Goal: Task Accomplishment & Management: Manage account settings

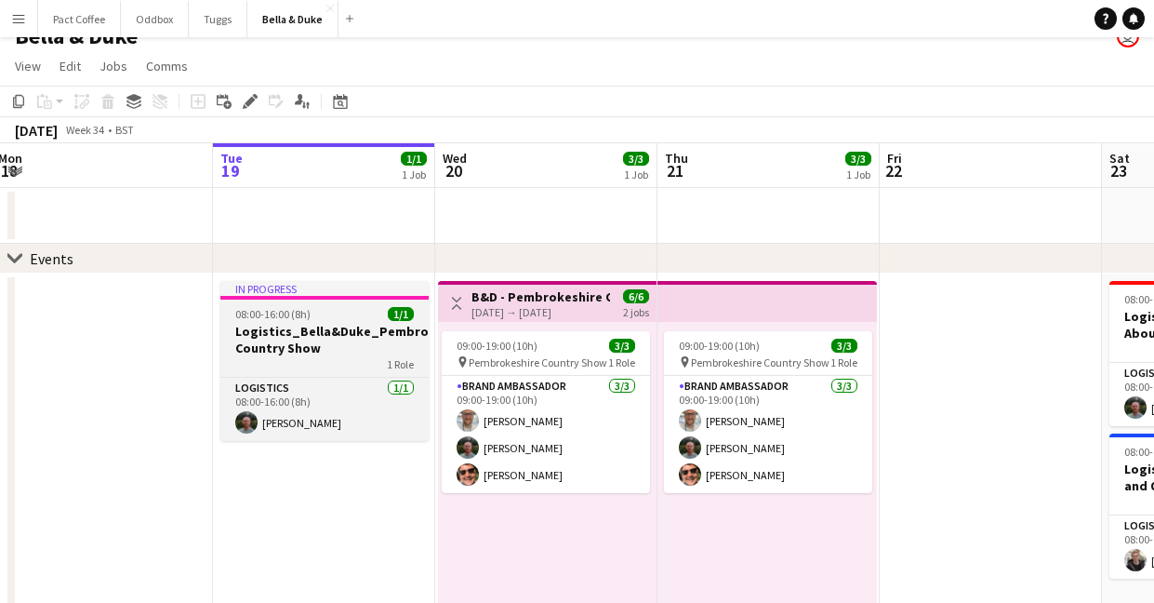
scroll to position [0, 459]
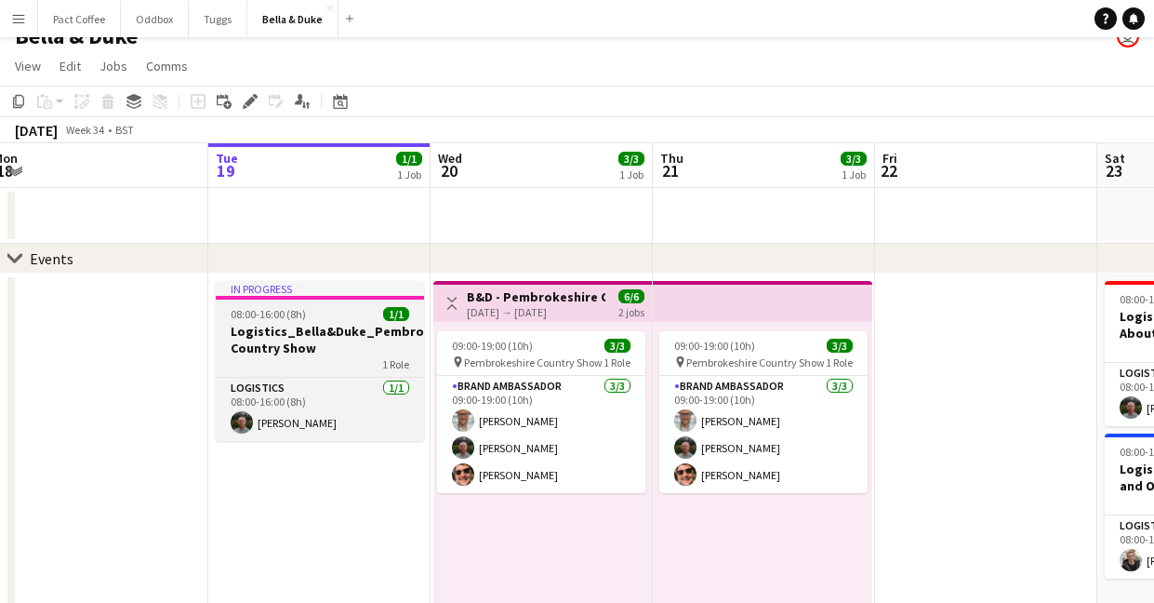
click at [325, 341] on h3 "Logistics_Bella&Duke_Pembrokeshire Country Show" at bounding box center [320, 339] width 208 height 33
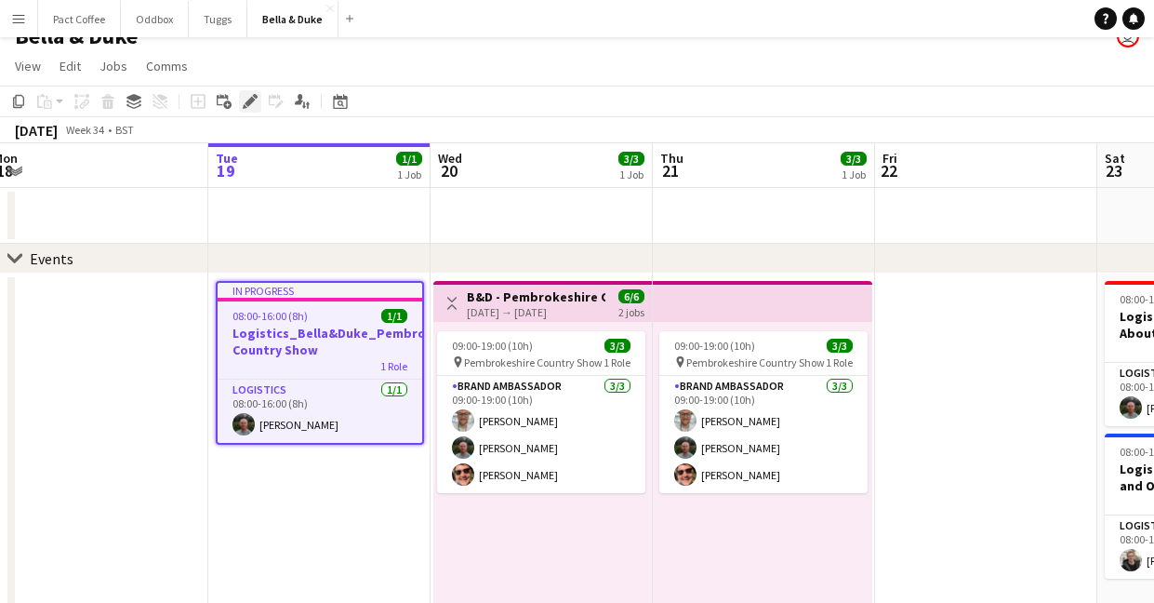
click at [255, 107] on icon "Edit" at bounding box center [250, 101] width 15 height 15
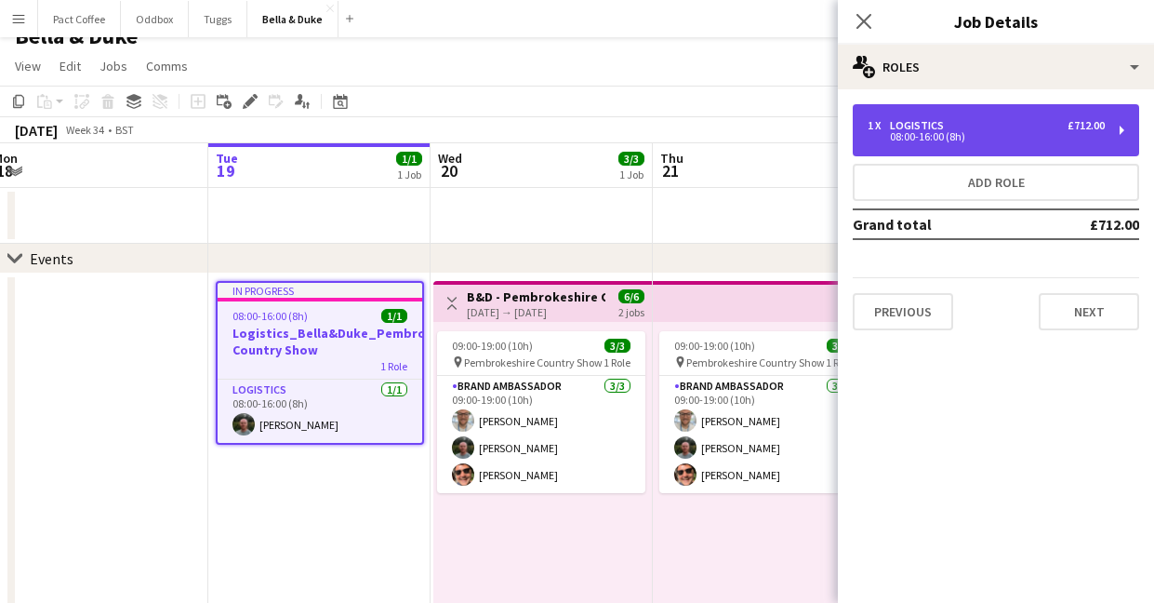
click at [1008, 140] on div "08:00-16:00 (8h)" at bounding box center [986, 136] width 237 height 9
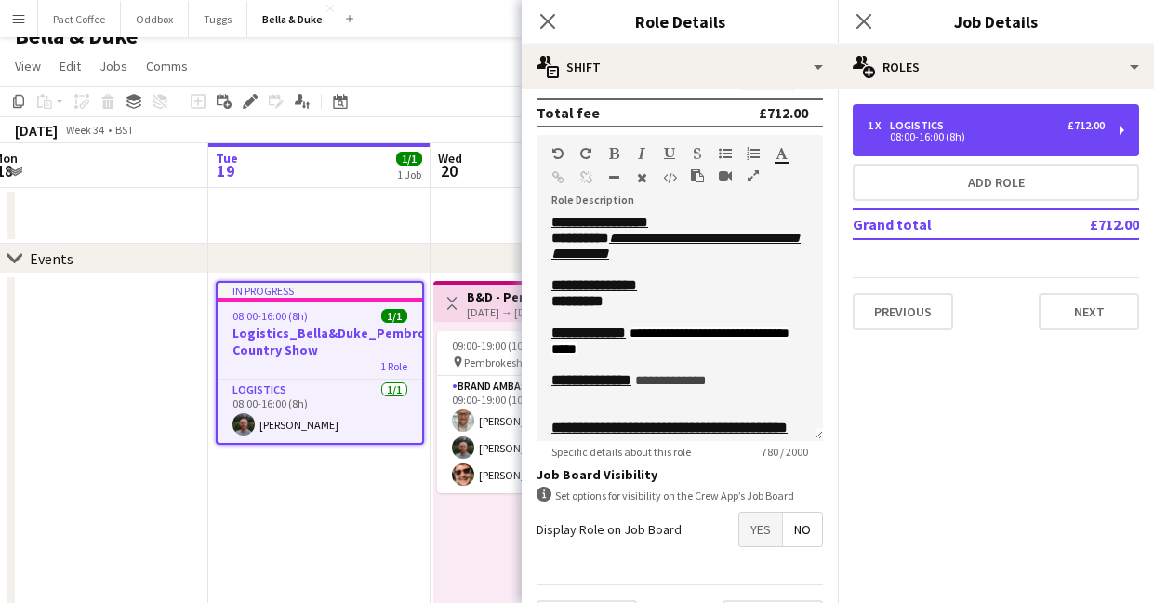
scroll to position [0, 0]
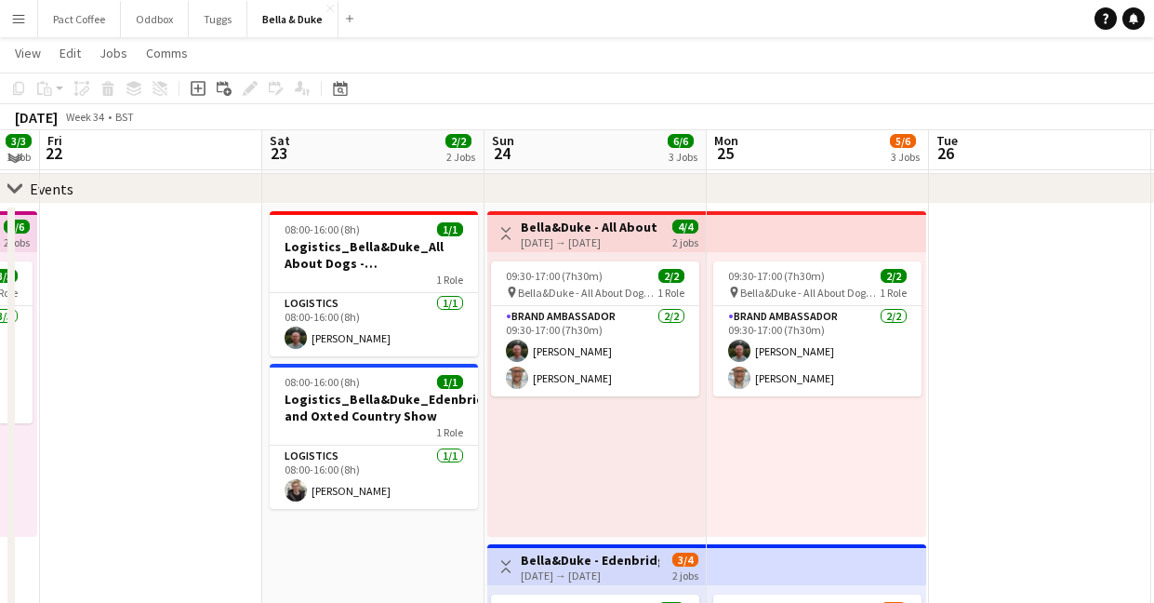
scroll to position [86, 0]
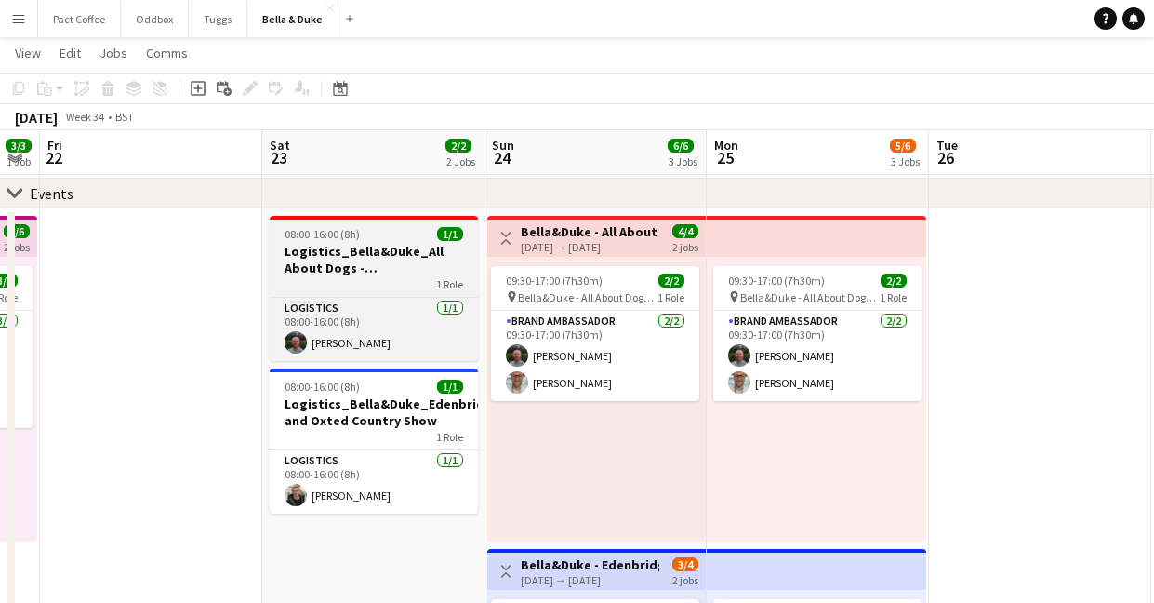
click at [425, 252] on h3 "Logistics_Bella&Duke_All About Dogs - [GEOGRAPHIC_DATA]" at bounding box center [374, 259] width 208 height 33
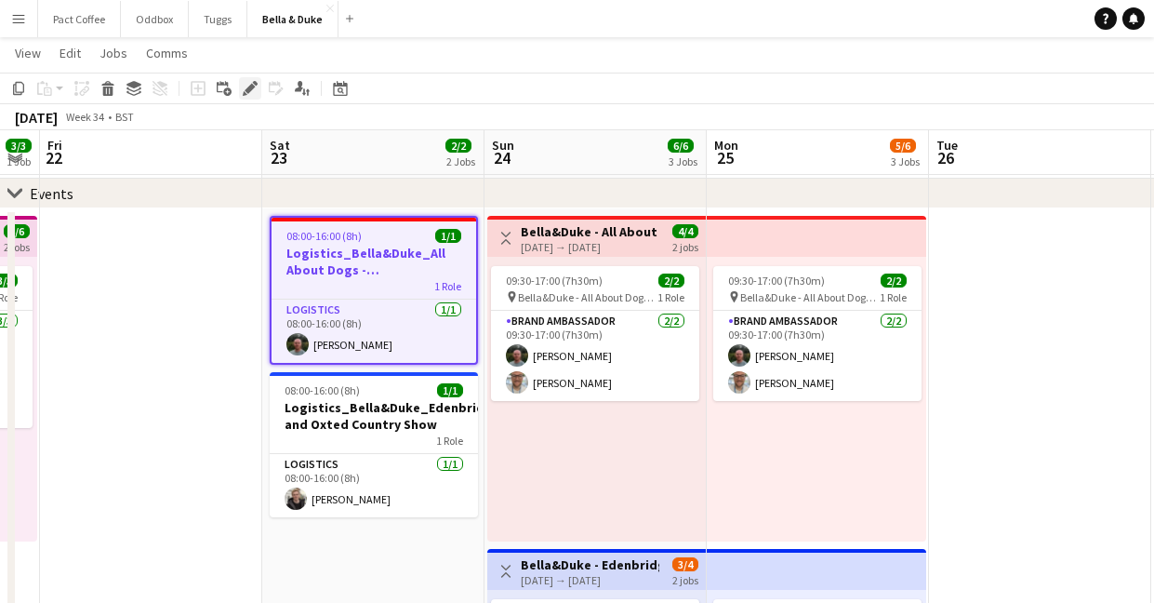
click at [249, 87] on icon at bounding box center [250, 89] width 10 height 10
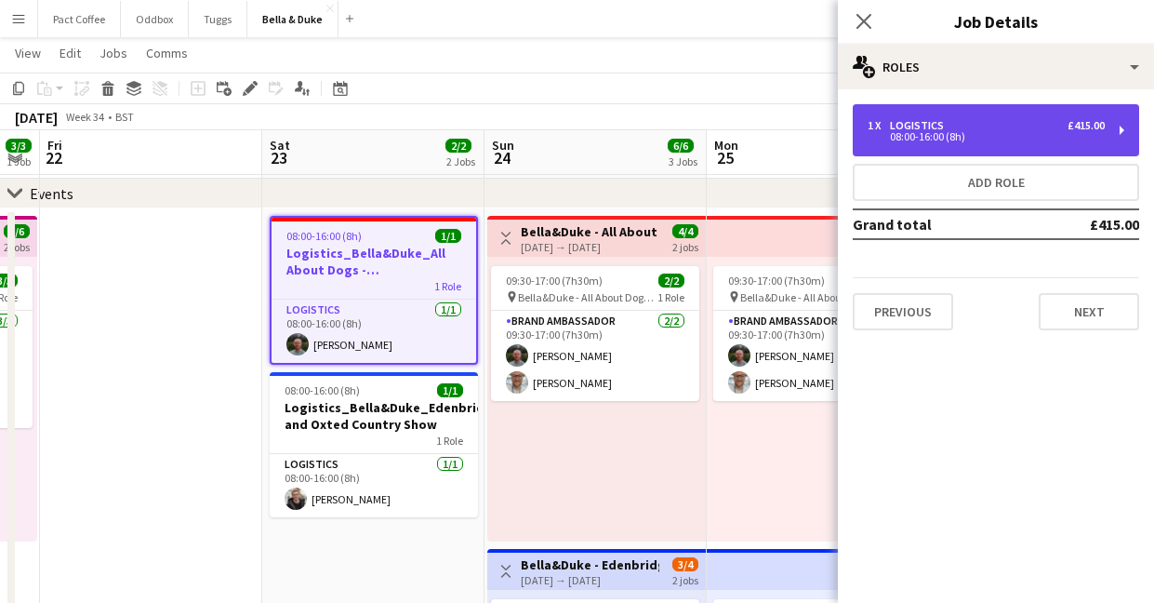
click at [1046, 140] on div "08:00-16:00 (8h)" at bounding box center [986, 136] width 237 height 9
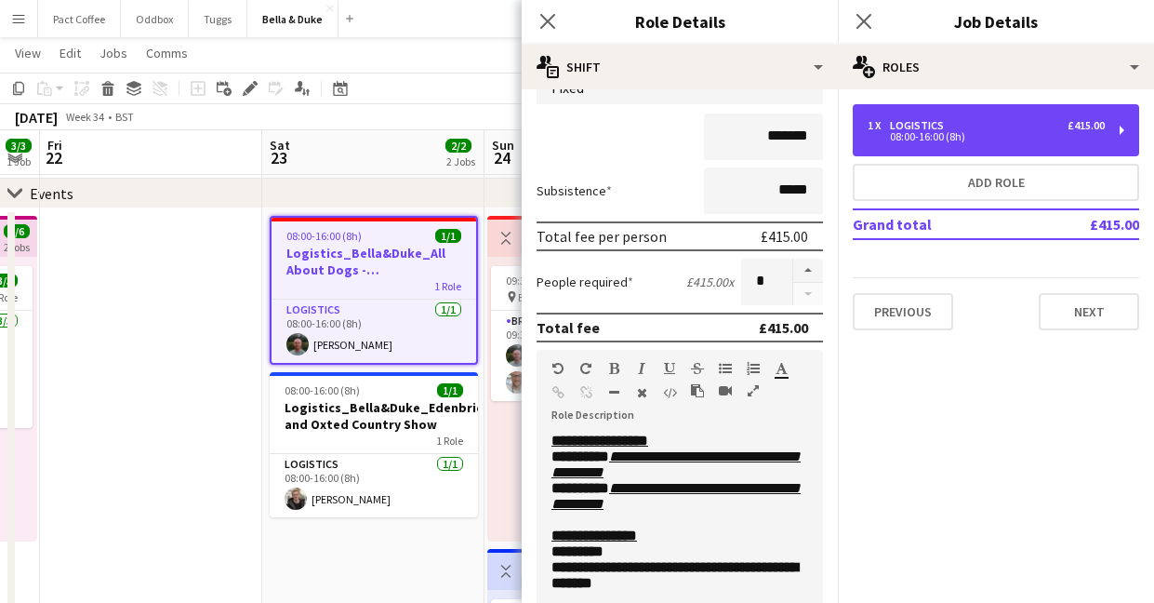
scroll to position [165, 0]
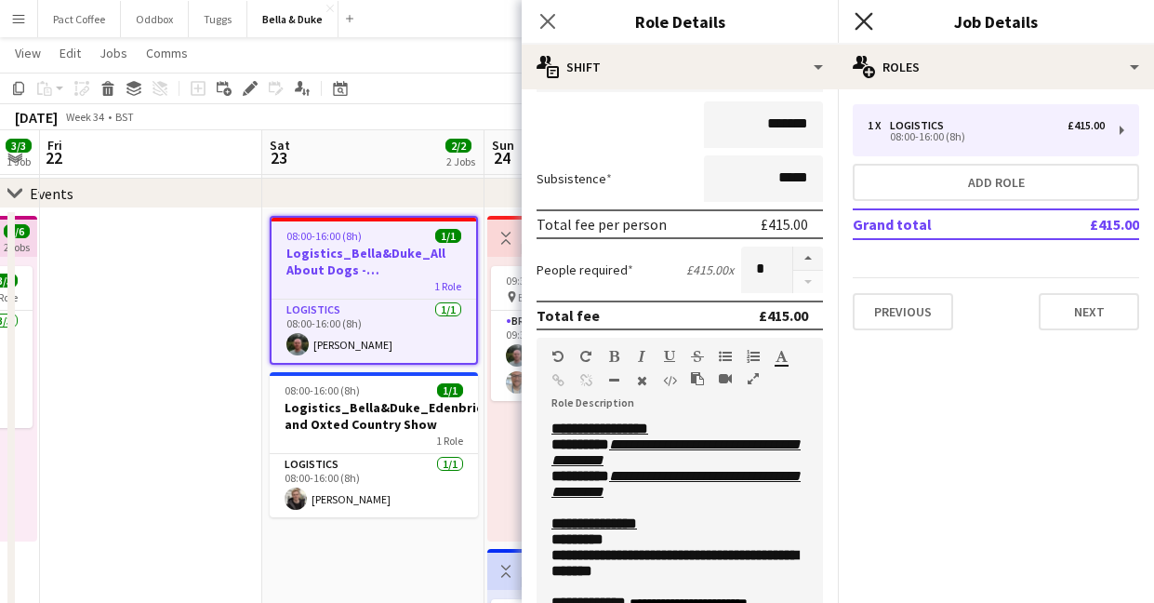
click at [867, 24] on icon at bounding box center [864, 21] width 18 height 18
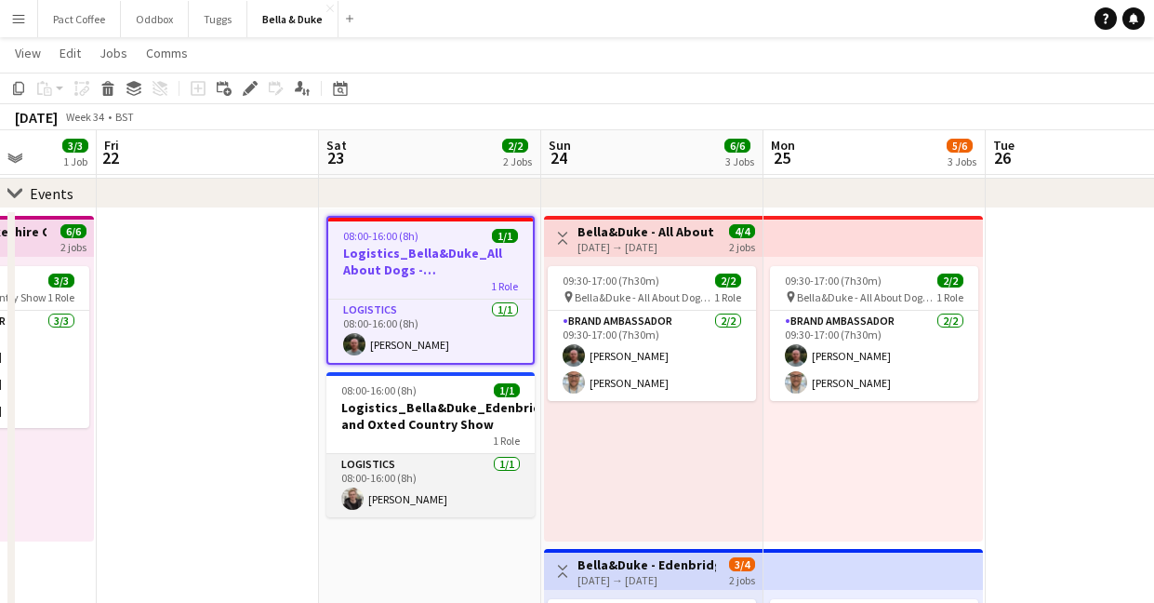
scroll to position [0, 791]
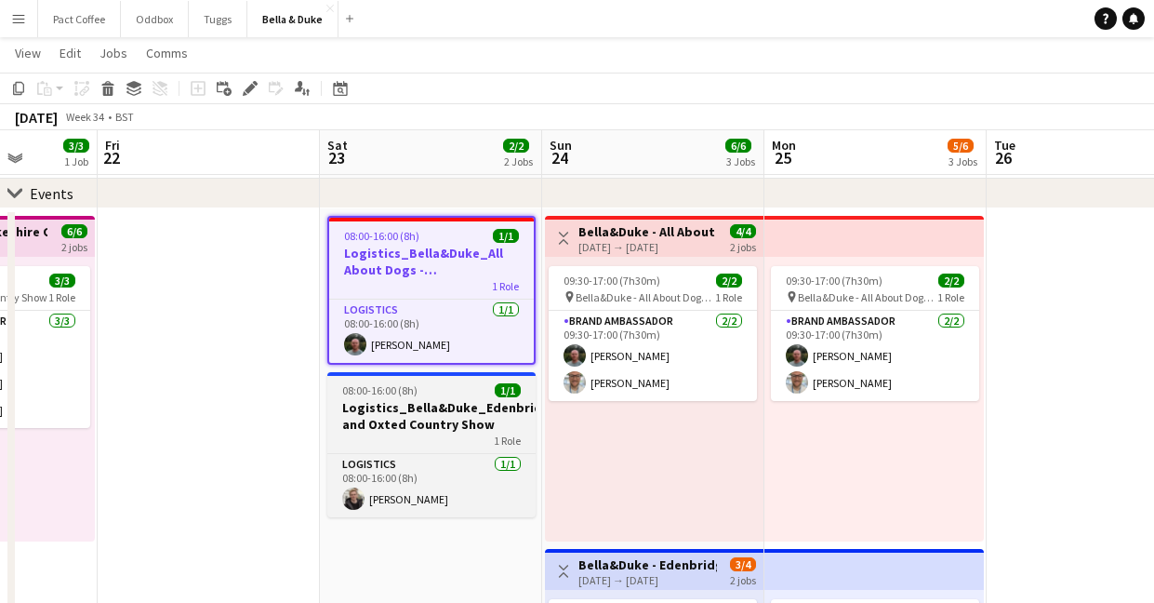
click at [452, 416] on h3 "Logistics_Bella&Duke_Edenbridge and Oxted Country Show" at bounding box center [431, 415] width 208 height 33
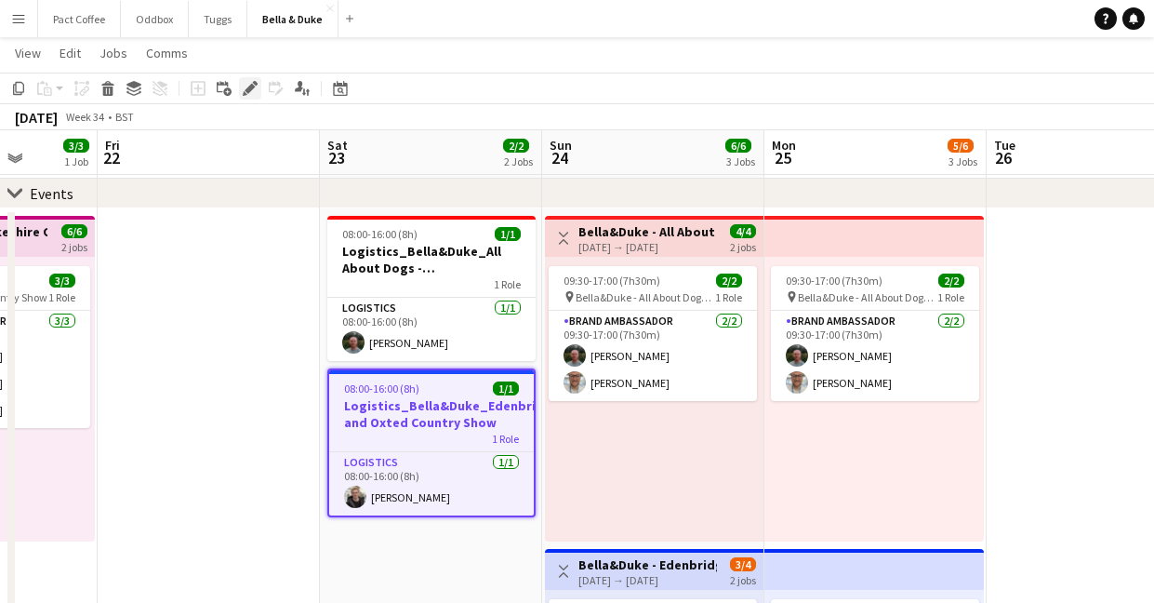
click at [253, 92] on icon "Edit" at bounding box center [250, 88] width 15 height 15
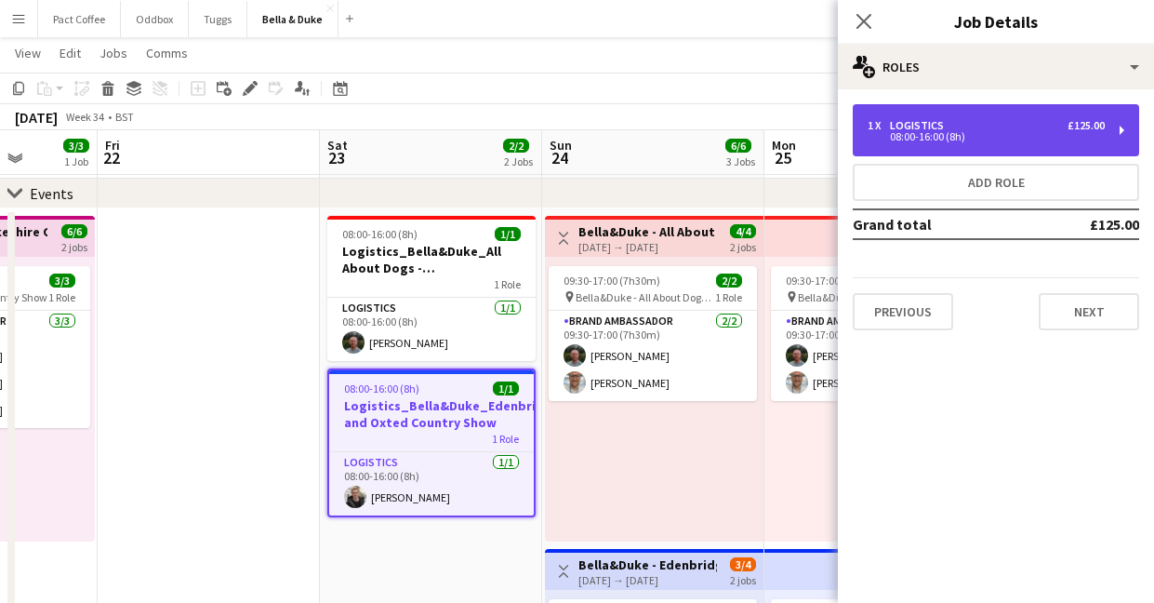
click at [941, 126] on div "Logistics" at bounding box center [920, 125] width 61 height 13
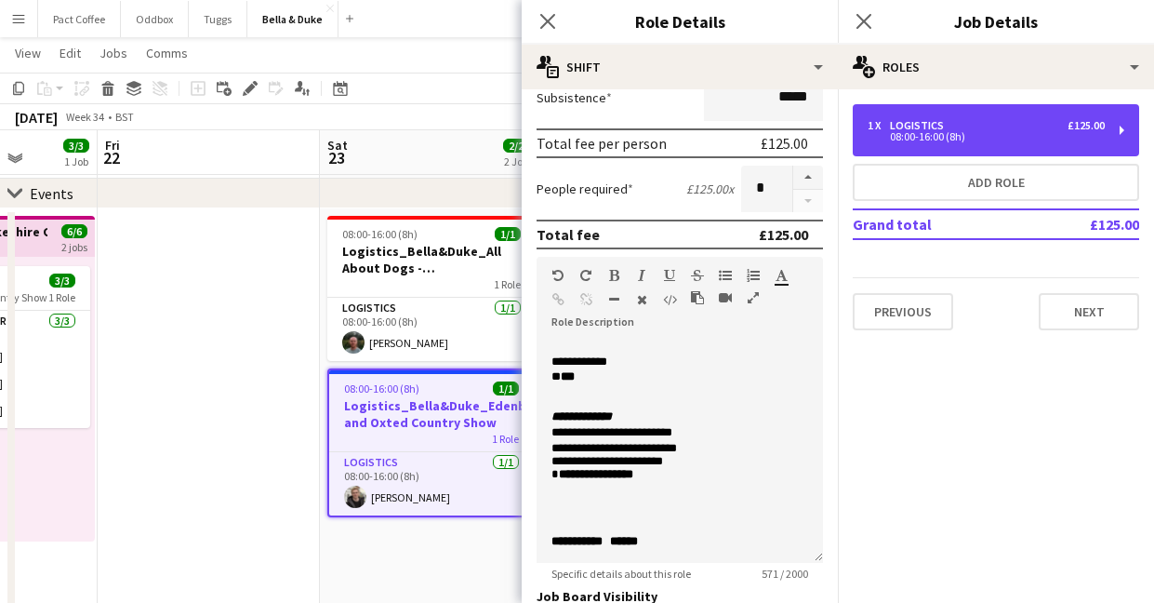
scroll to position [0, 0]
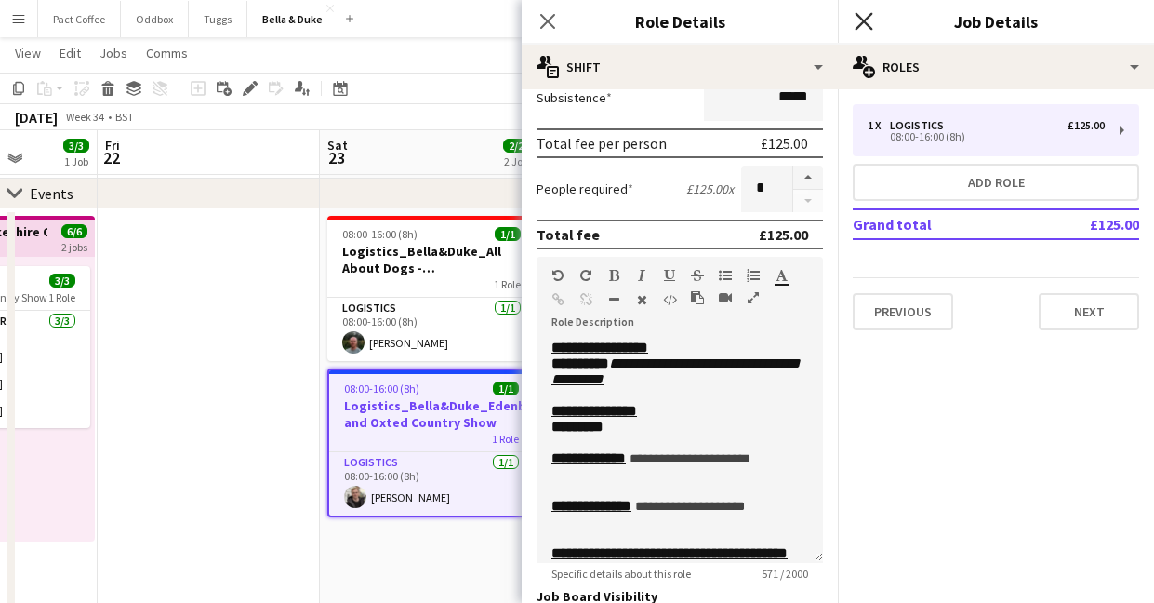
click at [871, 21] on icon "Close pop-in" at bounding box center [864, 21] width 18 height 18
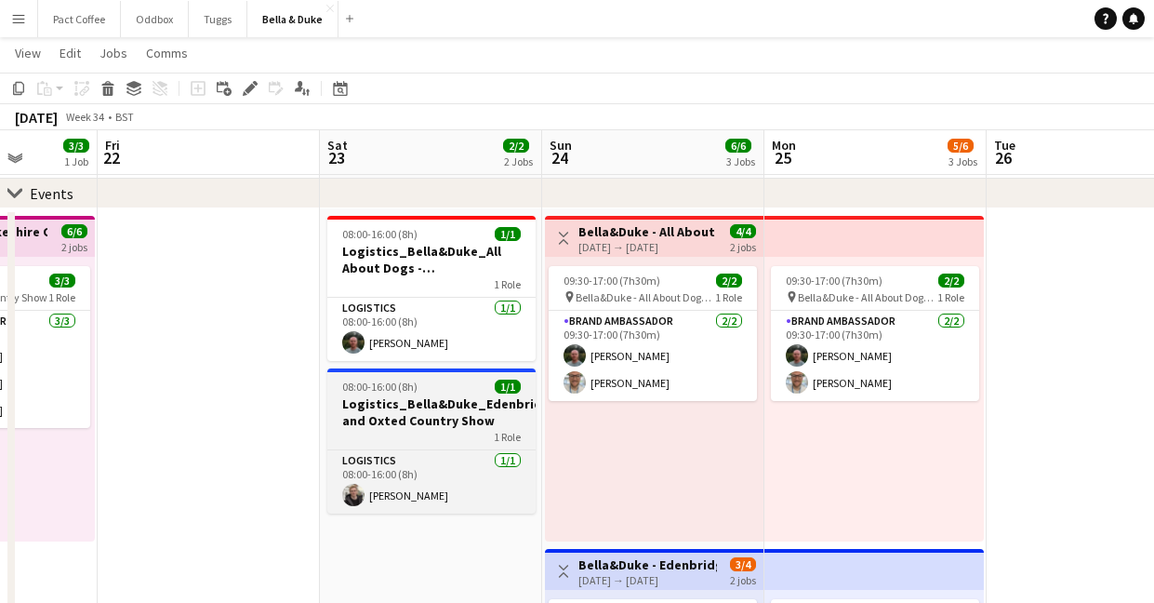
click at [398, 376] on app-job-card "08:00-16:00 (8h) 1/1 Logistics_Bella&Duke_Edenbridge and Oxted Country Show 1 R…" at bounding box center [431, 440] width 208 height 145
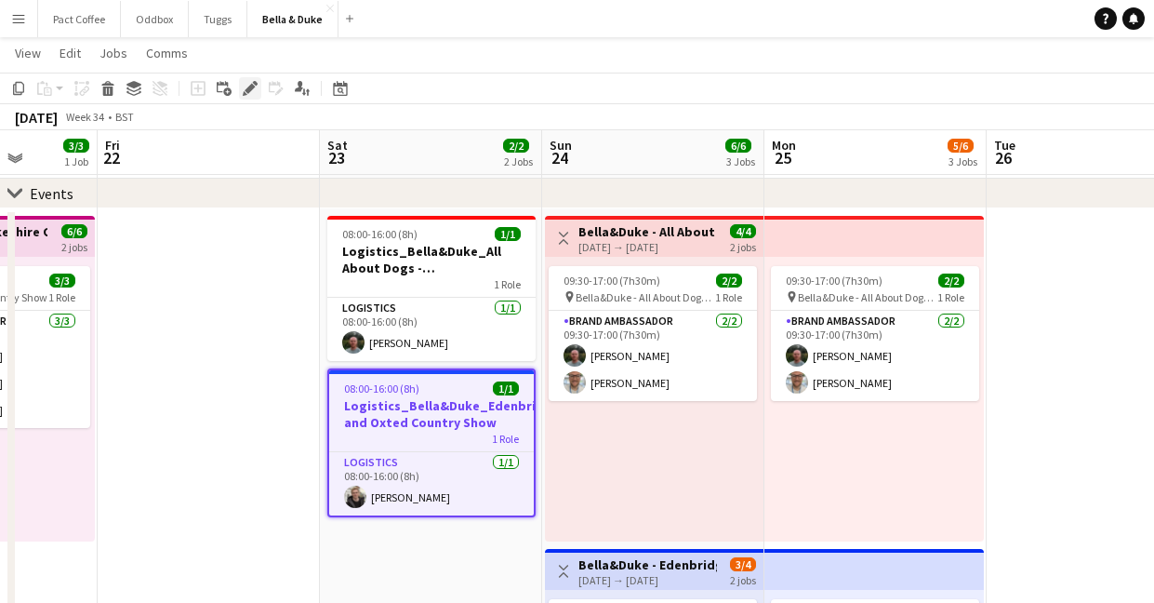
click at [249, 86] on icon at bounding box center [250, 89] width 10 height 10
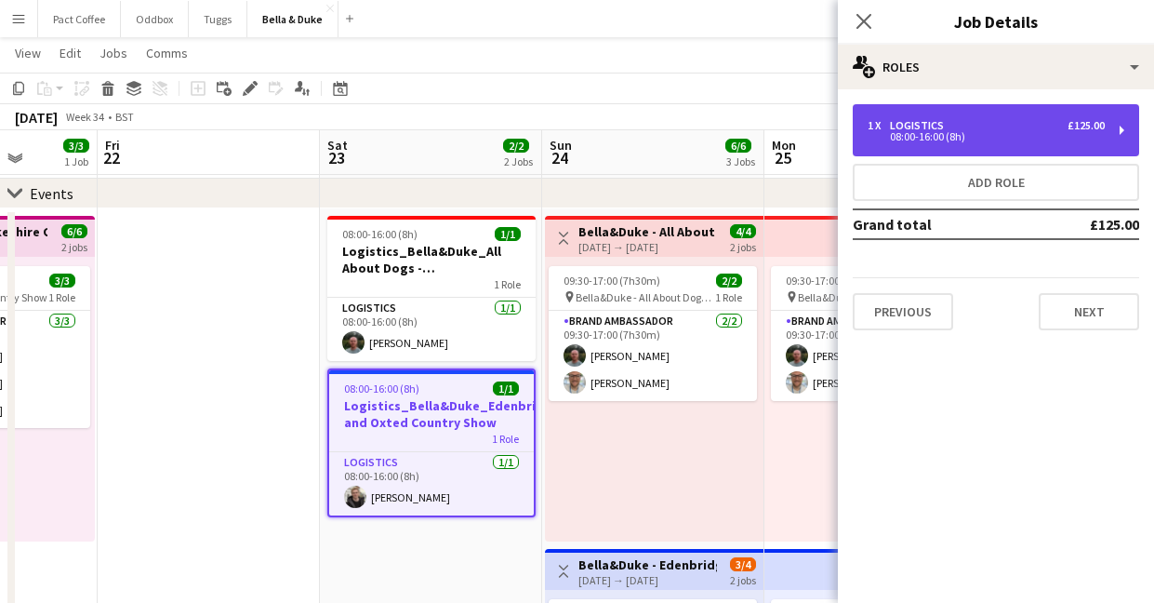
click at [933, 117] on div "1 x Logistics £125.00 08:00-16:00 (8h)" at bounding box center [996, 130] width 286 height 52
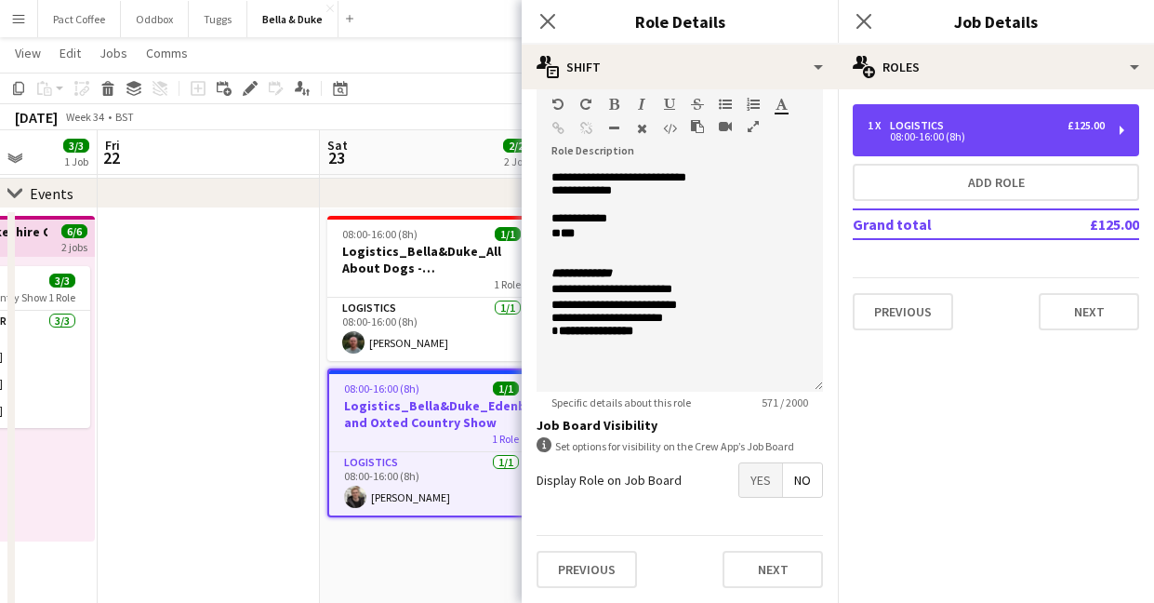
scroll to position [301, 0]
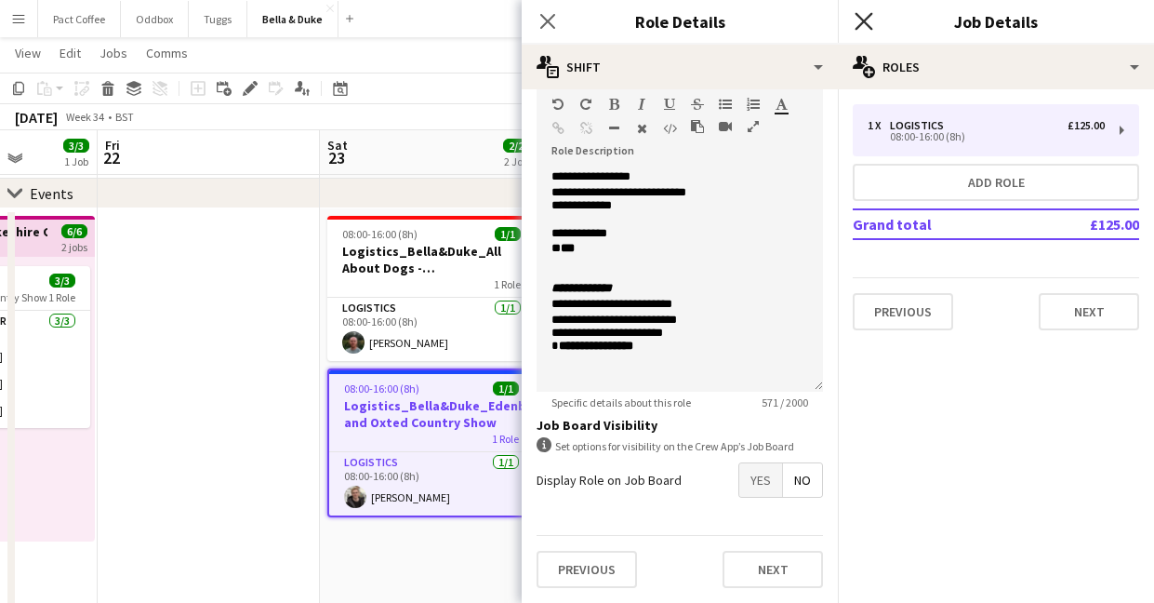
click at [861, 27] on icon "Close pop-in" at bounding box center [864, 21] width 18 height 18
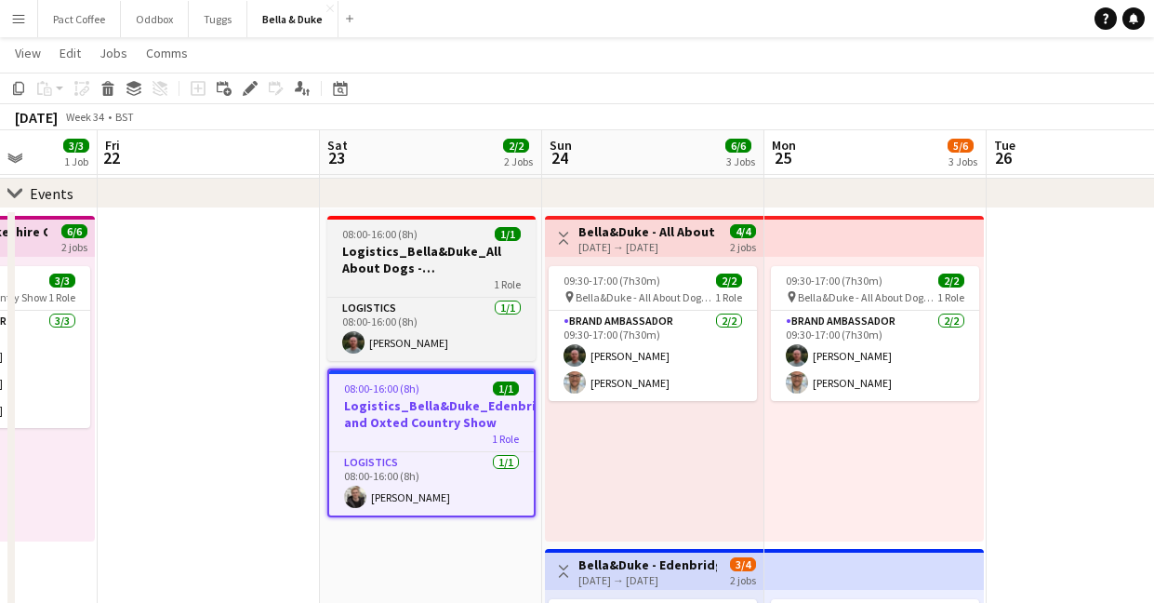
click at [471, 234] on div "08:00-16:00 (8h) 1/1" at bounding box center [431, 234] width 208 height 14
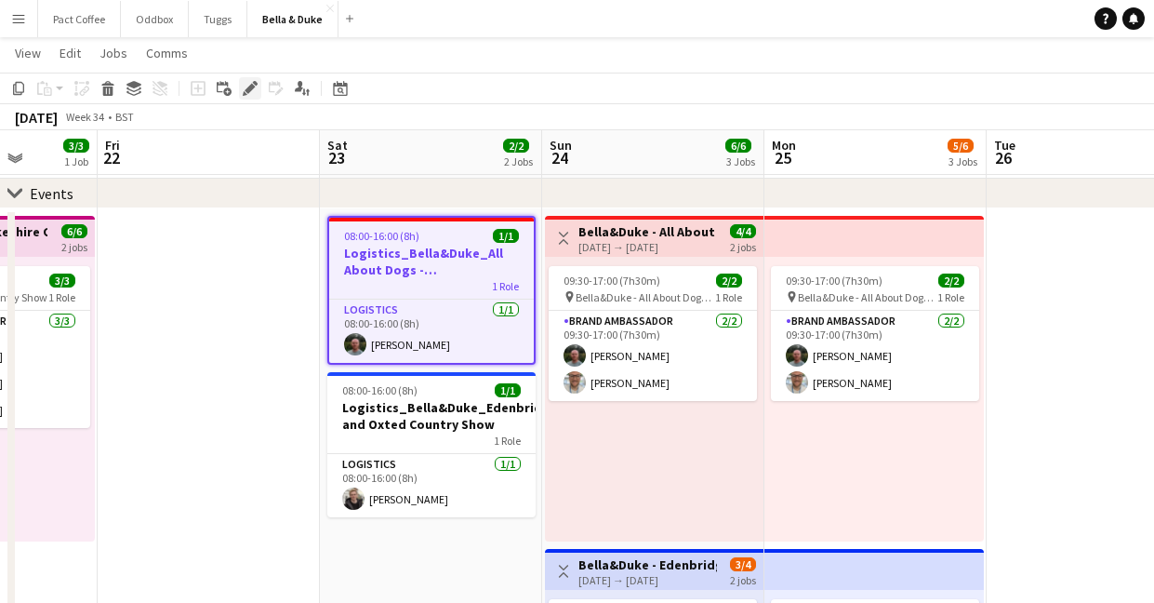
click at [250, 84] on icon at bounding box center [250, 89] width 10 height 10
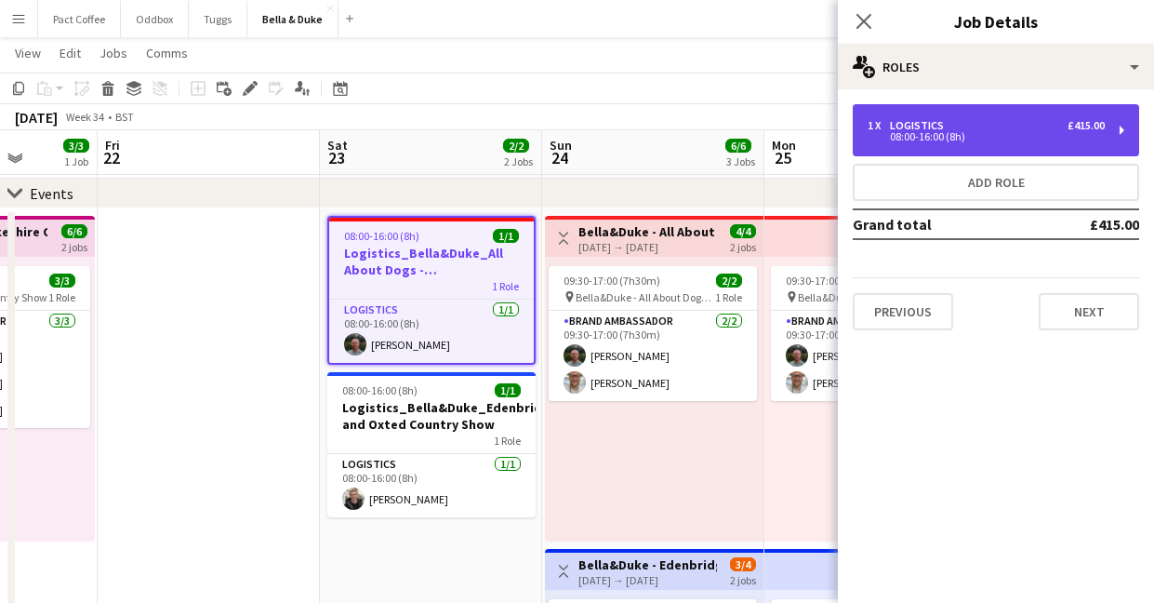
click at [905, 140] on div "08:00-16:00 (8h)" at bounding box center [986, 136] width 237 height 9
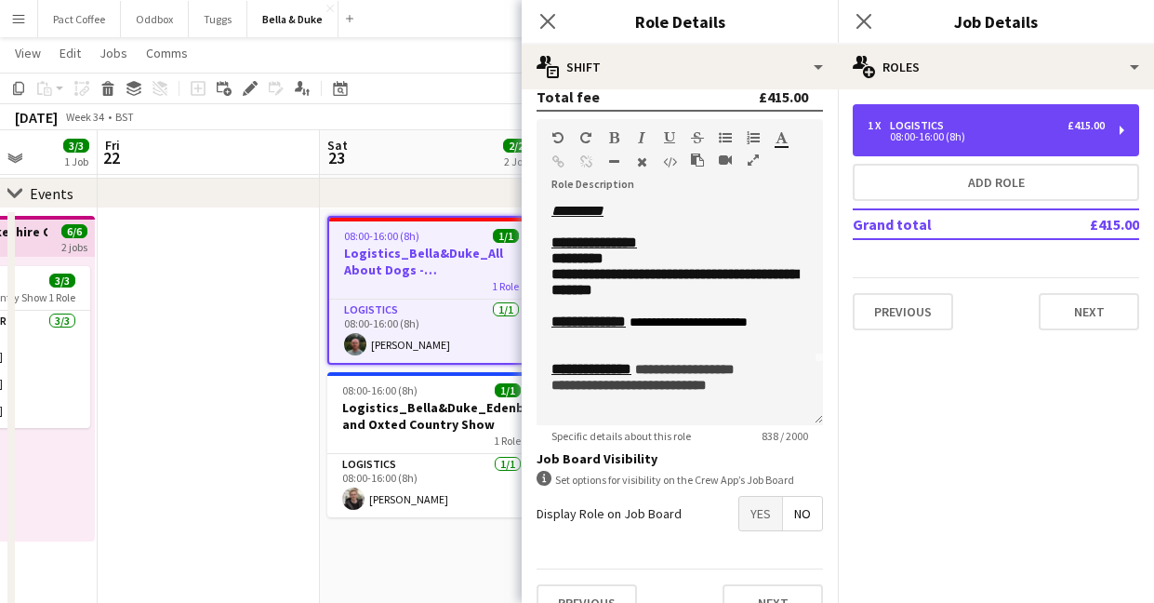
scroll to position [61, 0]
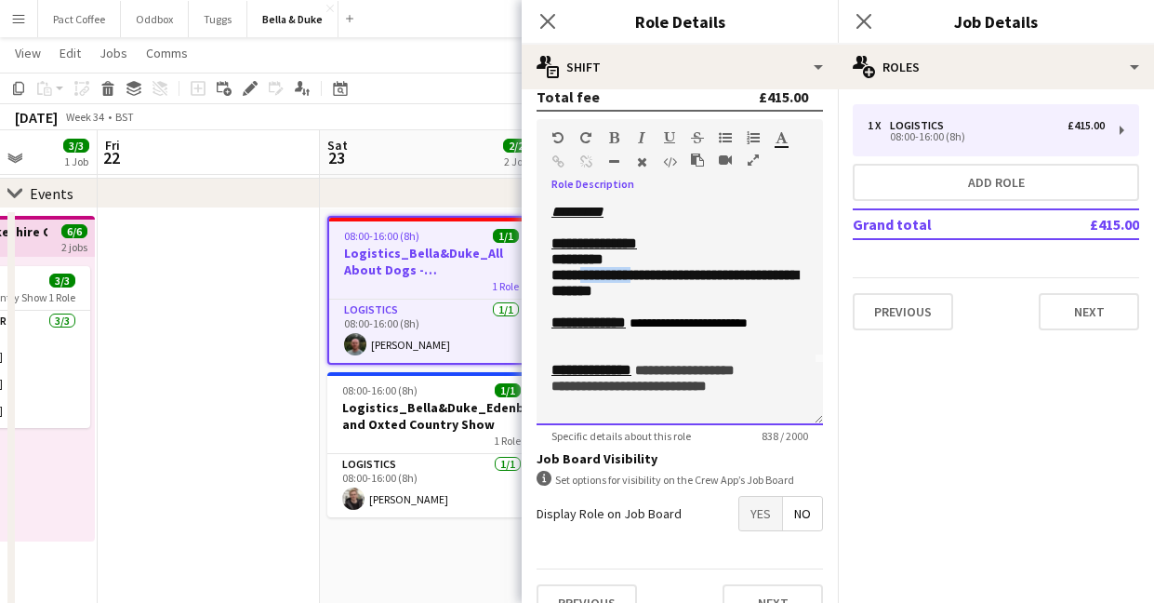
drag, startPoint x: 579, startPoint y: 299, endPoint x: 652, endPoint y: 312, distance: 73.5
click at [643, 299] on p "**********" at bounding box center [680, 283] width 257 height 32
click at [654, 299] on p "**********" at bounding box center [680, 283] width 257 height 32
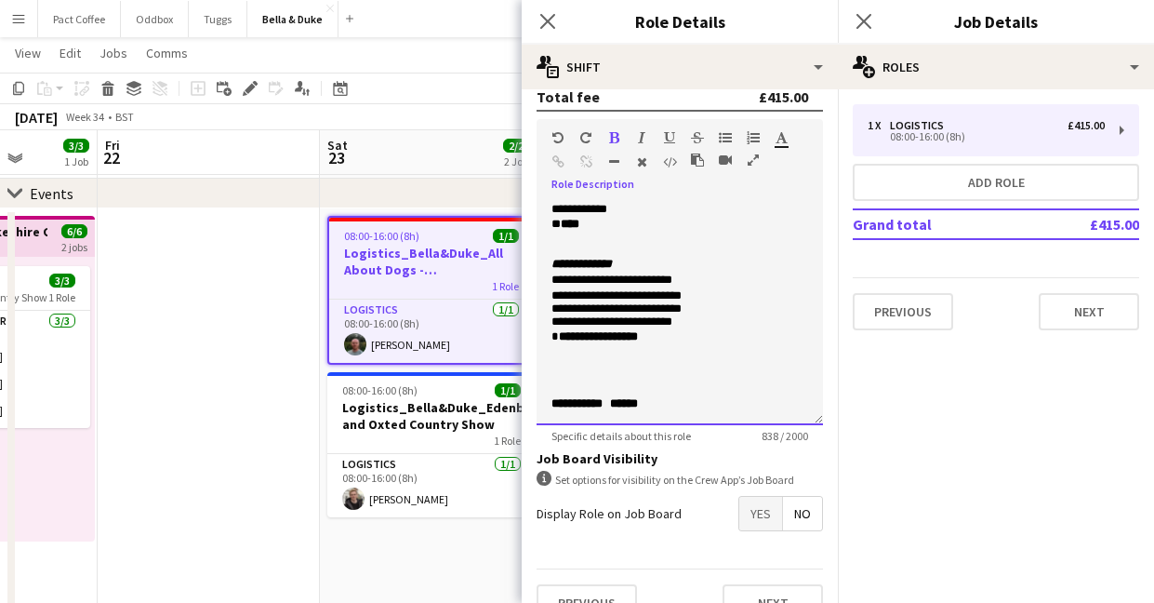
scroll to position [487, 0]
click at [861, 18] on icon at bounding box center [864, 21] width 18 height 18
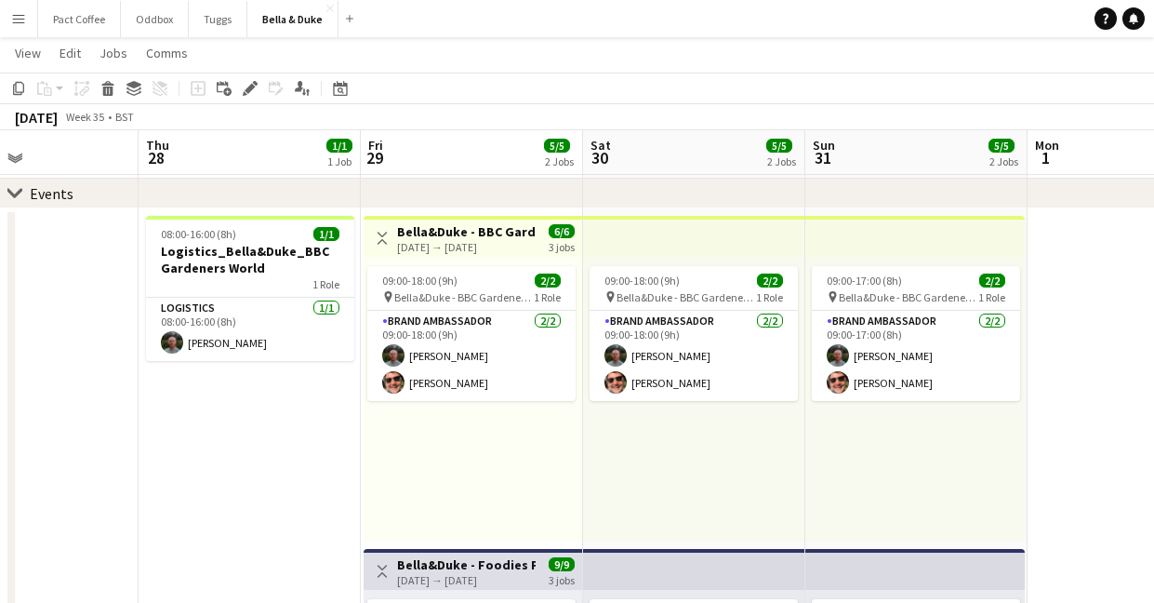
scroll to position [0, 754]
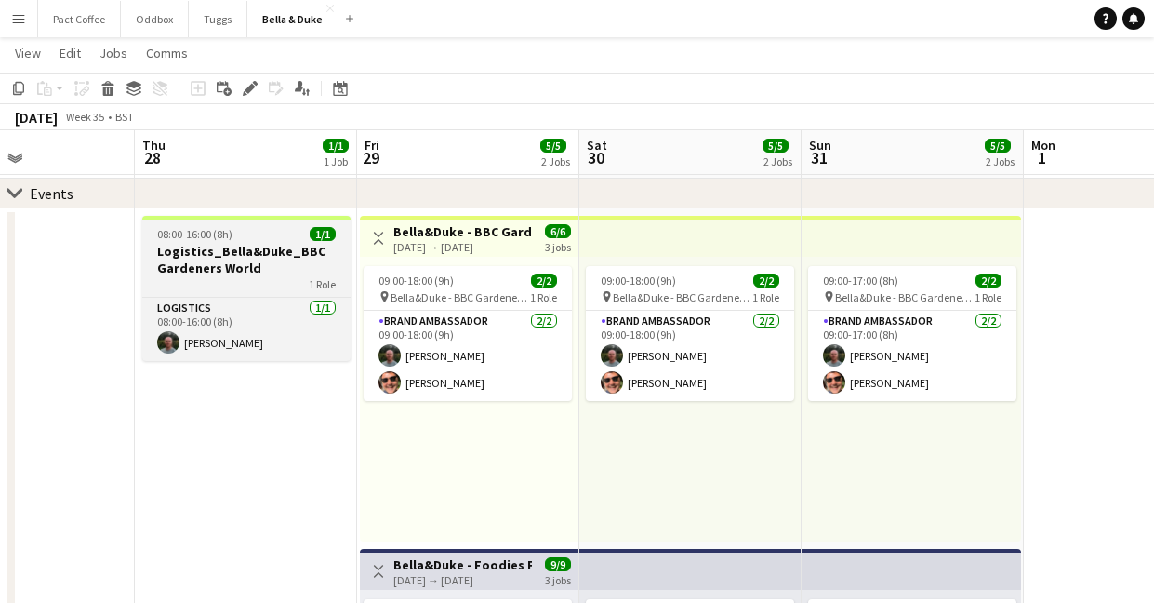
click at [259, 247] on h3 "Logistics_Bella&Duke_BBC Gardeners World" at bounding box center [246, 259] width 208 height 33
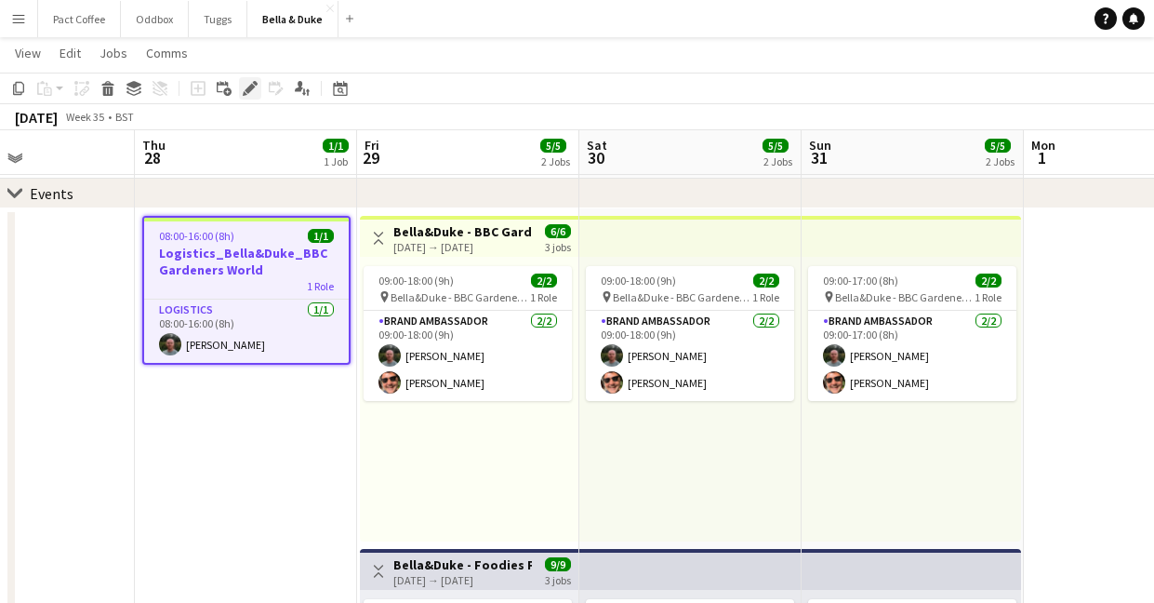
click at [248, 97] on div "Edit" at bounding box center [250, 88] width 22 height 22
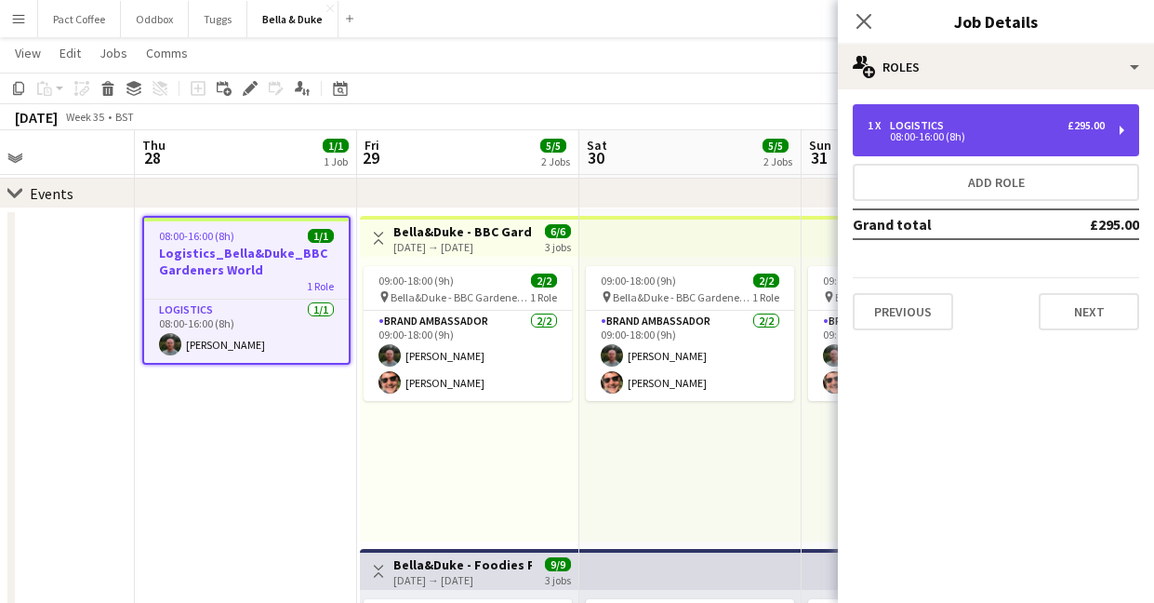
click at [1018, 140] on div "08:00-16:00 (8h)" at bounding box center [986, 136] width 237 height 9
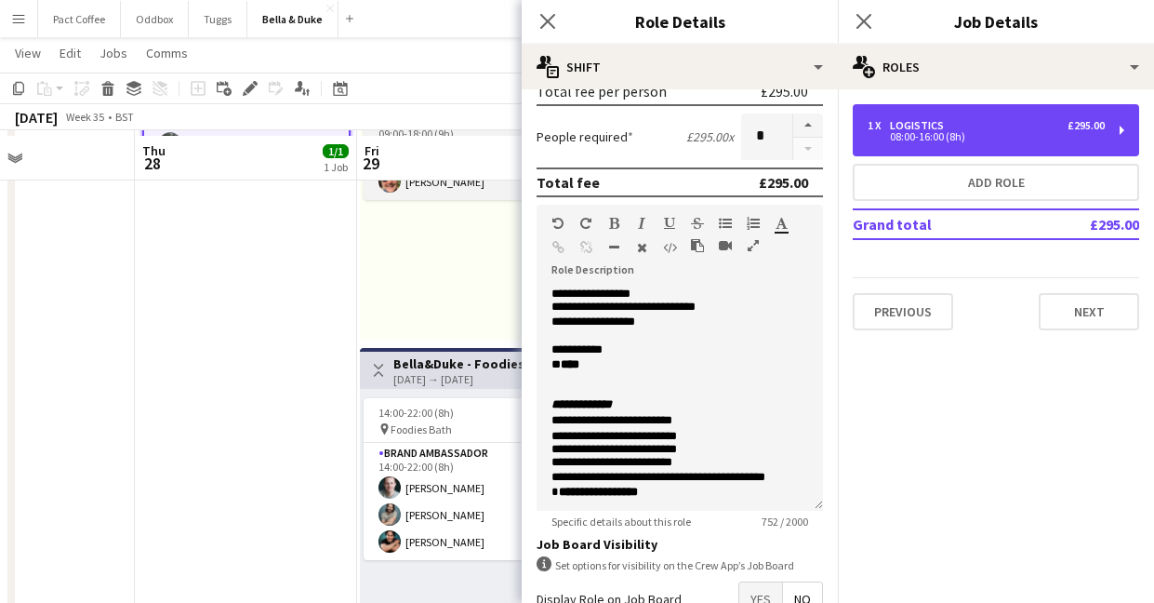
scroll to position [292, 0]
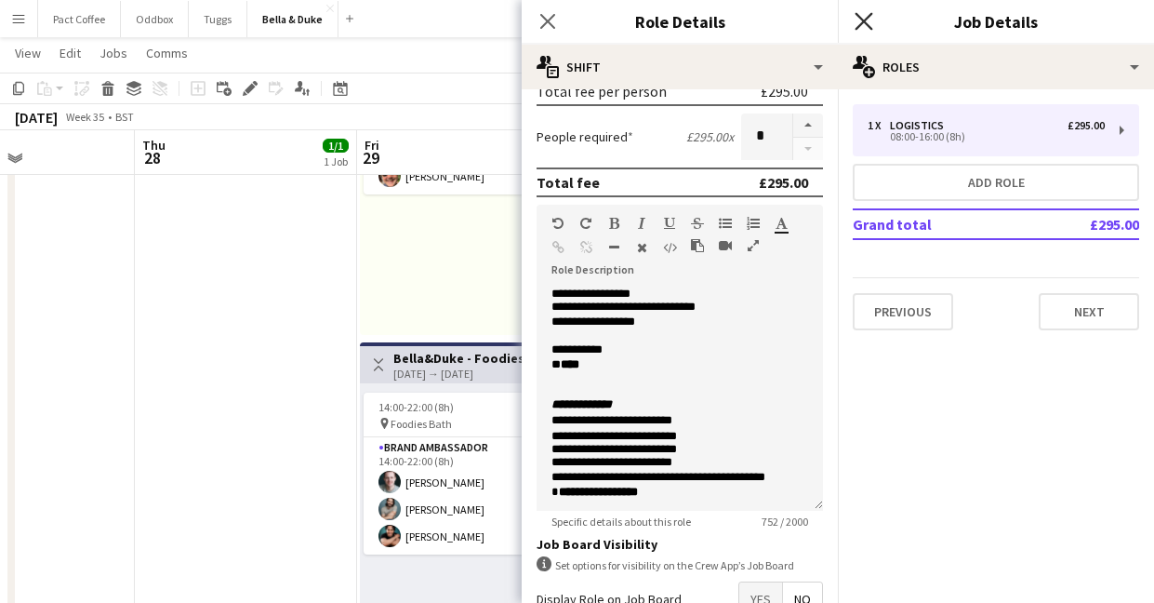
click at [871, 16] on icon "Close pop-in" at bounding box center [864, 21] width 18 height 18
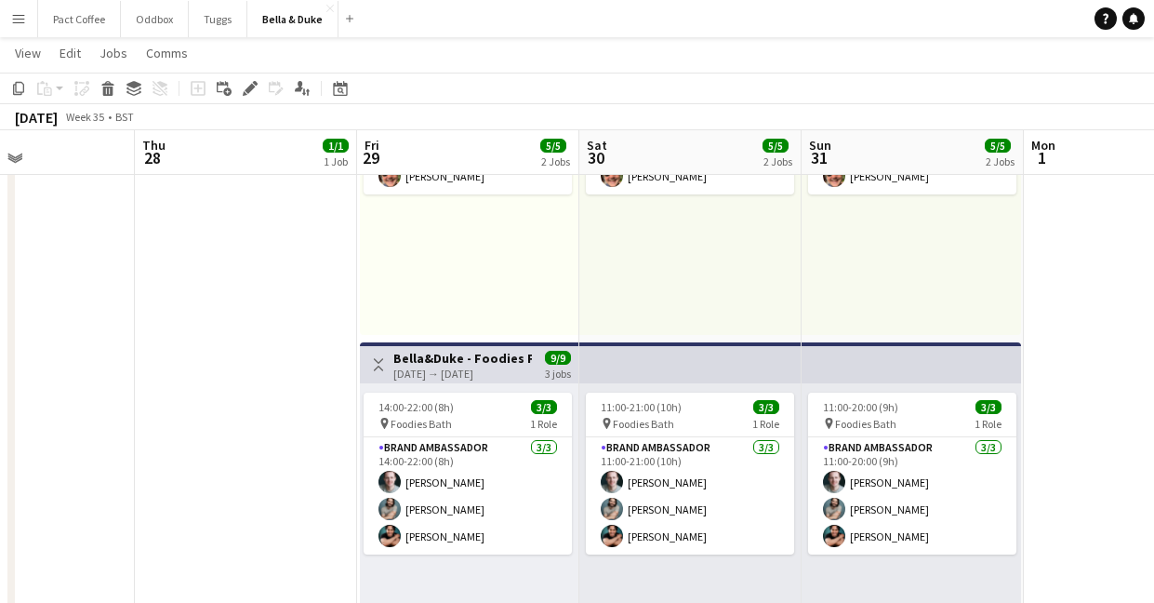
click at [14, 25] on button "Menu" at bounding box center [18, 18] width 37 height 37
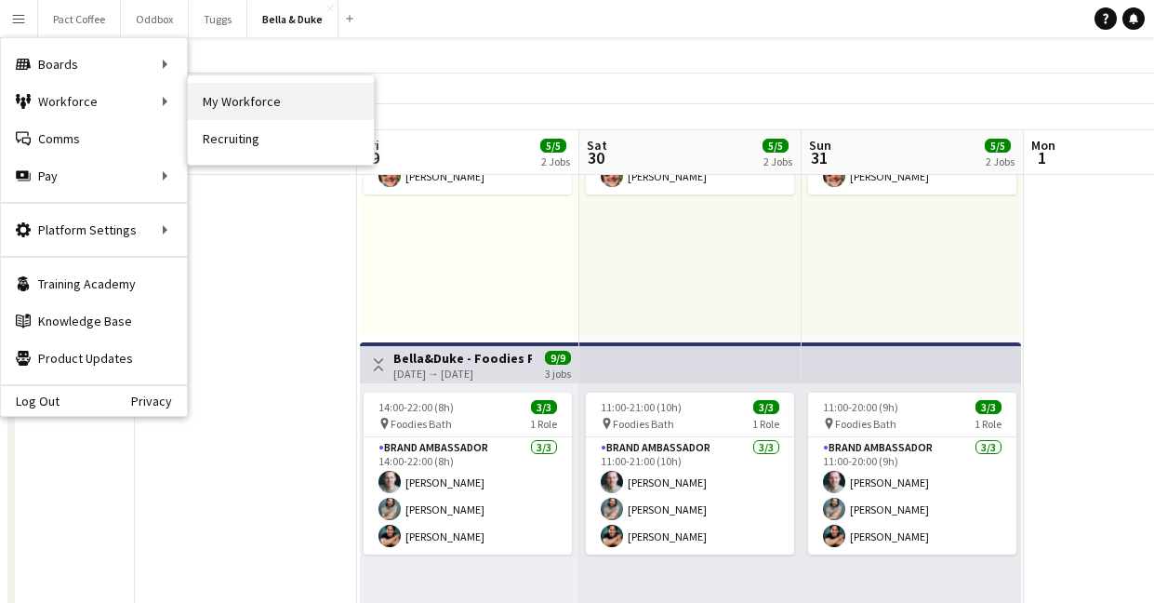
click at [234, 93] on link "My Workforce" at bounding box center [281, 101] width 186 height 37
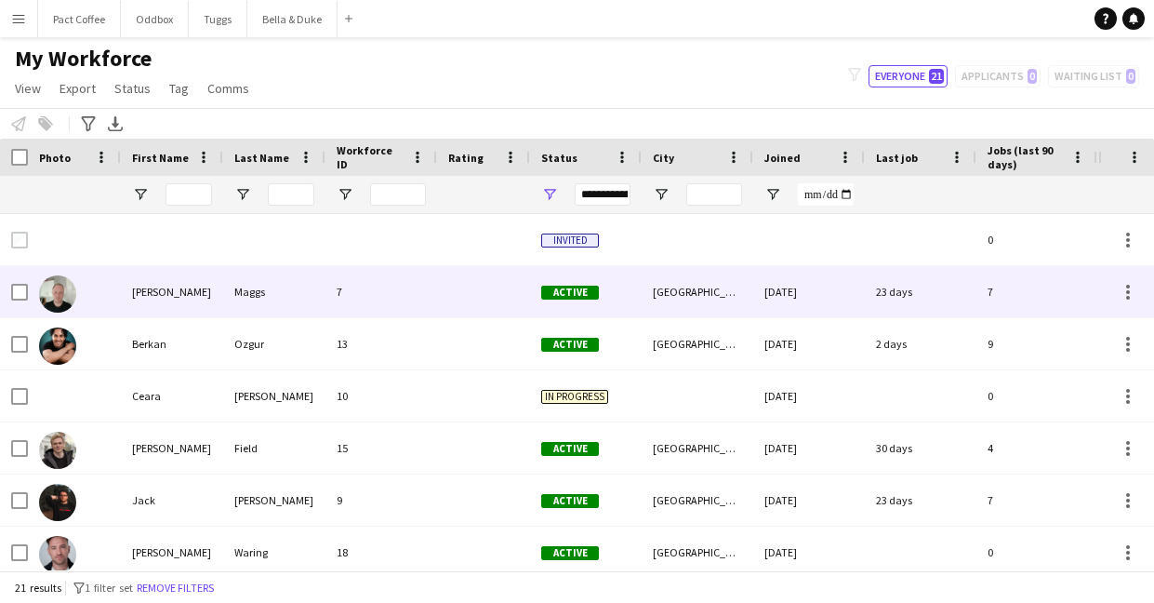
click at [219, 329] on div "Berkan" at bounding box center [172, 343] width 102 height 51
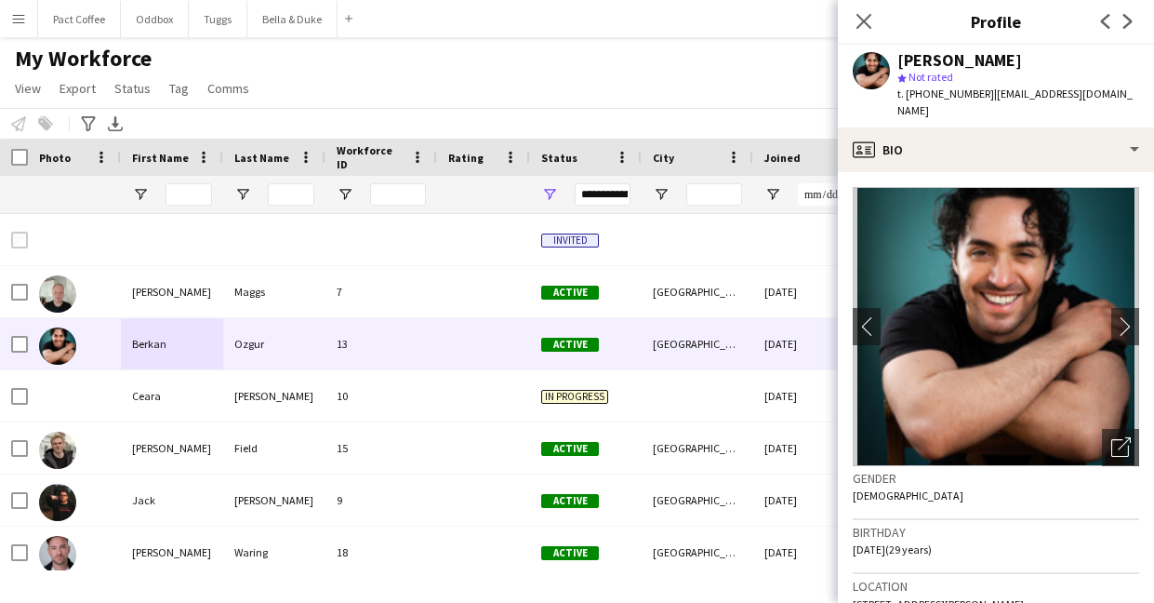
click at [1066, 84] on div "star Not rated" at bounding box center [1018, 77] width 242 height 17
click at [1061, 89] on span "| [EMAIL_ADDRESS][DOMAIN_NAME]" at bounding box center [1014, 101] width 235 height 31
click at [1060, 89] on span "| [EMAIL_ADDRESS][DOMAIN_NAME]" at bounding box center [1014, 101] width 235 height 31
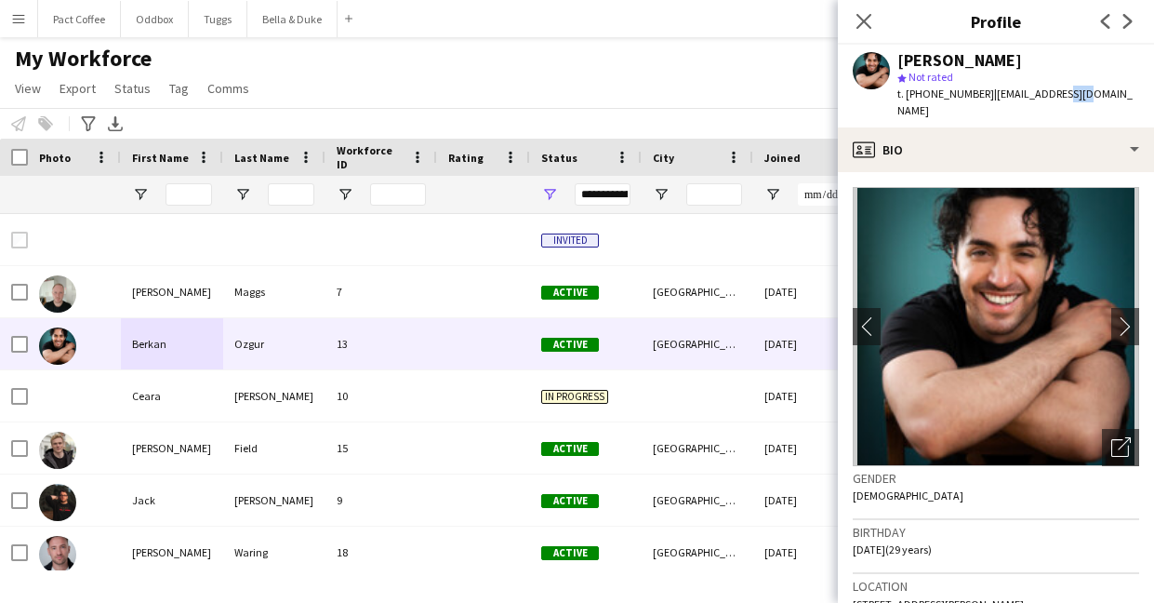
click at [1060, 89] on span "| [EMAIL_ADDRESS][DOMAIN_NAME]" at bounding box center [1014, 101] width 235 height 31
click at [1016, 91] on span "| [EMAIL_ADDRESS][DOMAIN_NAME]" at bounding box center [1014, 101] width 235 height 31
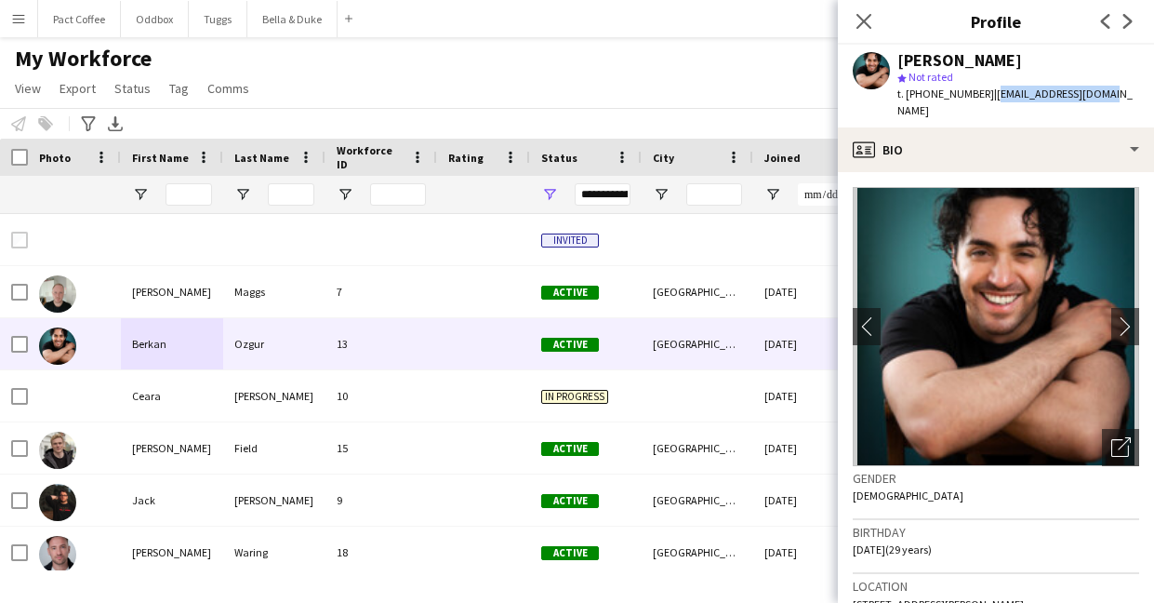
drag, startPoint x: 1091, startPoint y: 93, endPoint x: 988, endPoint y: 96, distance: 103.3
click at [988, 96] on span "| [EMAIL_ADDRESS][DOMAIN_NAME]" at bounding box center [1014, 101] width 235 height 31
copy span "[EMAIL_ADDRESS][DOMAIN_NAME]"
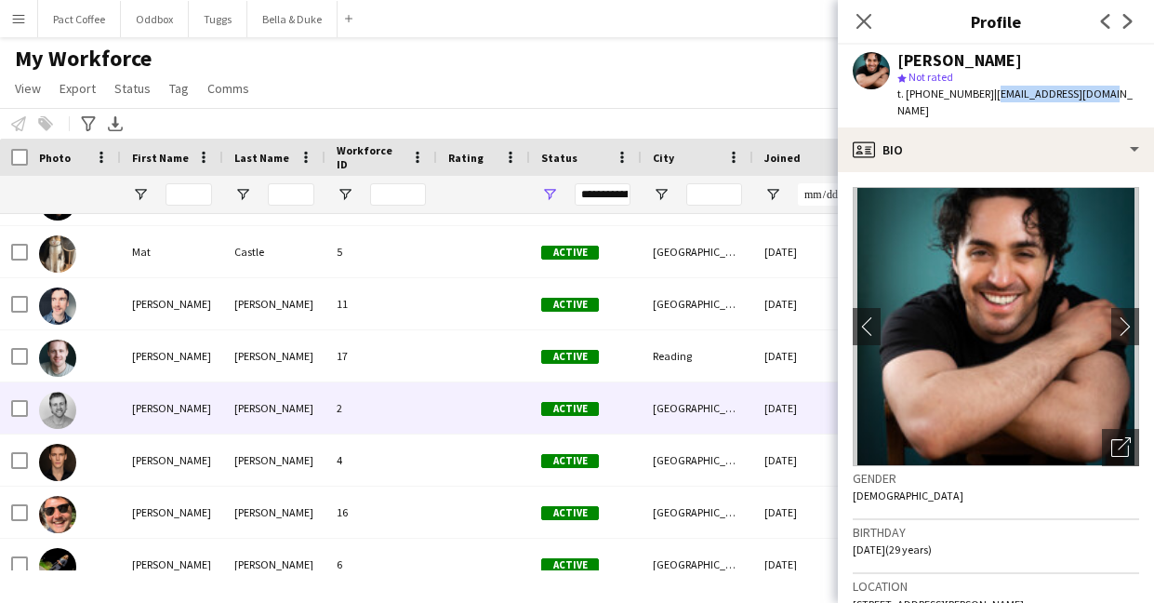
scroll to position [566, 0]
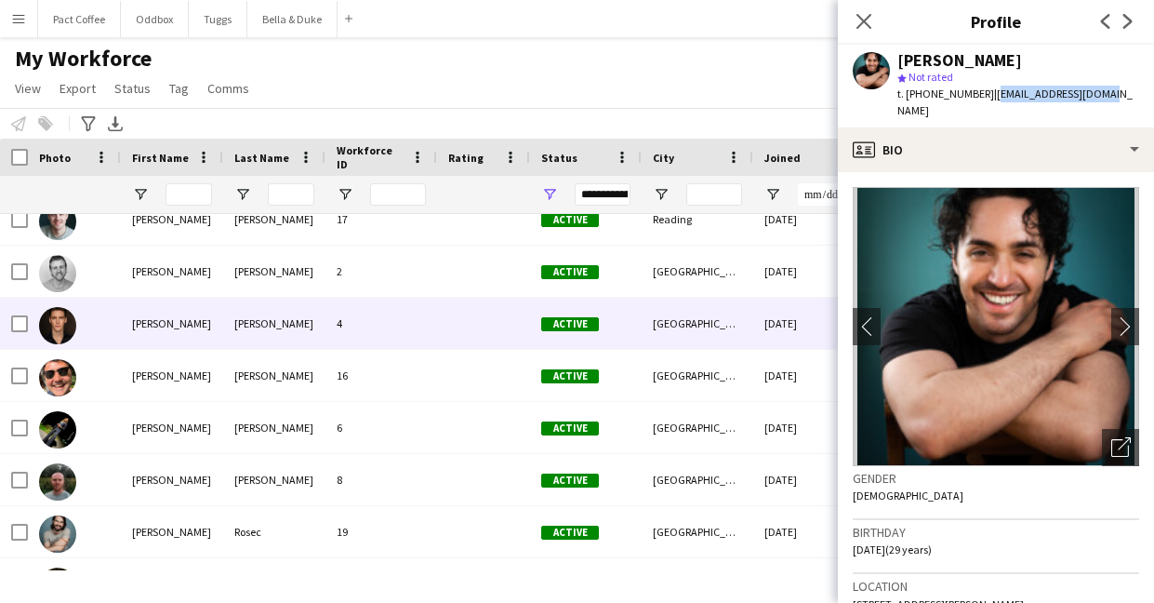
click at [188, 336] on div "[PERSON_NAME]" at bounding box center [172, 323] width 102 height 51
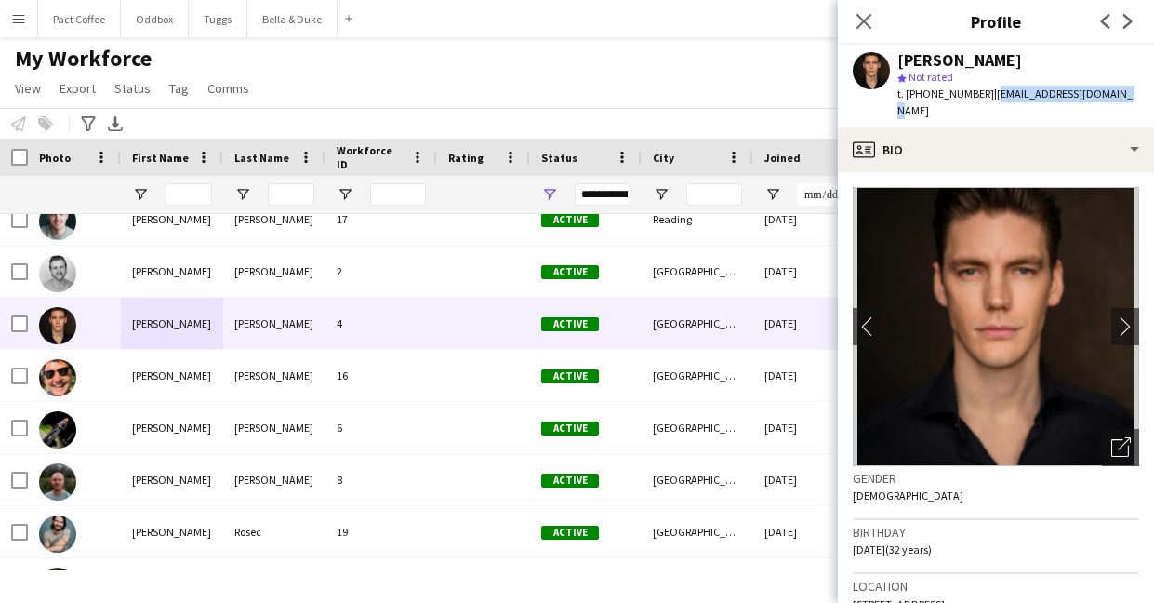
drag, startPoint x: 1111, startPoint y: 89, endPoint x: 987, endPoint y: 97, distance: 124.8
click at [987, 97] on div "[PERSON_NAME] star Not rated t. [PHONE_NUMBER] | [EMAIL_ADDRESS][DOMAIN_NAME]" at bounding box center [996, 86] width 316 height 83
copy span "[EMAIL_ADDRESS][DOMAIN_NAME]"
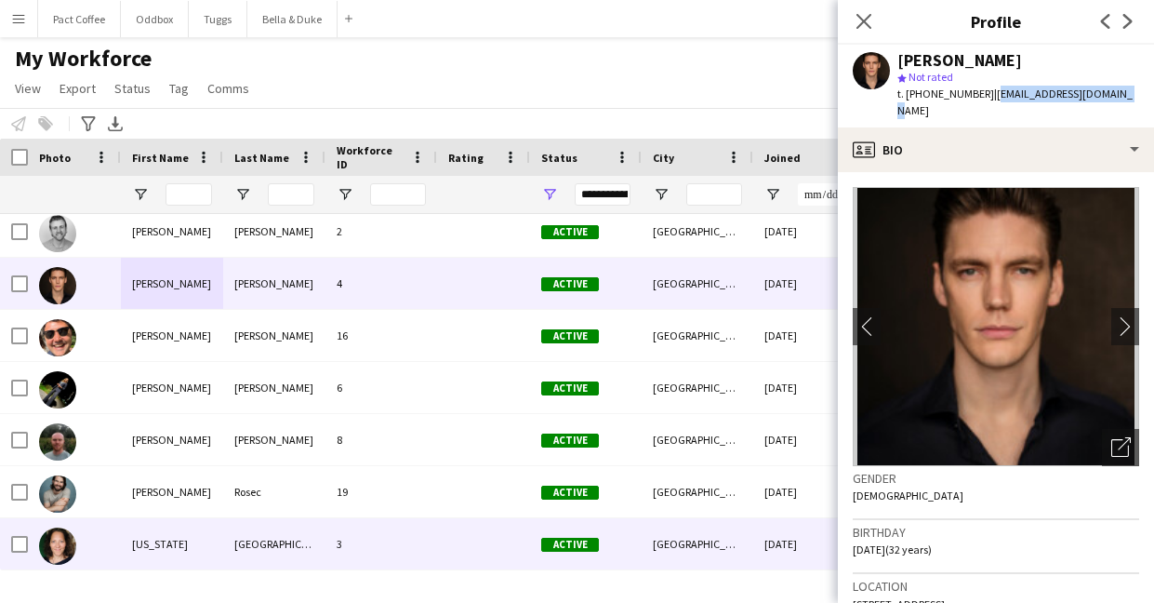
click at [166, 556] on div "[US_STATE]" at bounding box center [172, 543] width 102 height 51
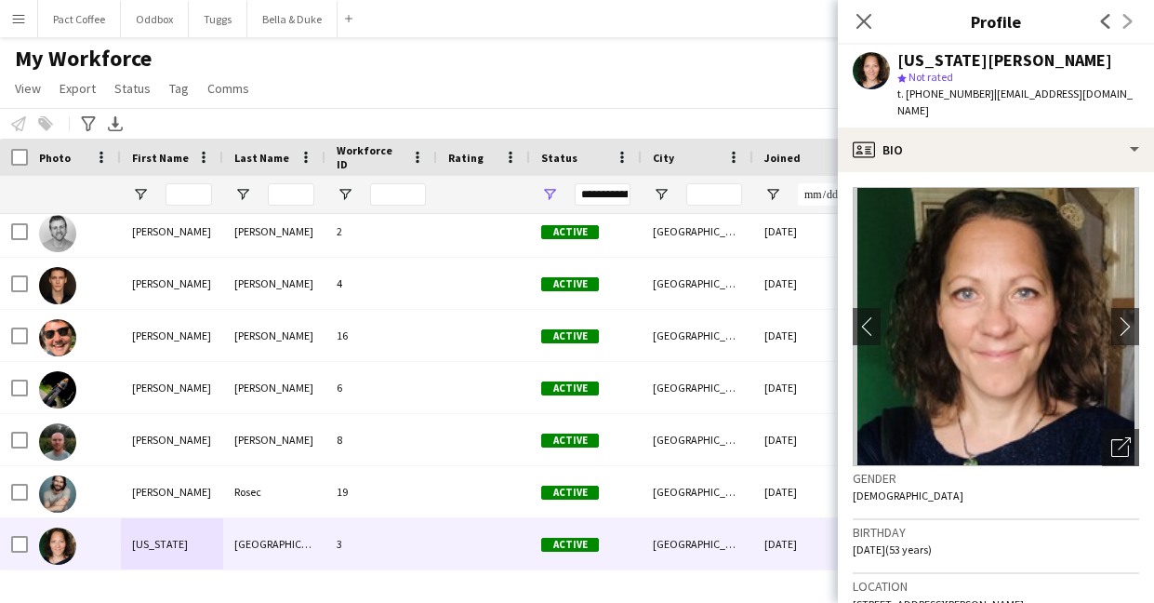
click at [1050, 87] on span "| [EMAIL_ADDRESS][DOMAIN_NAME]" at bounding box center [1014, 101] width 235 height 31
drag, startPoint x: 1123, startPoint y: 98, endPoint x: 984, endPoint y: 96, distance: 138.6
click at [984, 96] on span "| [EMAIL_ADDRESS][DOMAIN_NAME]" at bounding box center [1014, 101] width 235 height 31
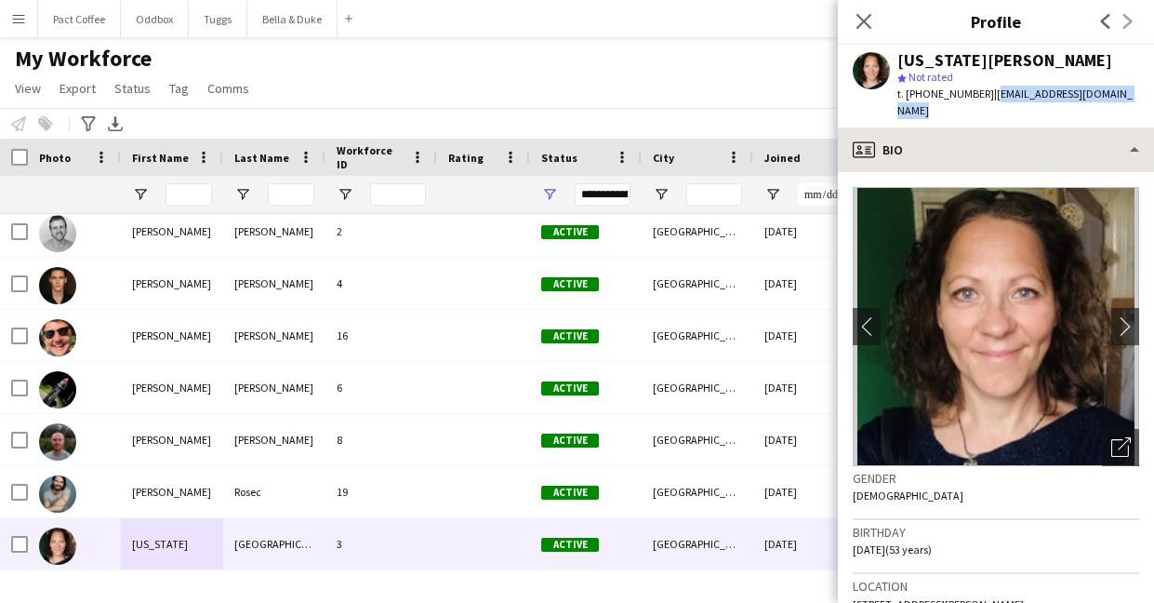
copy span "[EMAIL_ADDRESS][DOMAIN_NAME]"
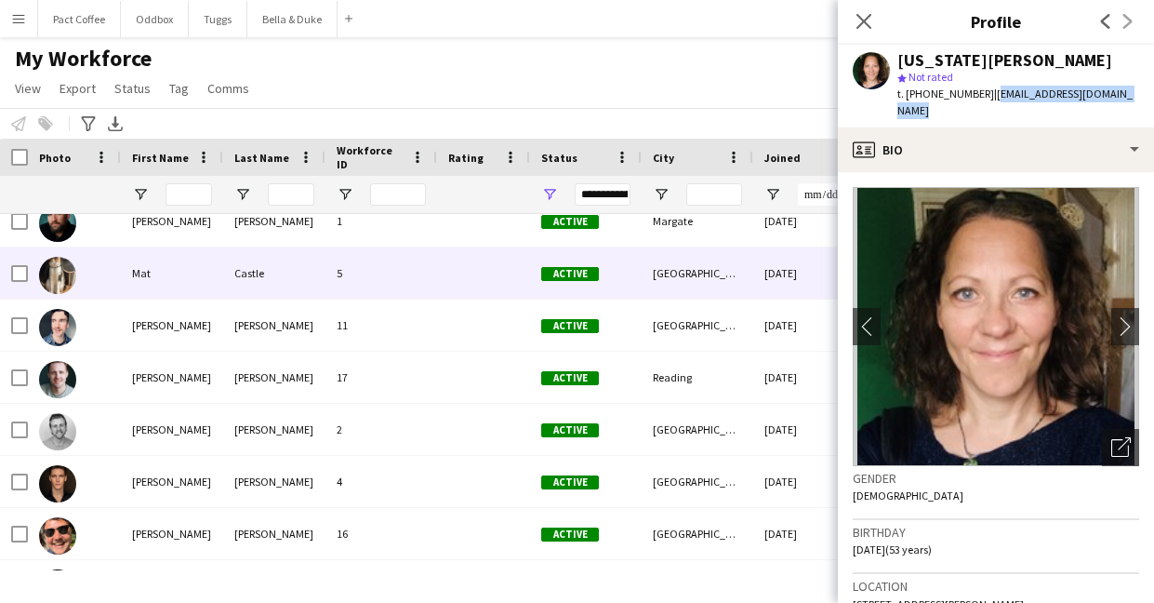
click at [194, 269] on div "Mat" at bounding box center [172, 272] width 102 height 51
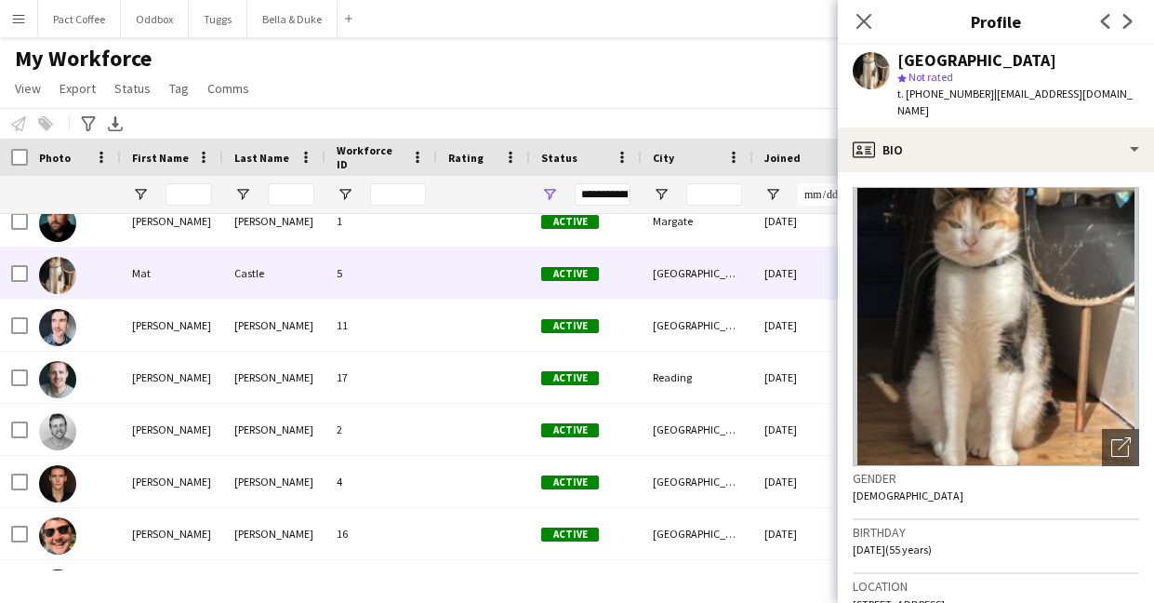
click at [1039, 95] on span "| [EMAIL_ADDRESS][DOMAIN_NAME]" at bounding box center [1014, 101] width 235 height 31
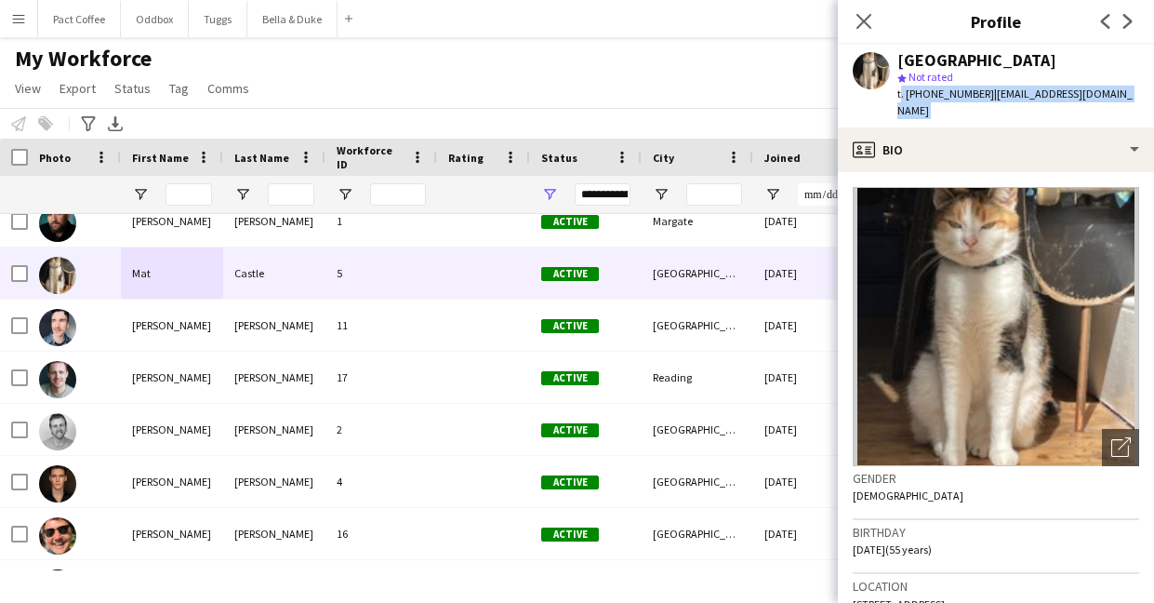
click at [1039, 95] on span "| [EMAIL_ADDRESS][DOMAIN_NAME]" at bounding box center [1014, 101] width 235 height 31
drag, startPoint x: 1137, startPoint y: 92, endPoint x: 989, endPoint y: 94, distance: 147.9
click at [989, 94] on span "| [EMAIL_ADDRESS][DOMAIN_NAME]" at bounding box center [1014, 101] width 235 height 31
copy span "[EMAIL_ADDRESS][DOMAIN_NAME]"
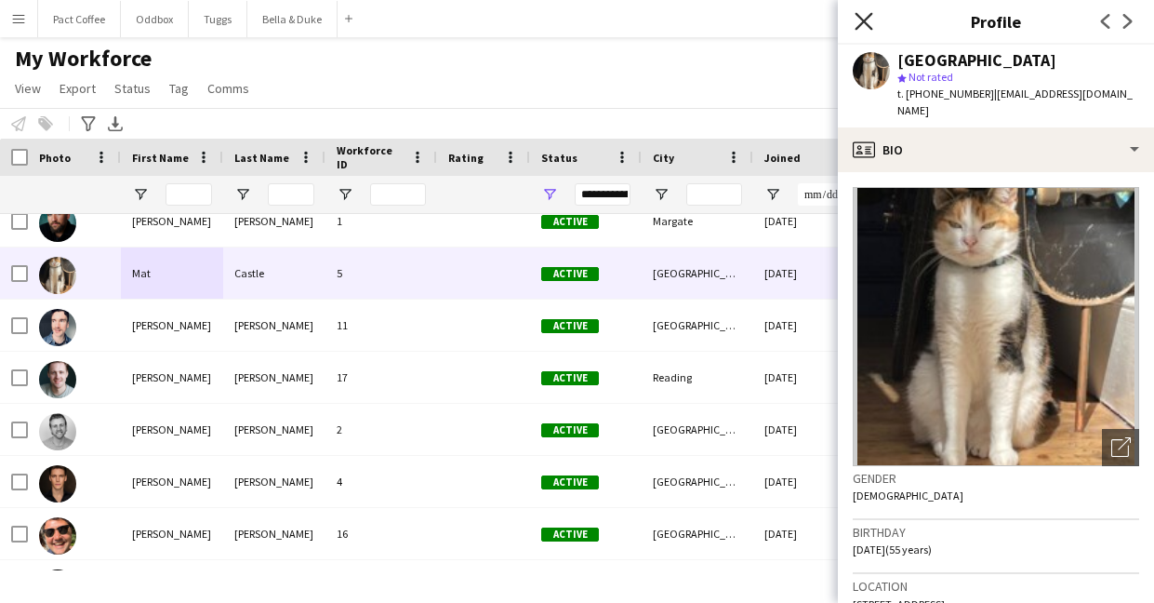
click at [871, 24] on icon "Close pop-in" at bounding box center [864, 21] width 18 height 18
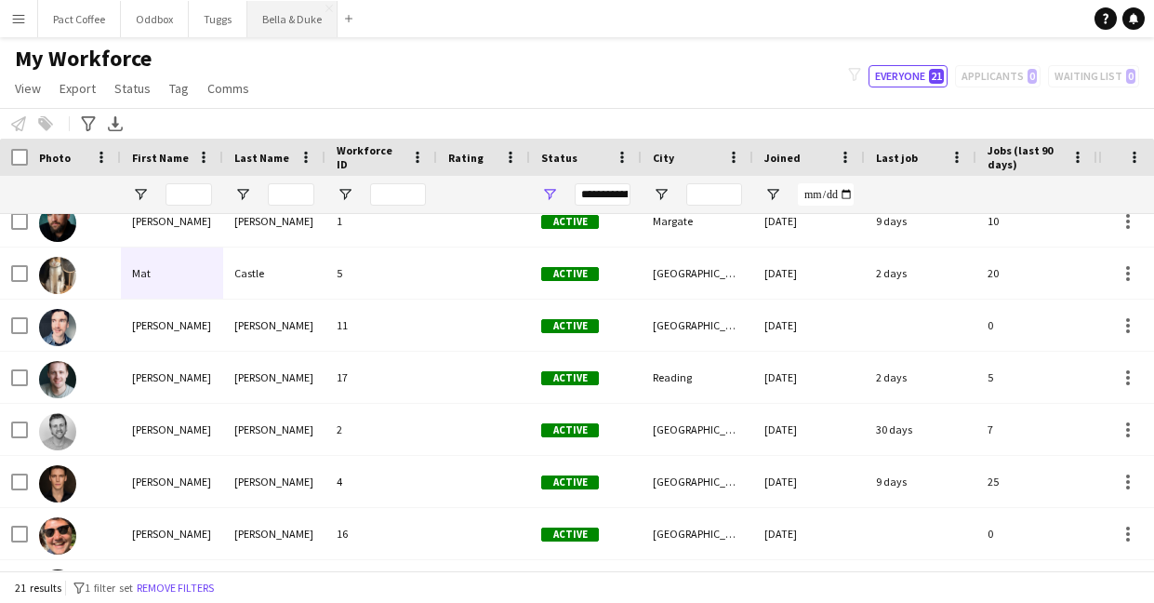
click at [309, 20] on button "Bella & Duke Close" at bounding box center [292, 19] width 90 height 36
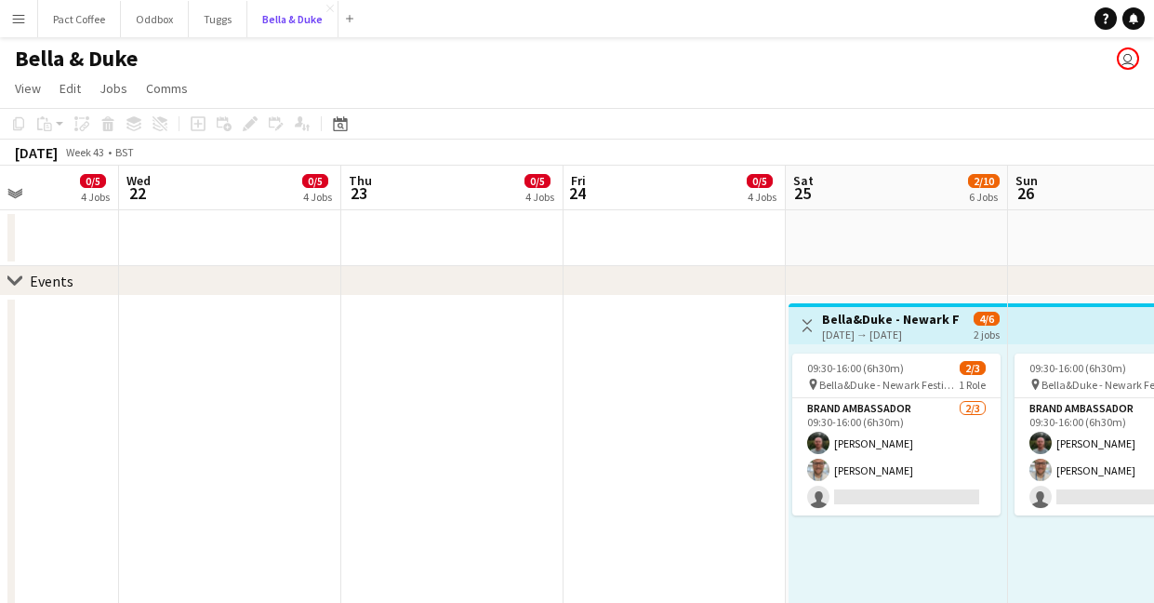
scroll to position [0, 565]
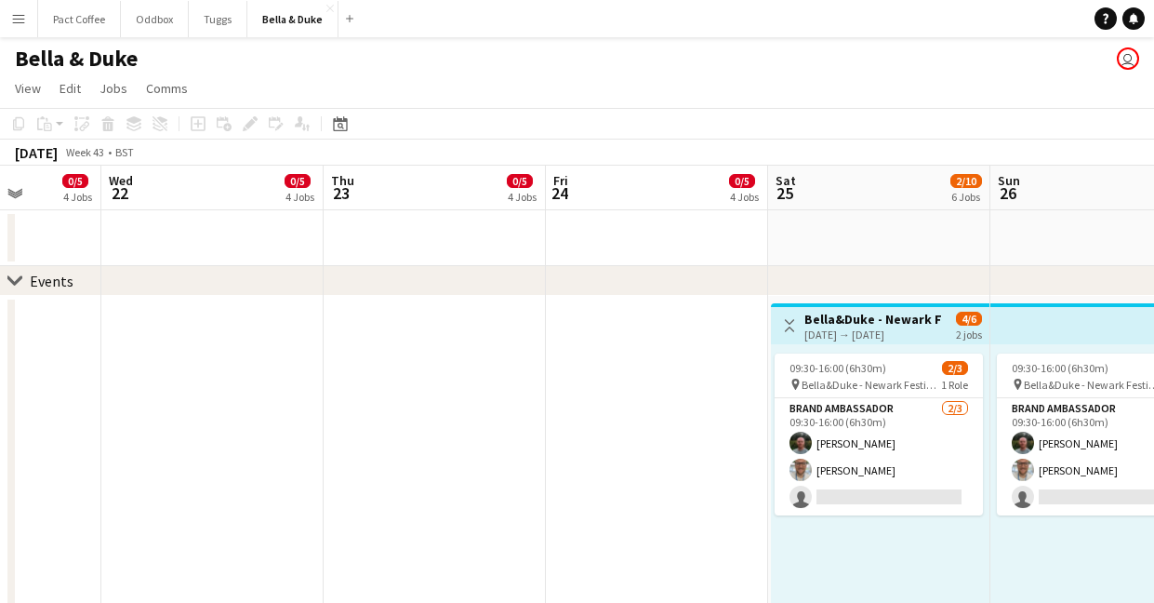
click at [29, 12] on button "Menu" at bounding box center [18, 18] width 37 height 37
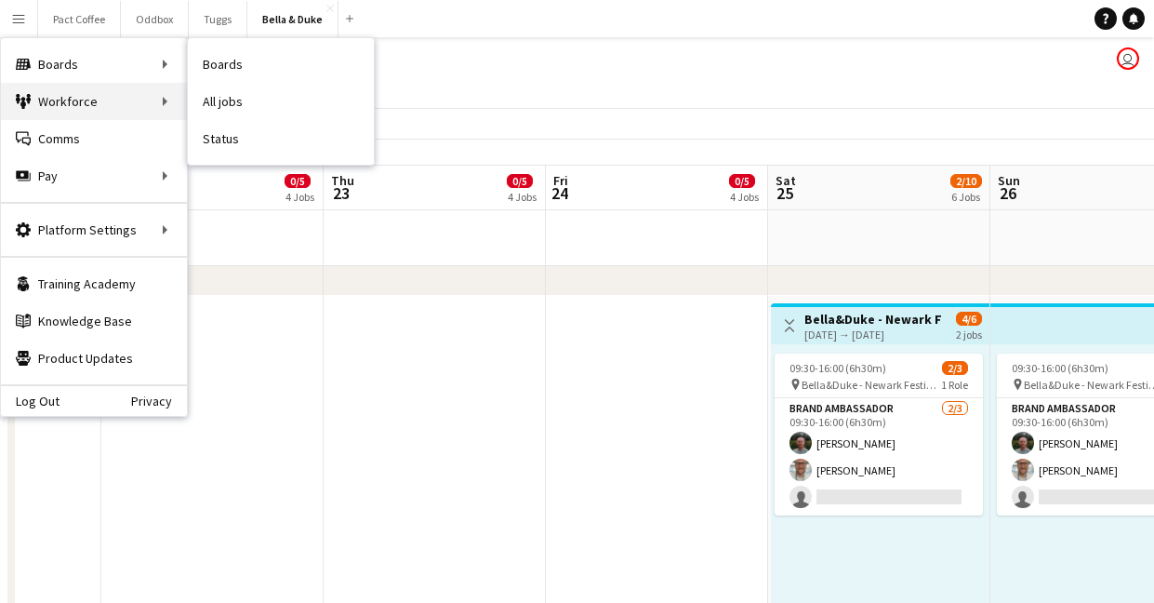
click at [50, 93] on div "Workforce Workforce" at bounding box center [94, 101] width 186 height 37
click at [135, 108] on div "Workforce Workforce" at bounding box center [94, 101] width 186 height 37
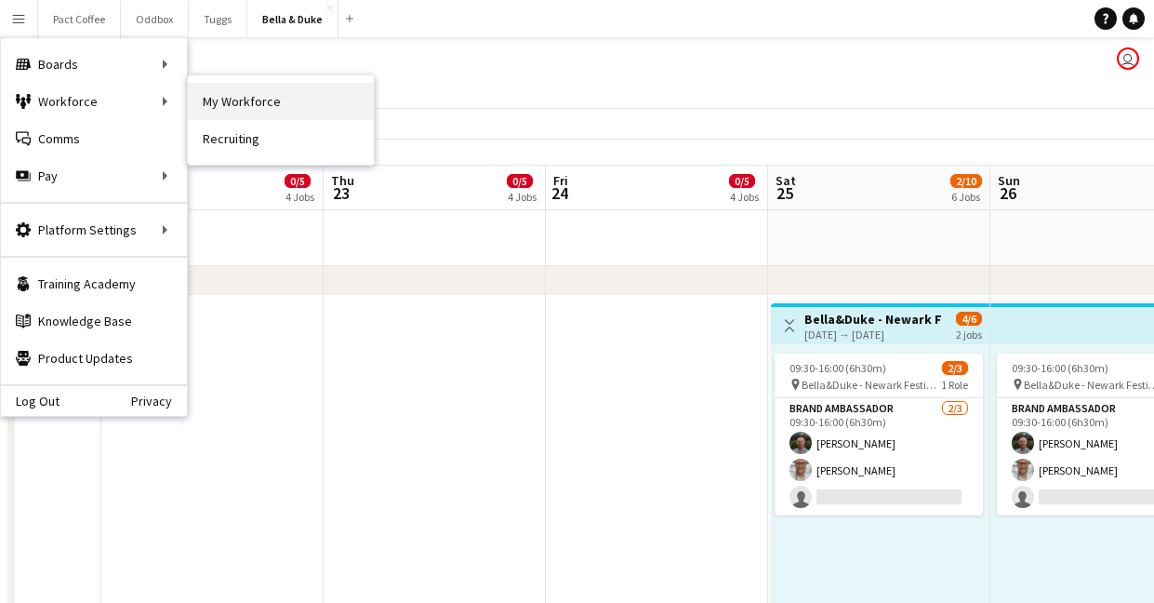
click at [229, 100] on link "My Workforce" at bounding box center [281, 101] width 186 height 37
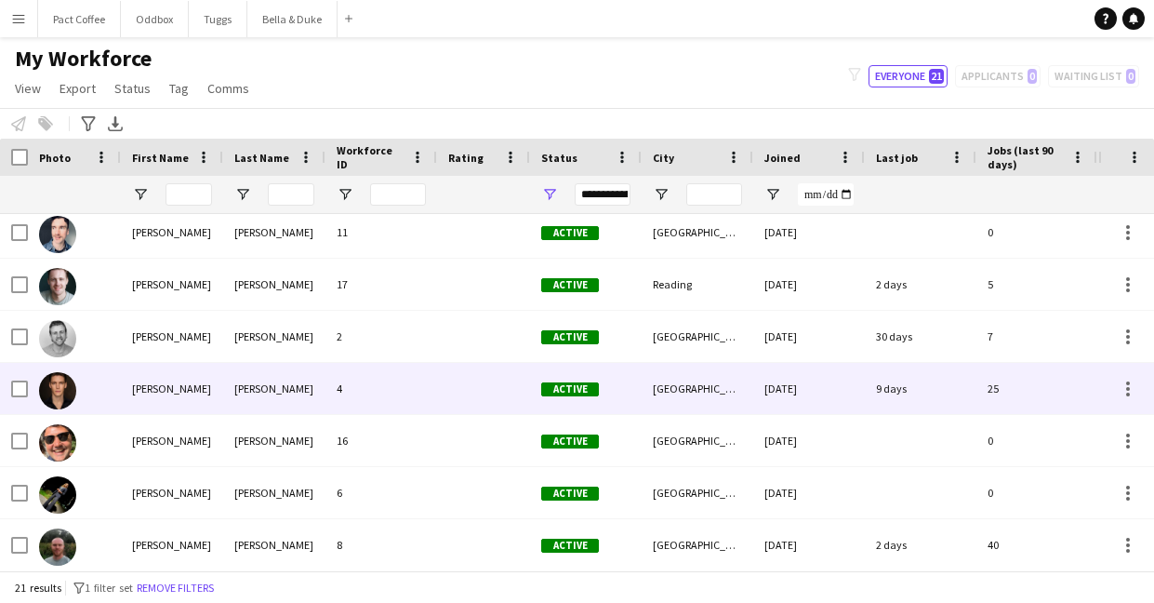
scroll to position [738, 0]
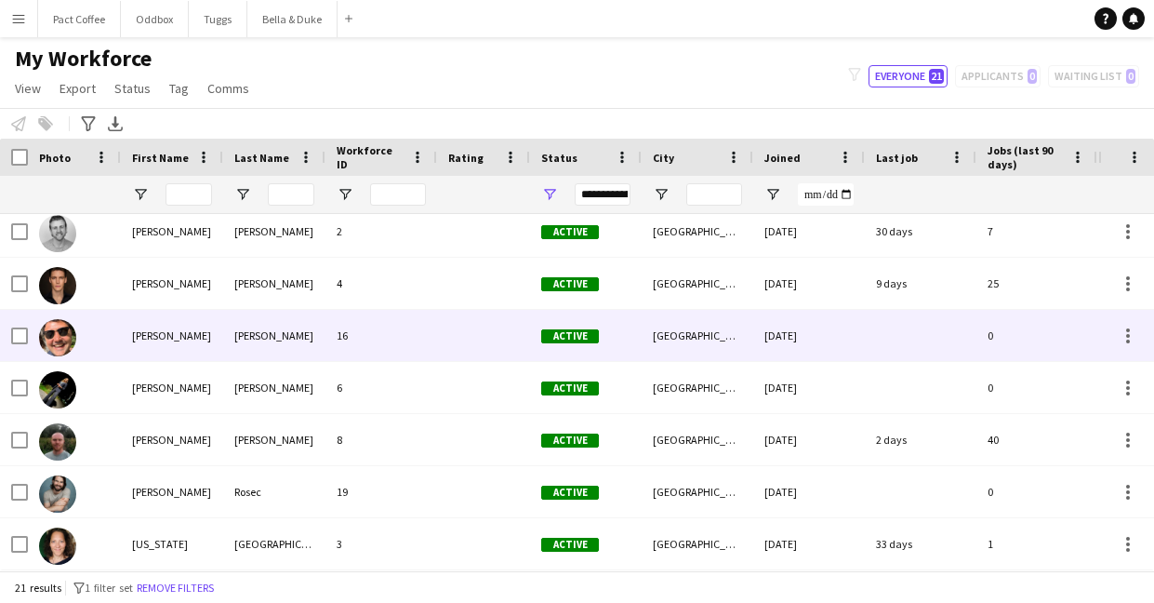
click at [166, 336] on div "[PERSON_NAME]" at bounding box center [172, 335] width 102 height 51
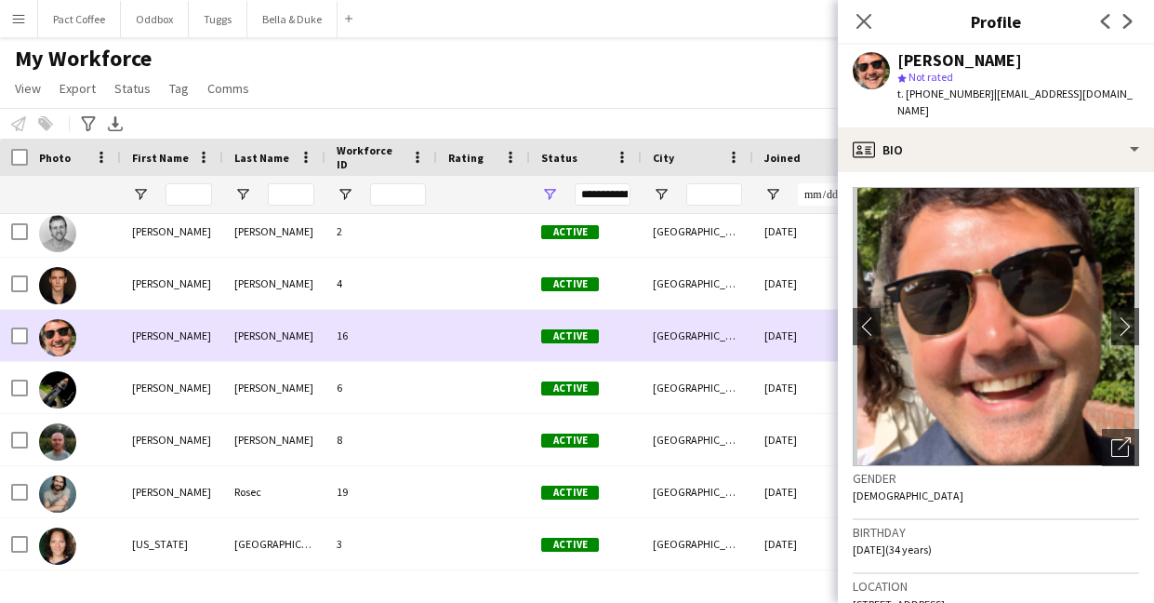
click at [750, 343] on div "[GEOGRAPHIC_DATA]" at bounding box center [698, 335] width 112 height 51
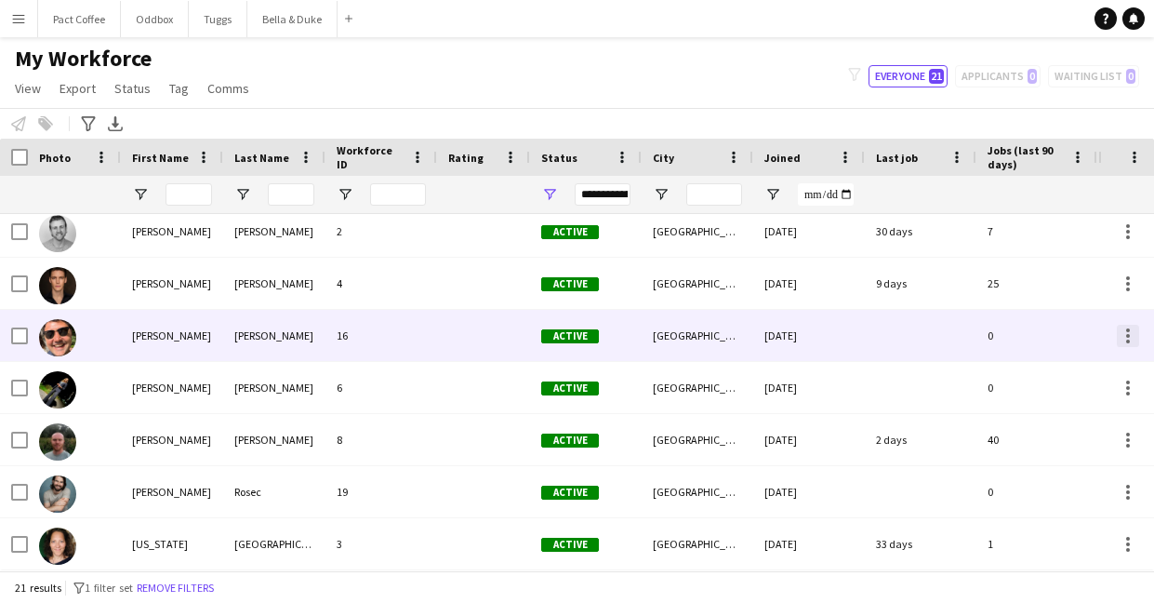
click at [1133, 330] on div at bounding box center [1128, 336] width 22 height 22
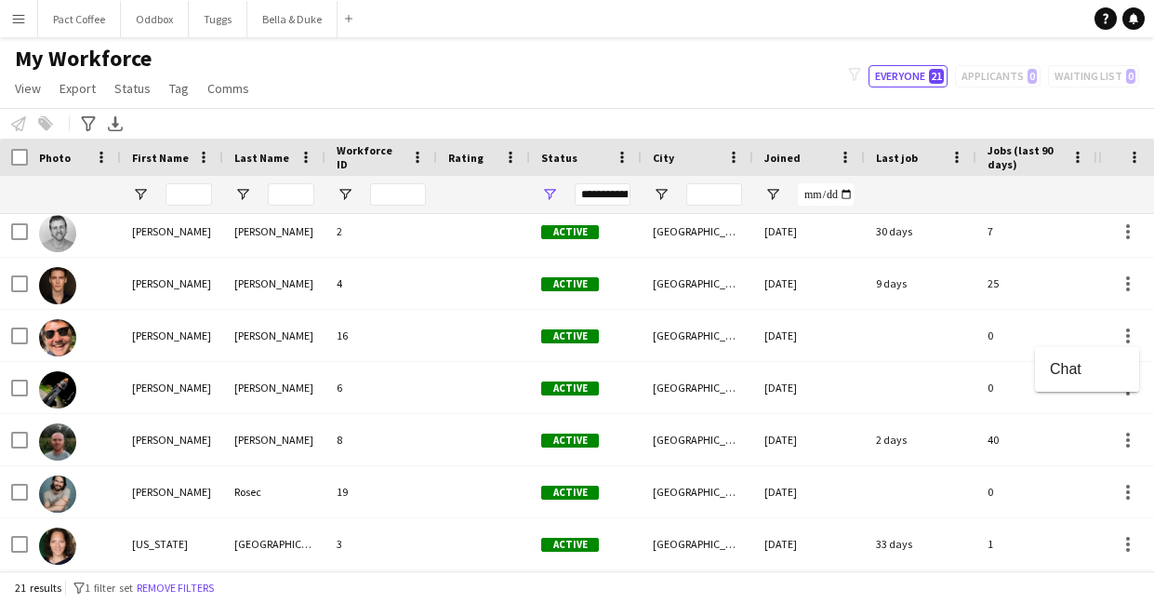
click at [1106, 340] on div at bounding box center [577, 301] width 1154 height 603
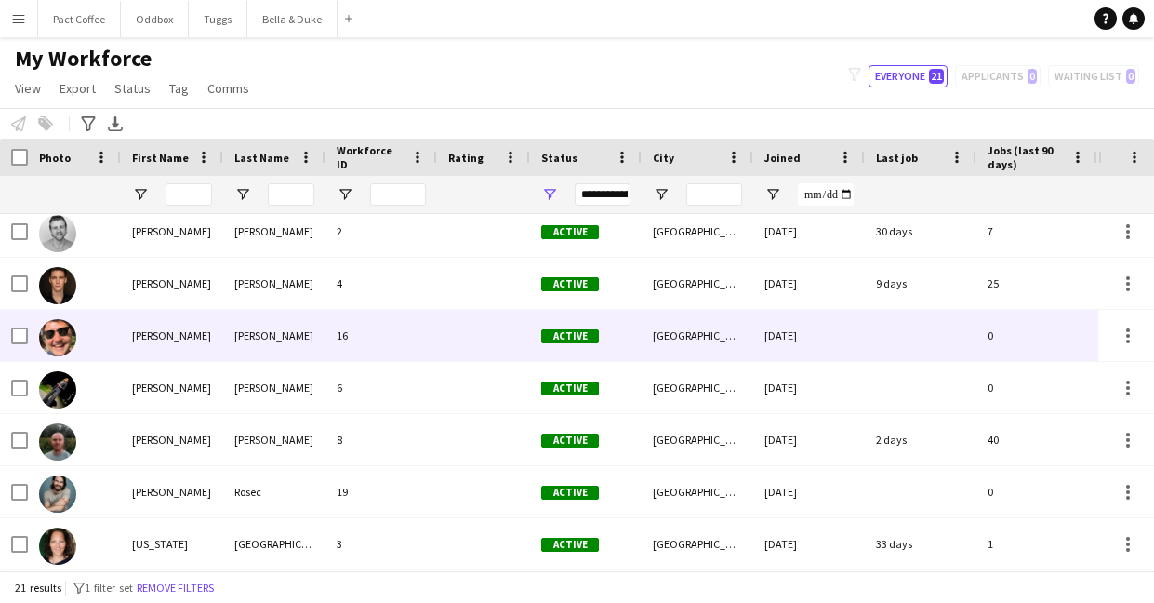
click at [1096, 333] on div "0" at bounding box center [1037, 335] width 121 height 51
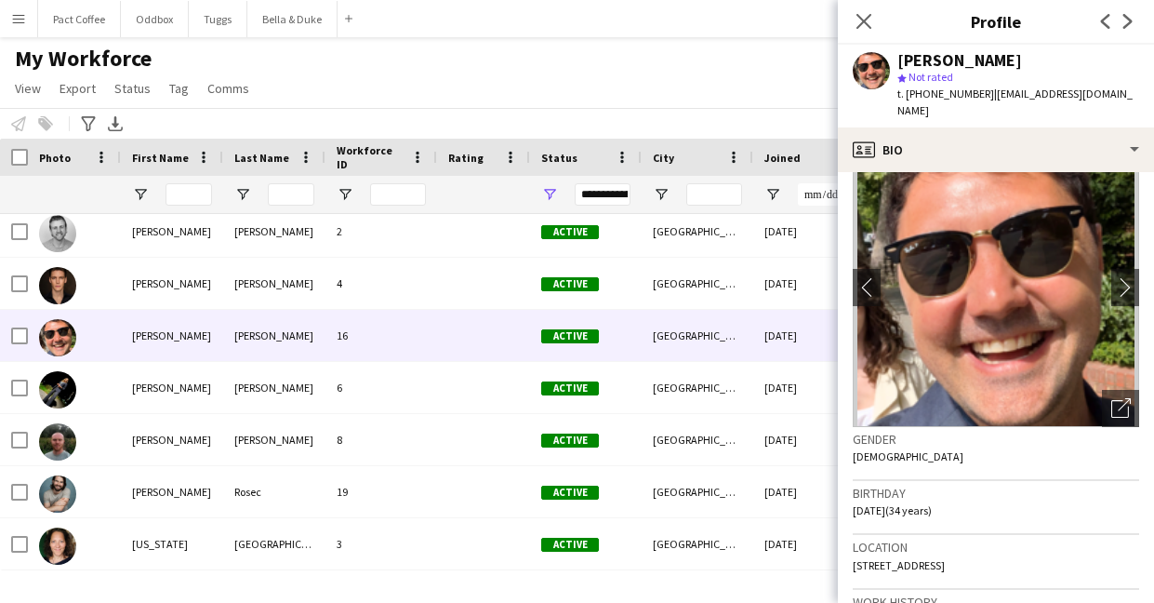
scroll to position [0, 0]
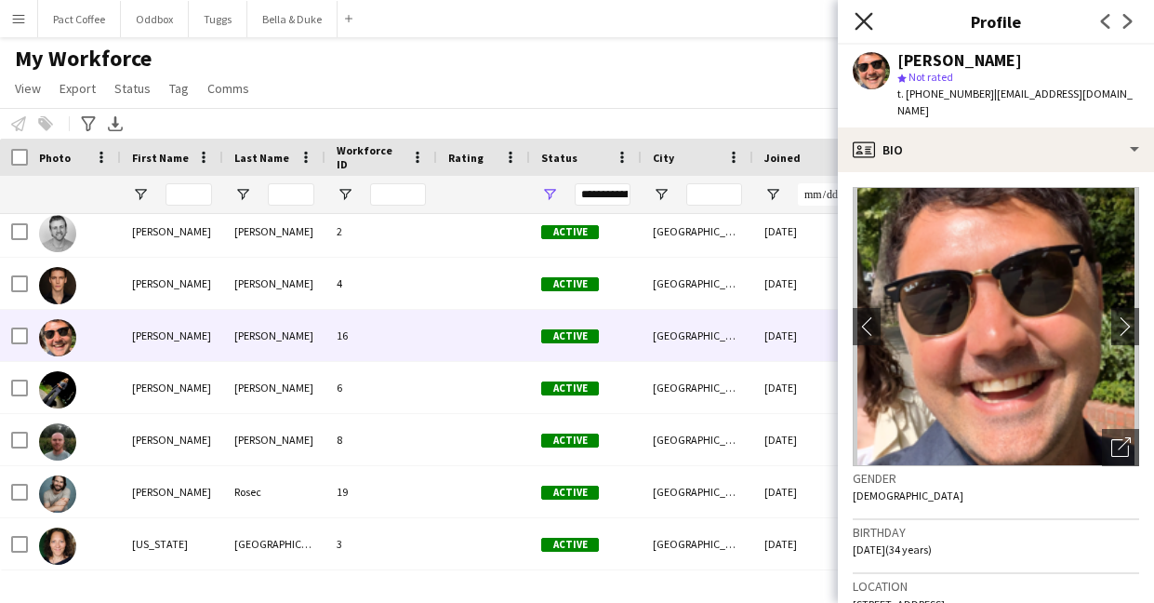
click at [865, 20] on icon at bounding box center [864, 21] width 18 height 18
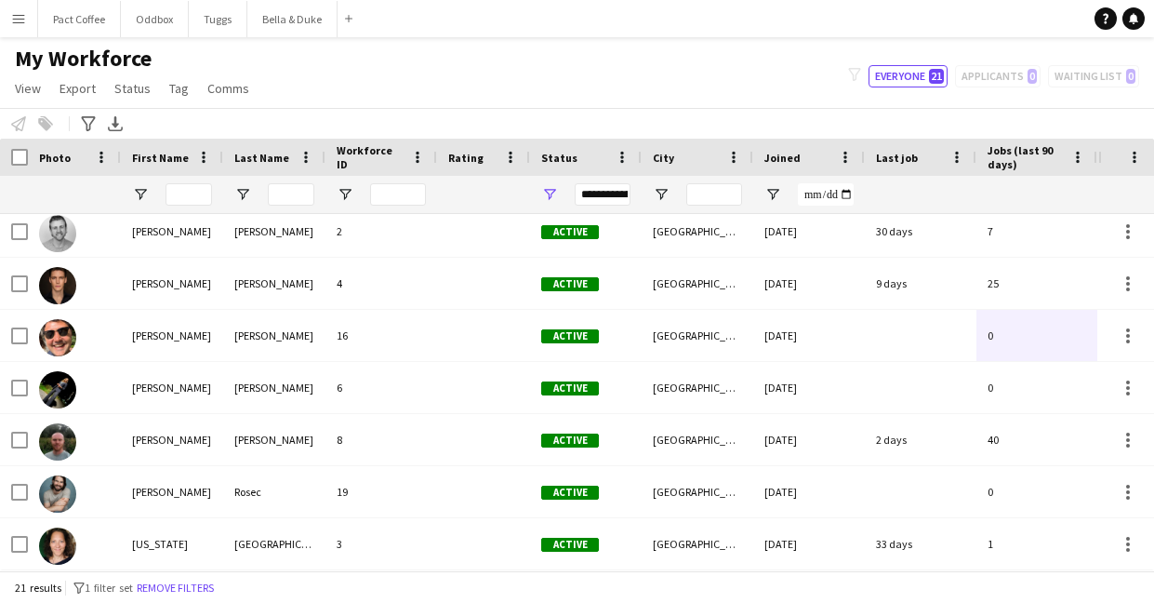
click at [1118, 27] on div "Help Notifications" at bounding box center [1125, 18] width 60 height 22
click at [1109, 24] on link "Help" at bounding box center [1106, 18] width 22 height 22
click at [1105, 18] on icon at bounding box center [1106, 19] width 6 height 10
click at [286, 17] on button "Bella & Duke Close" at bounding box center [292, 19] width 90 height 36
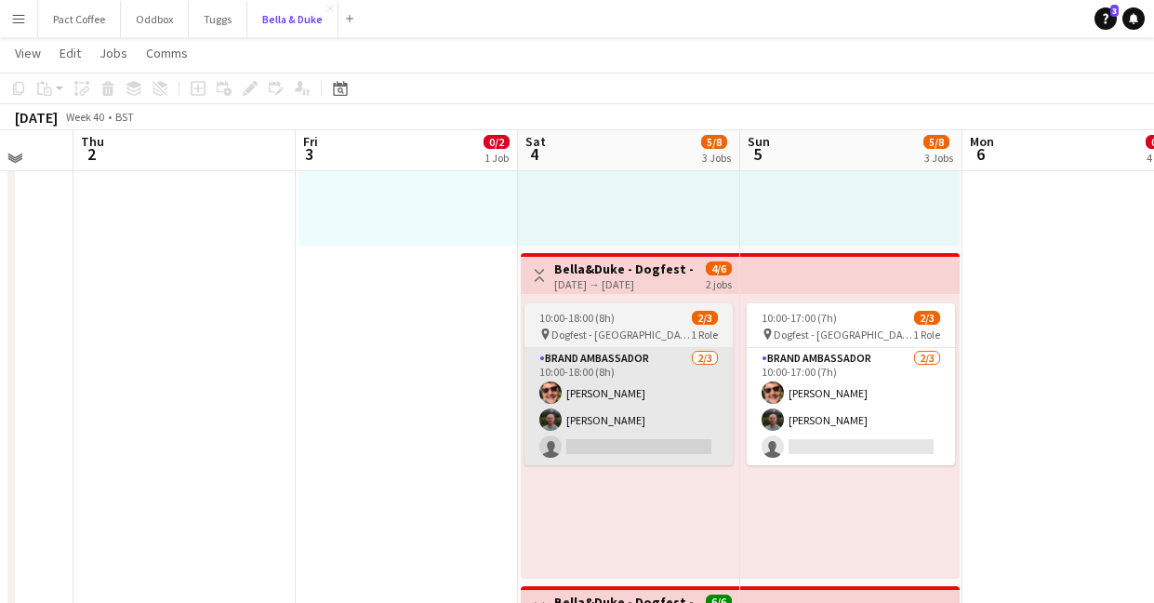
scroll to position [378, 0]
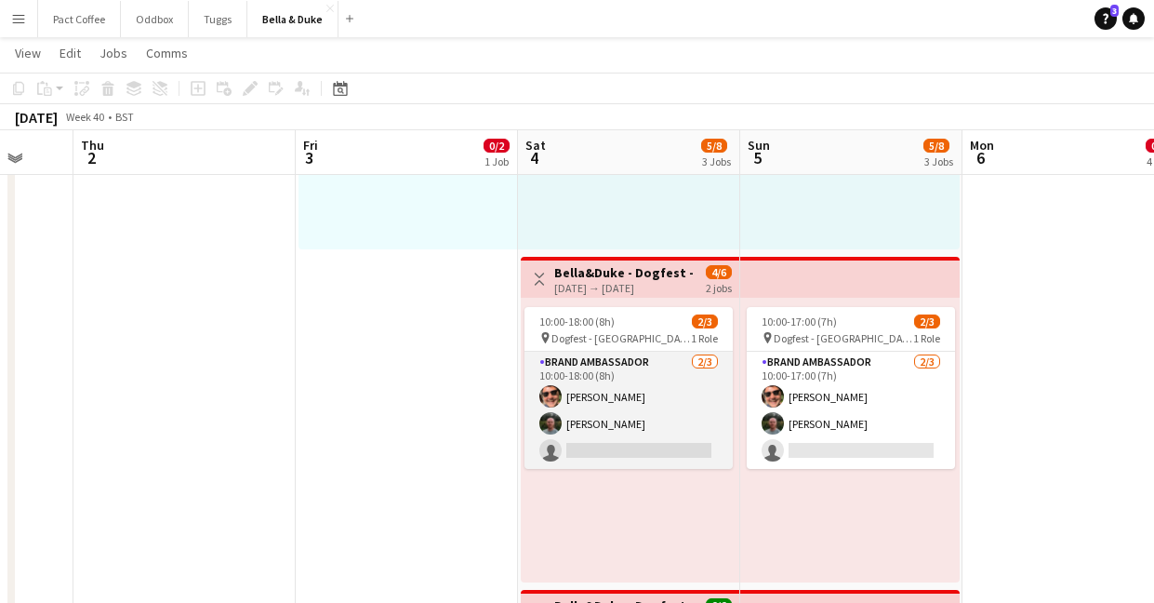
click at [579, 400] on app-card-role "Brand Ambassador [DATE] 10:00-18:00 (8h) [PERSON_NAME] [PERSON_NAME] single-neu…" at bounding box center [629, 410] width 208 height 117
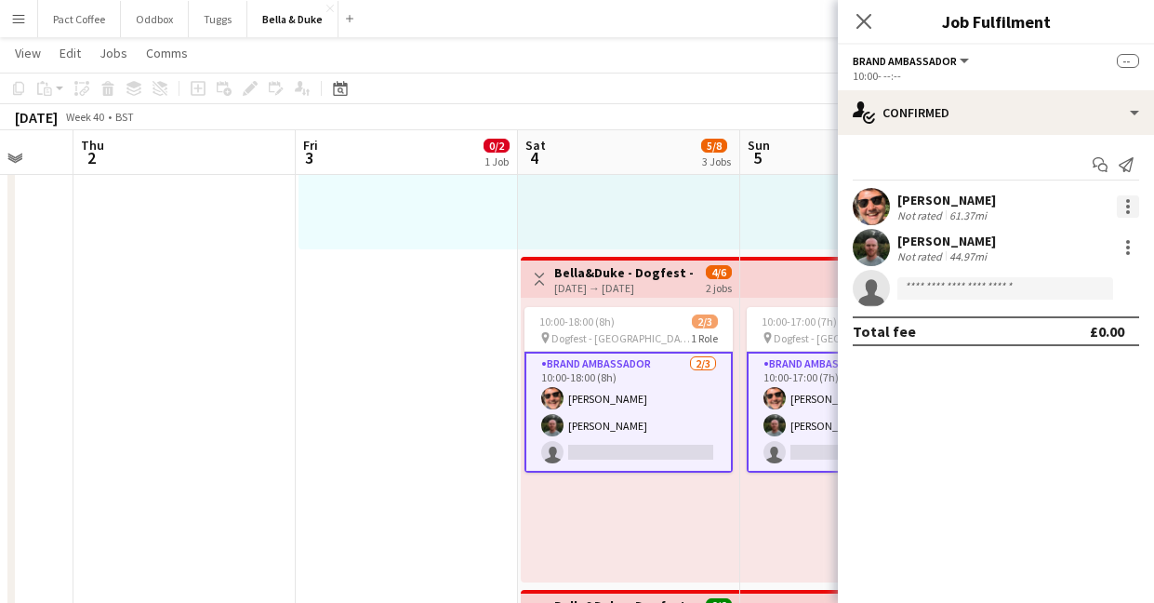
click at [1137, 206] on div at bounding box center [1128, 206] width 22 height 22
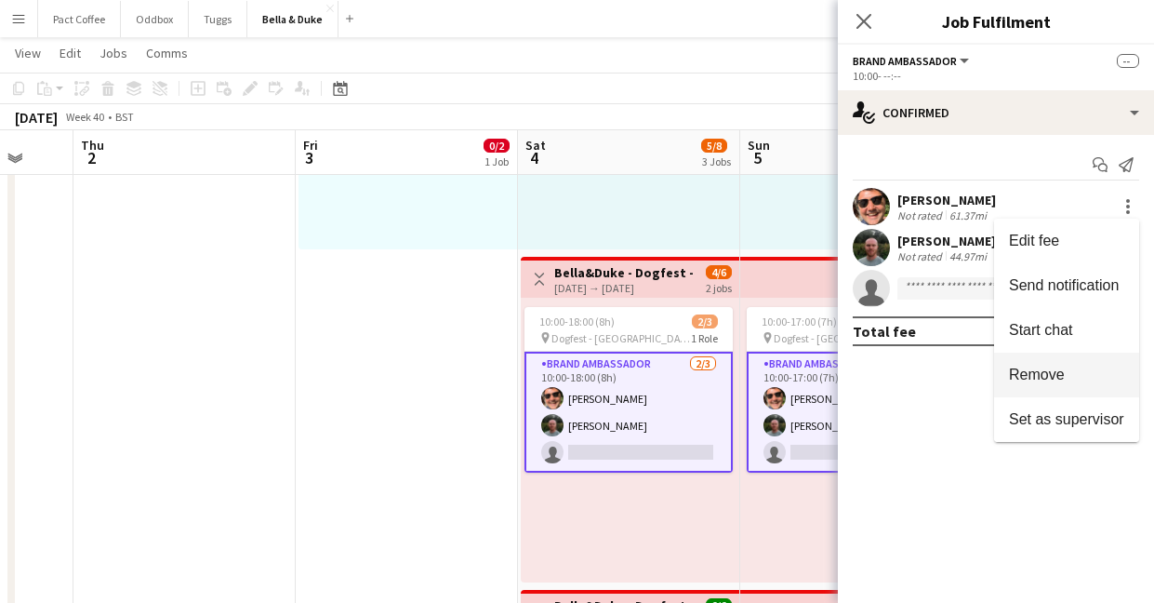
click at [1031, 380] on span "Remove" at bounding box center [1037, 374] width 56 height 16
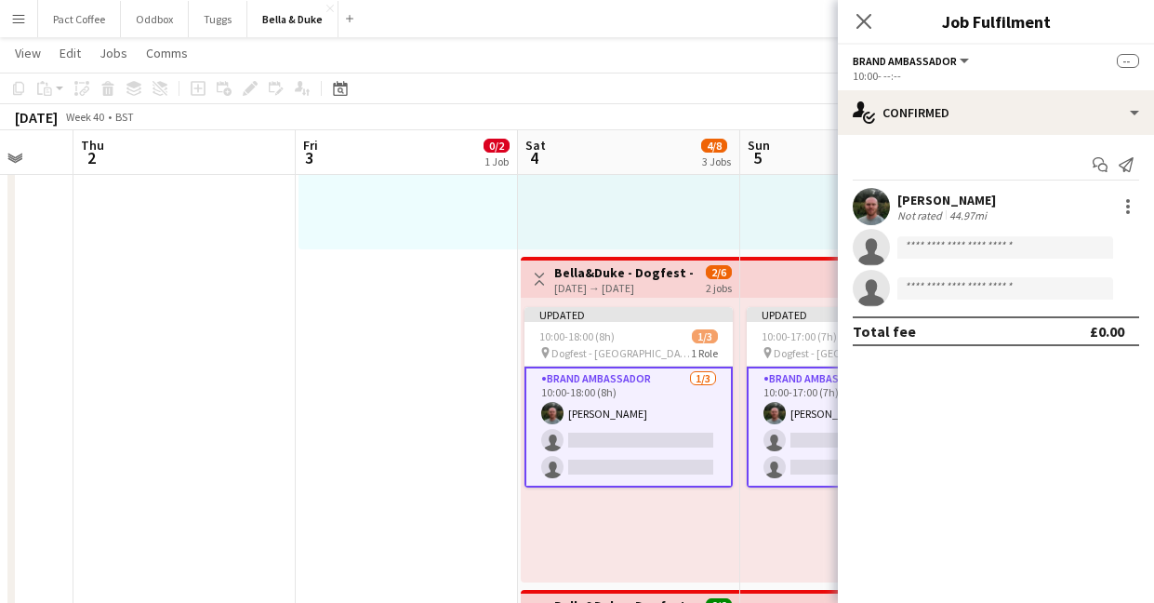
click at [475, 410] on app-date-cell "Toggle View [PERSON_NAME] - Malvern Caravan and Motorhome Show [DATE] → [DATE] …" at bounding box center [407, 585] width 222 height 1339
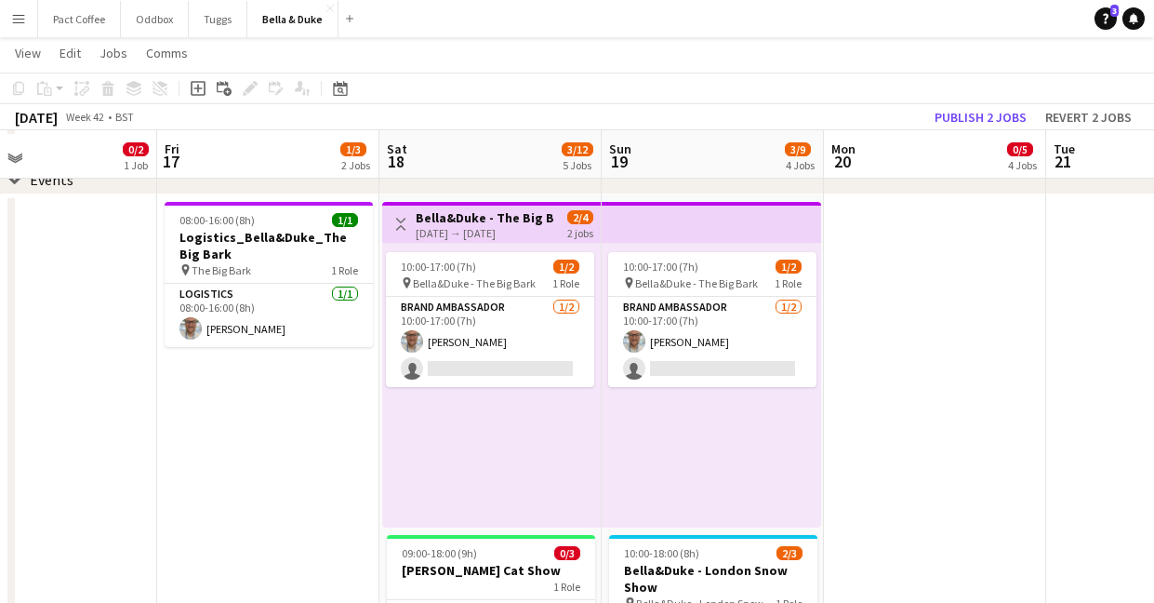
scroll to position [102, 0]
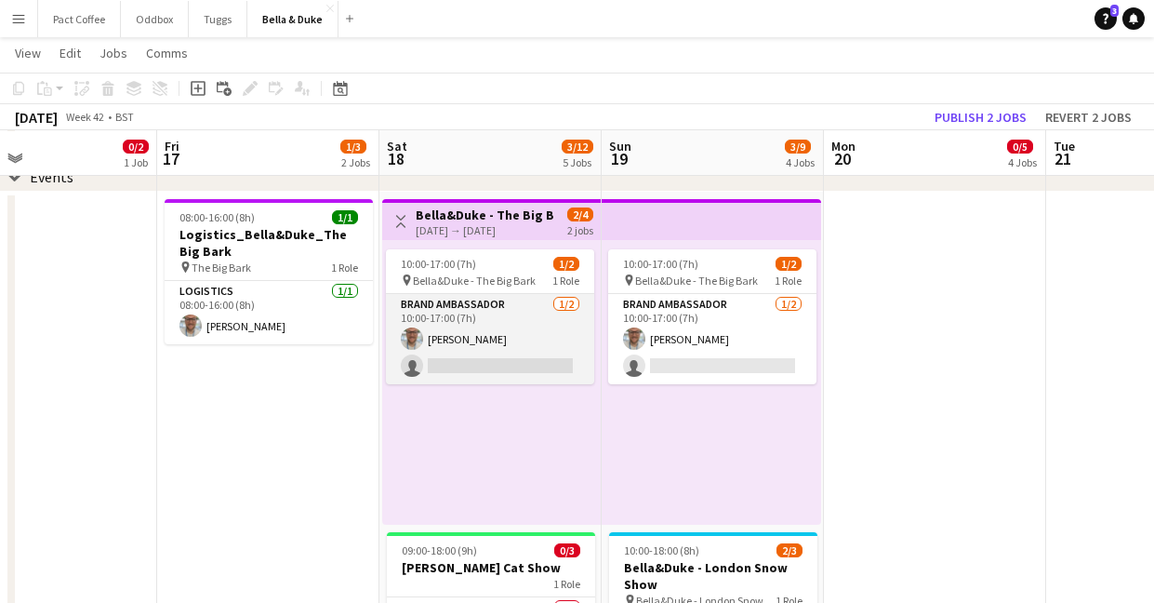
click at [469, 368] on app-card-role "Brand Ambassador [DATE] 10:00-17:00 (7h) [PERSON_NAME] single-neutral-actions" at bounding box center [490, 339] width 208 height 90
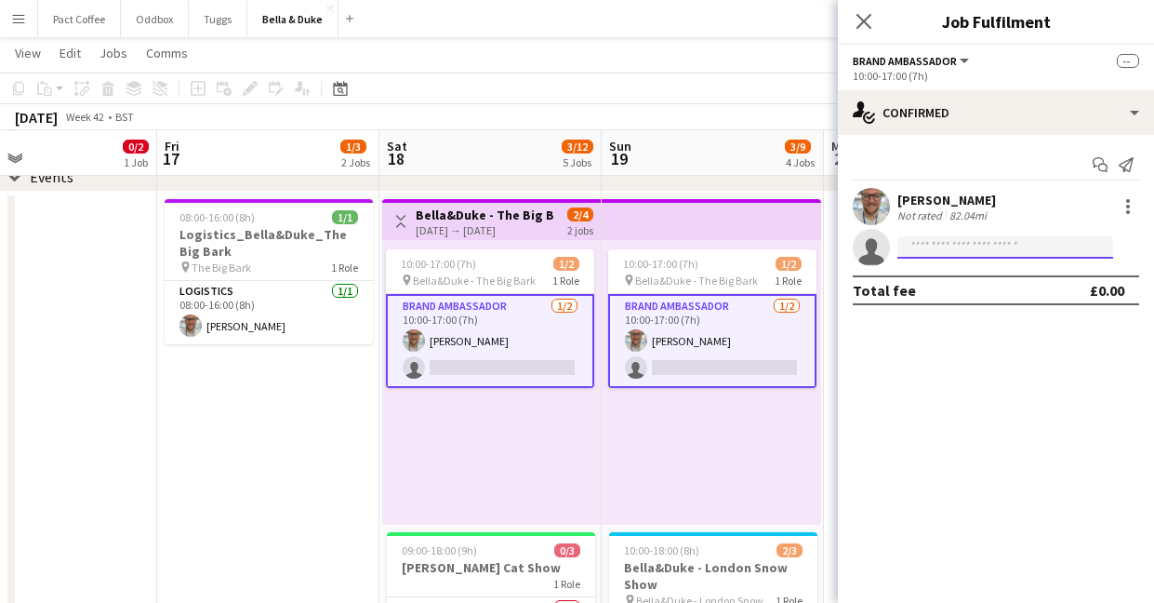
click at [954, 255] on input at bounding box center [1005, 247] width 216 height 22
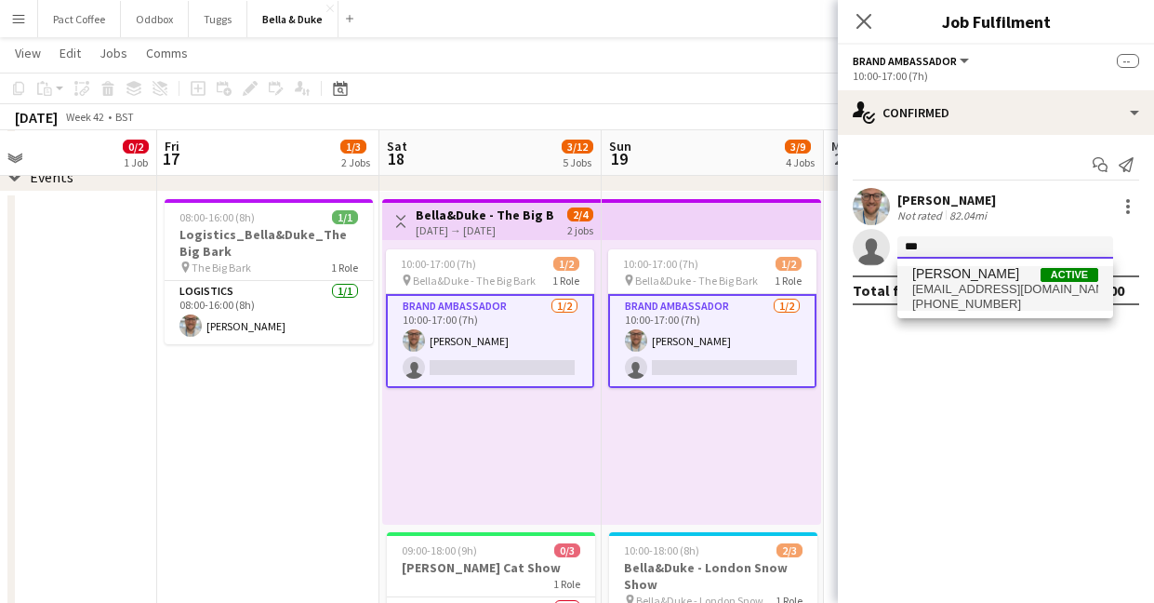
type input "***"
click at [959, 302] on span "[PHONE_NUMBER]" at bounding box center [1005, 304] width 186 height 15
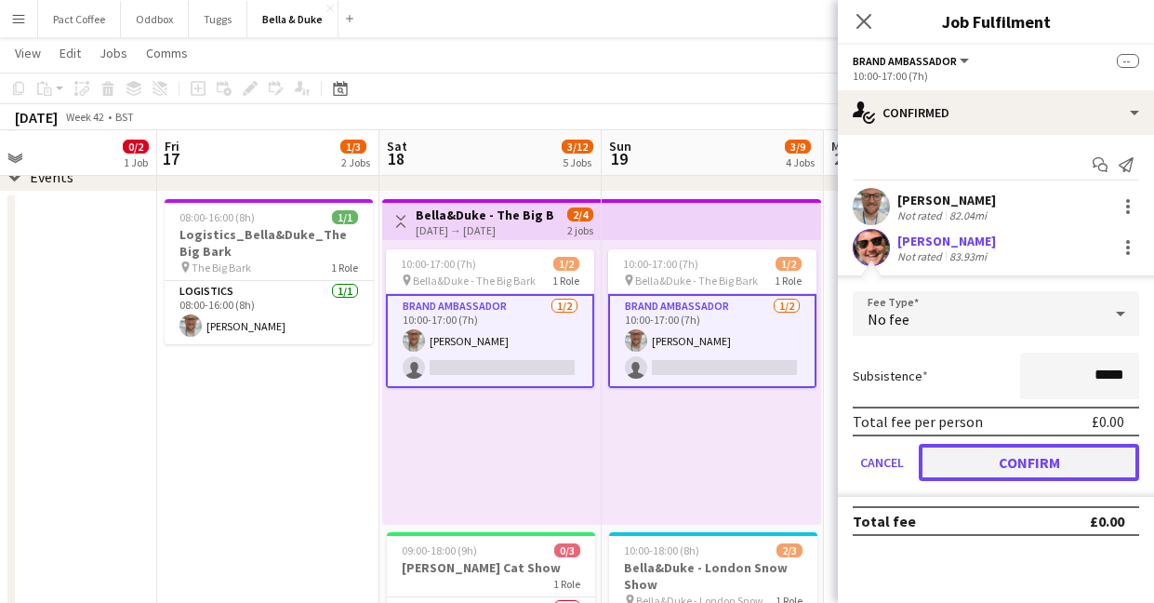
click at [1003, 471] on button "Confirm" at bounding box center [1029, 462] width 220 height 37
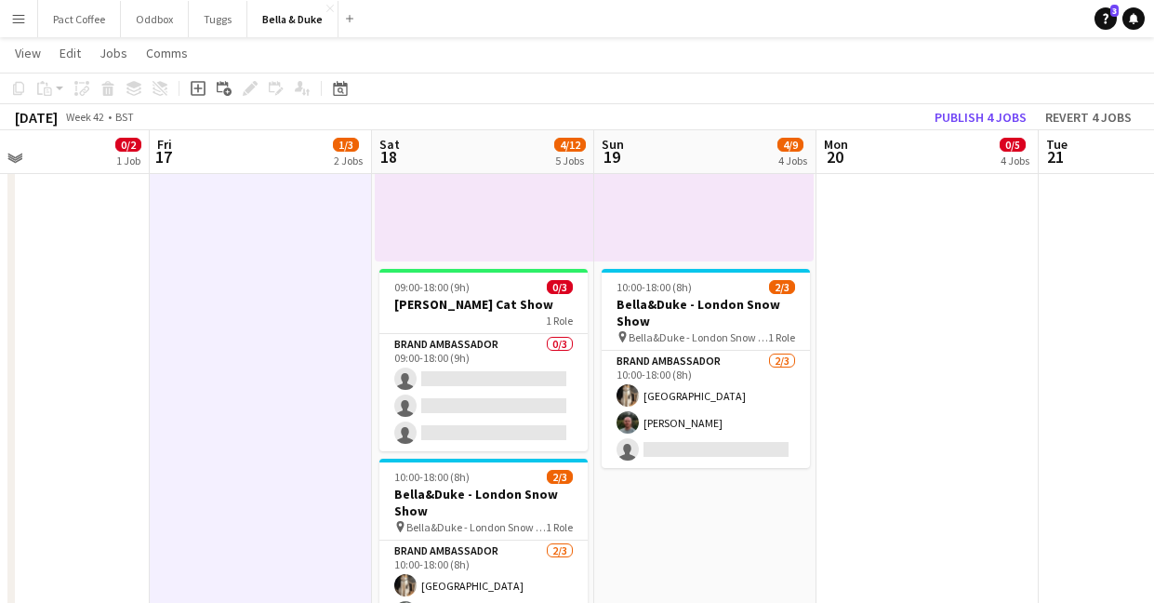
scroll to position [367, 0]
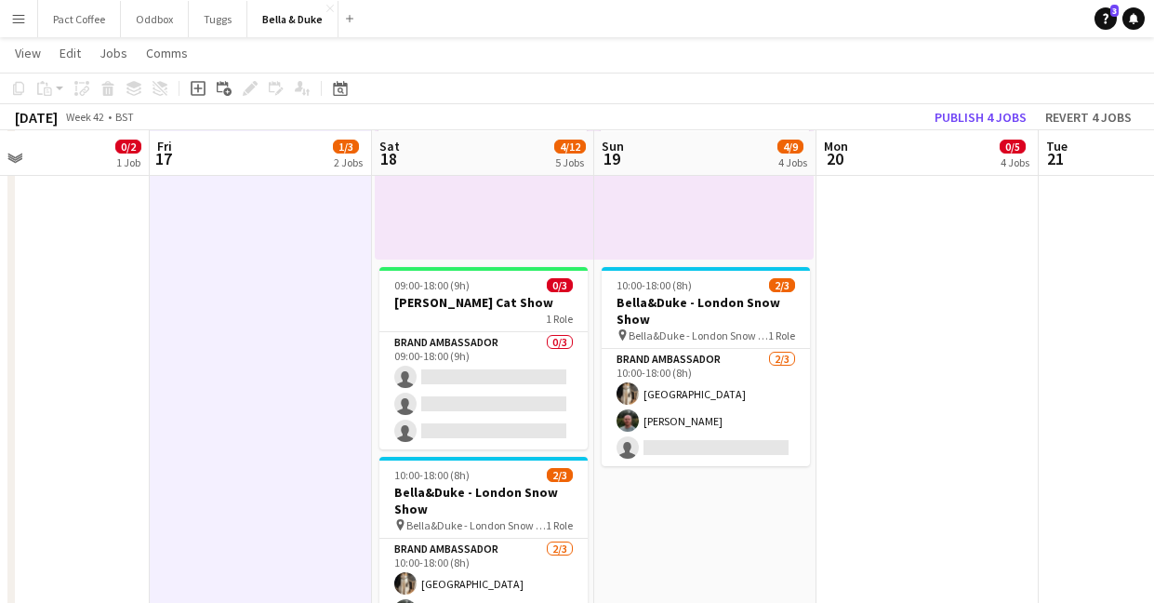
click at [871, 292] on app-date-cell at bounding box center [928, 596] width 222 height 1339
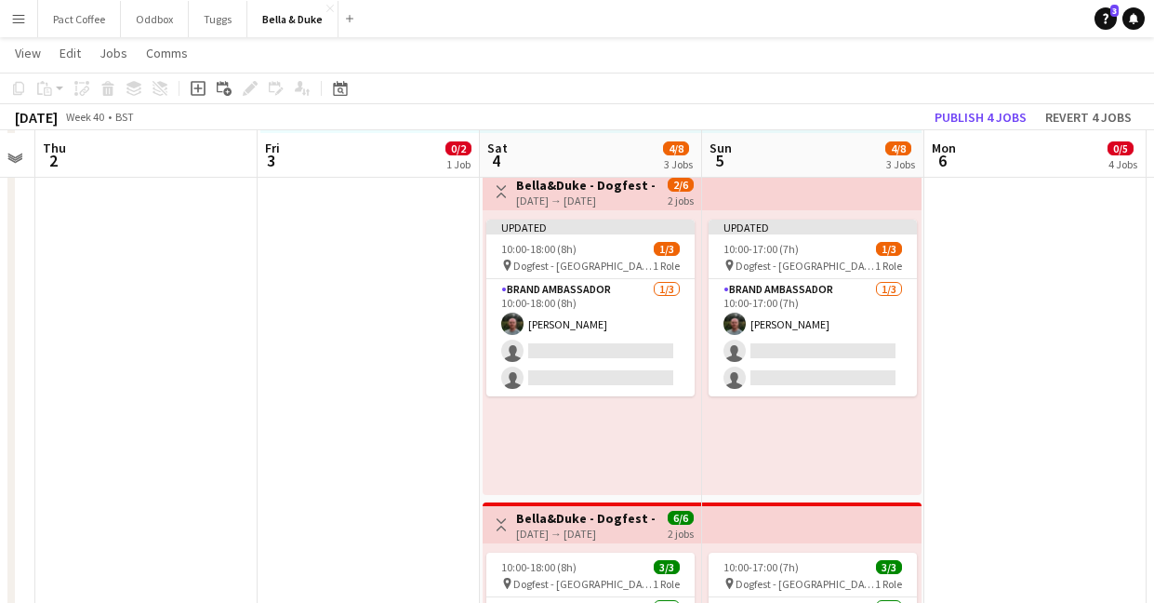
scroll to position [468, 0]
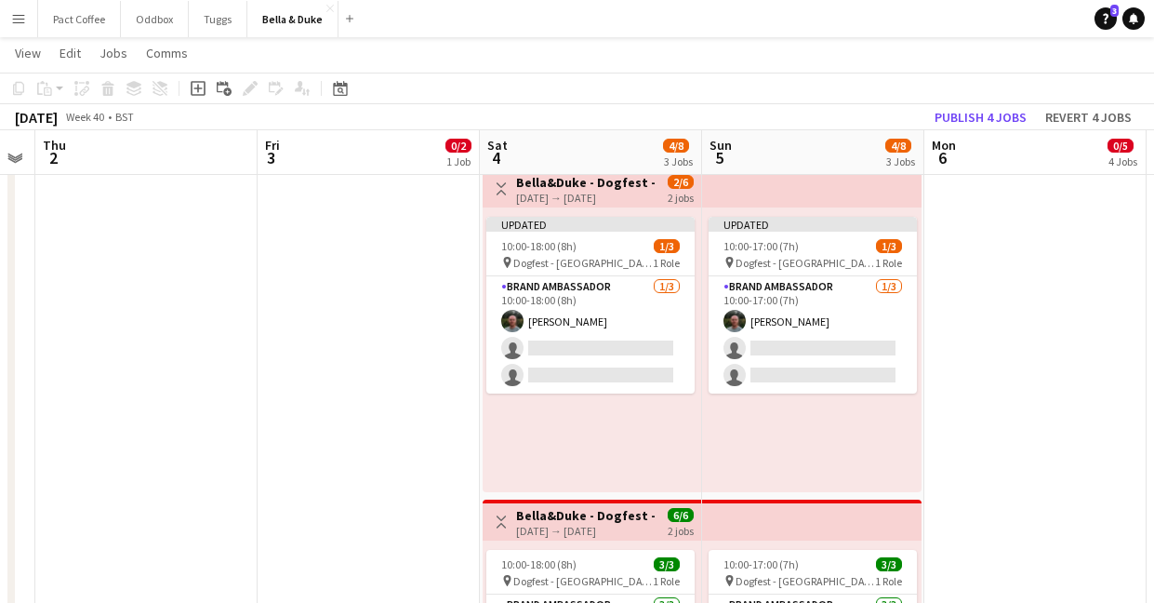
click at [1131, 256] on app-date-cell at bounding box center [1035, 495] width 222 height 1339
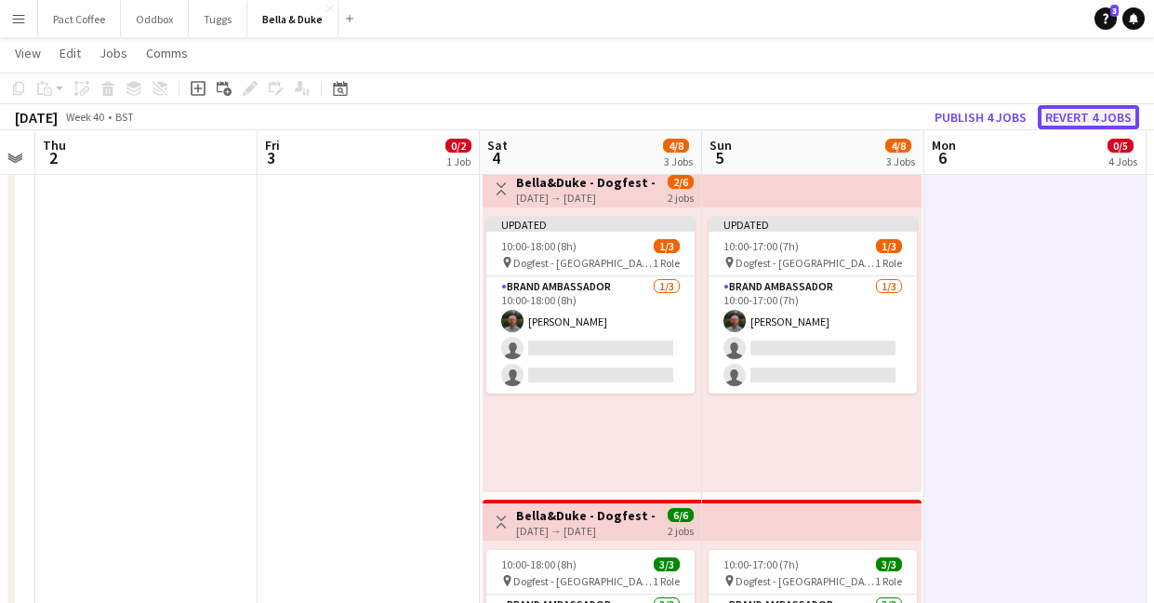
click at [1106, 123] on button "Revert 4 jobs" at bounding box center [1088, 117] width 101 height 24
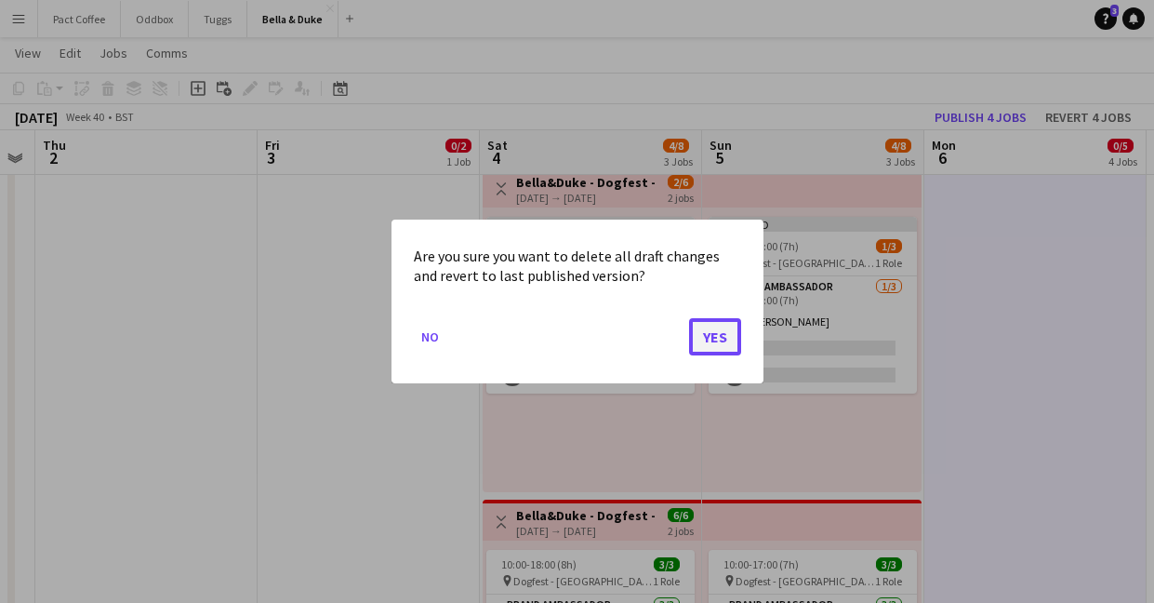
click at [713, 328] on button "Yes" at bounding box center [715, 336] width 52 height 37
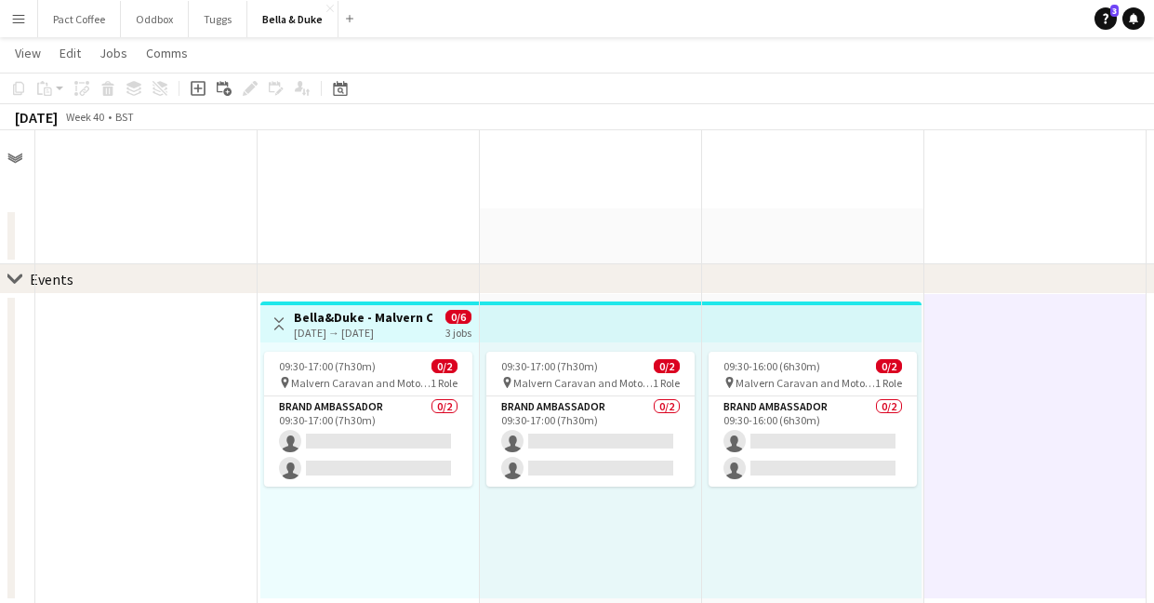
scroll to position [468, 0]
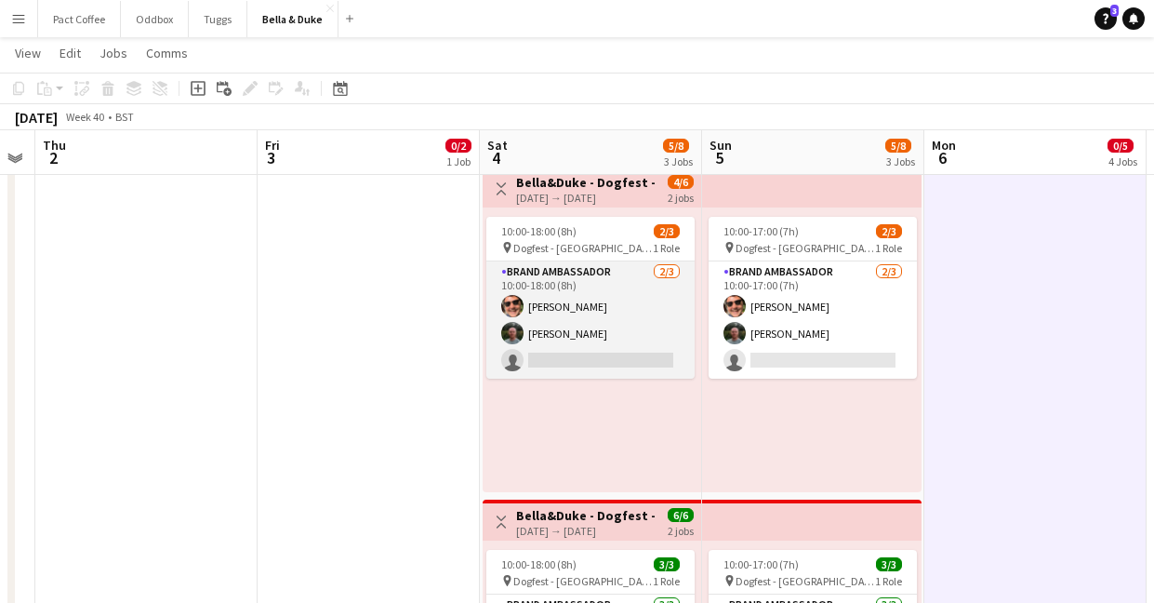
click at [571, 308] on app-card-role "Brand Ambassador [DATE] 10:00-18:00 (8h) [PERSON_NAME] [PERSON_NAME] single-neu…" at bounding box center [590, 319] width 208 height 117
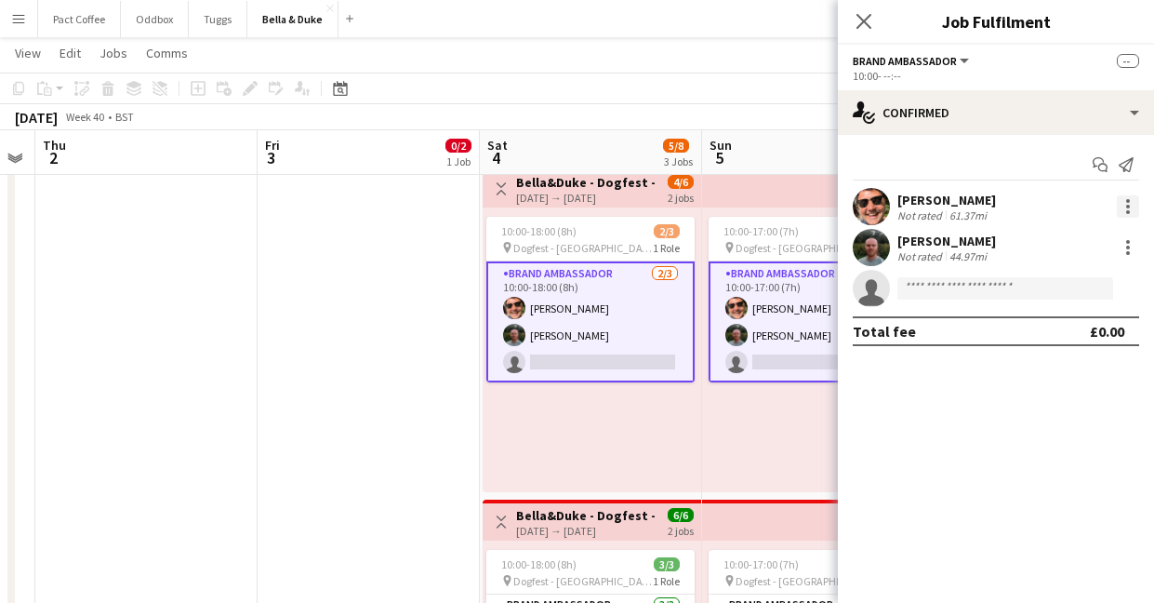
click at [1129, 206] on div at bounding box center [1128, 207] width 4 height 4
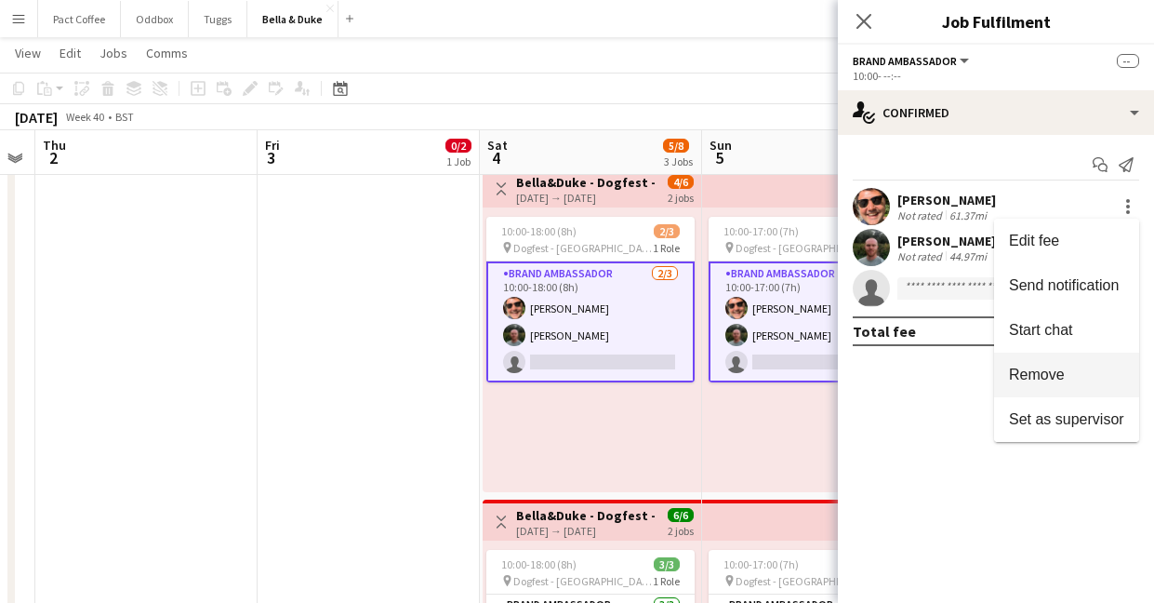
click at [1035, 369] on span "Remove" at bounding box center [1037, 374] width 56 height 16
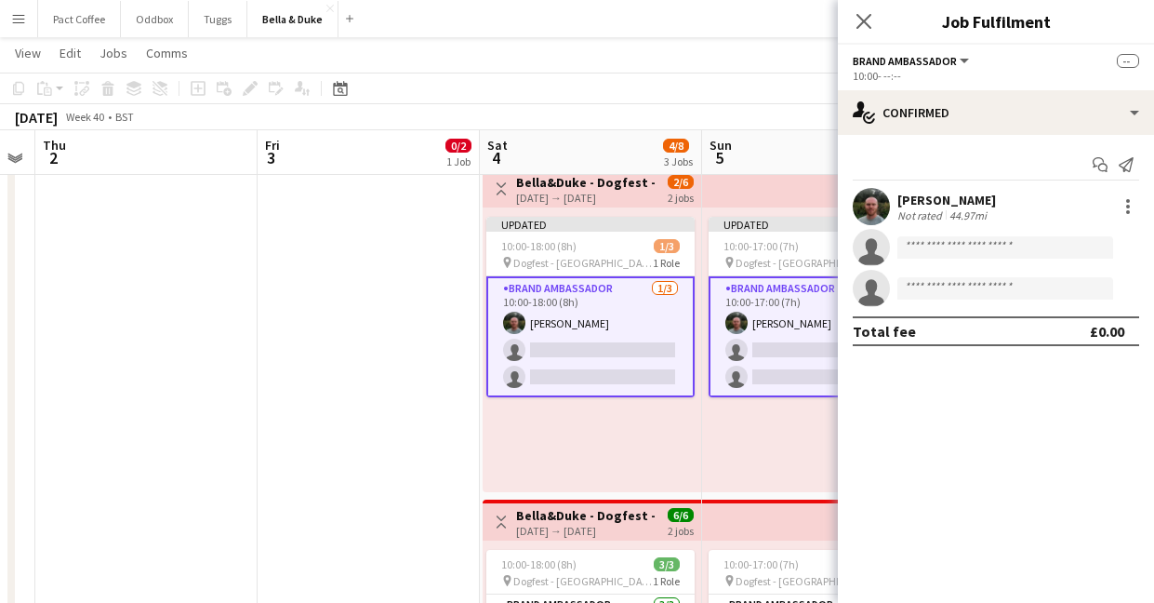
click at [456, 353] on app-date-cell "Toggle View [PERSON_NAME] - Malvern Caravan and Motorhome Show [DATE] → [DATE] …" at bounding box center [369, 495] width 222 height 1339
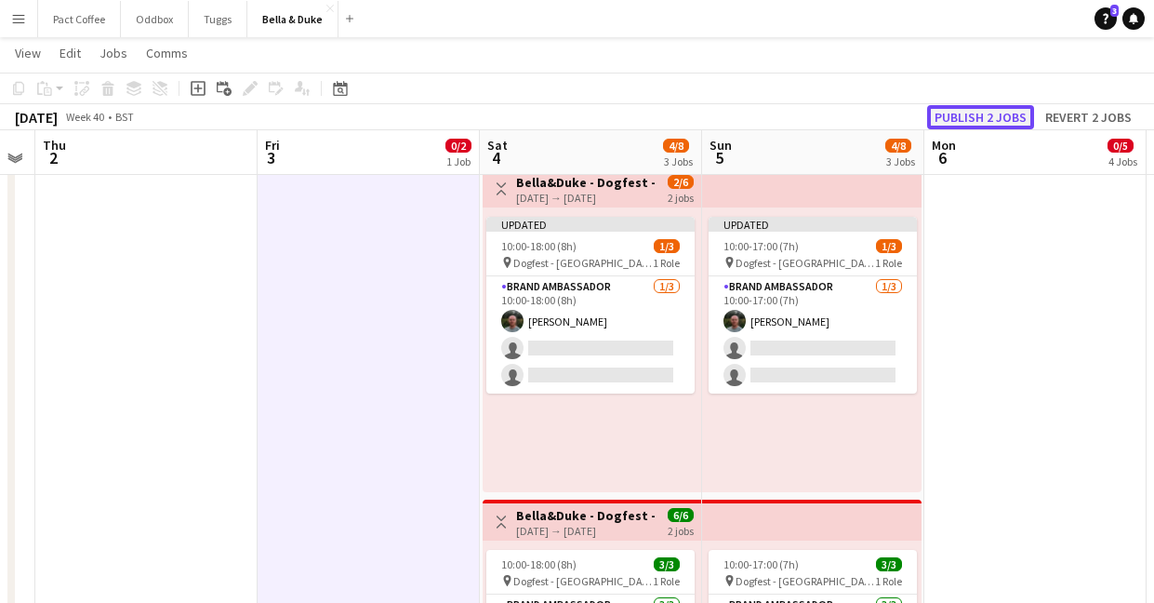
click at [1003, 116] on button "Publish 2 jobs" at bounding box center [980, 117] width 107 height 24
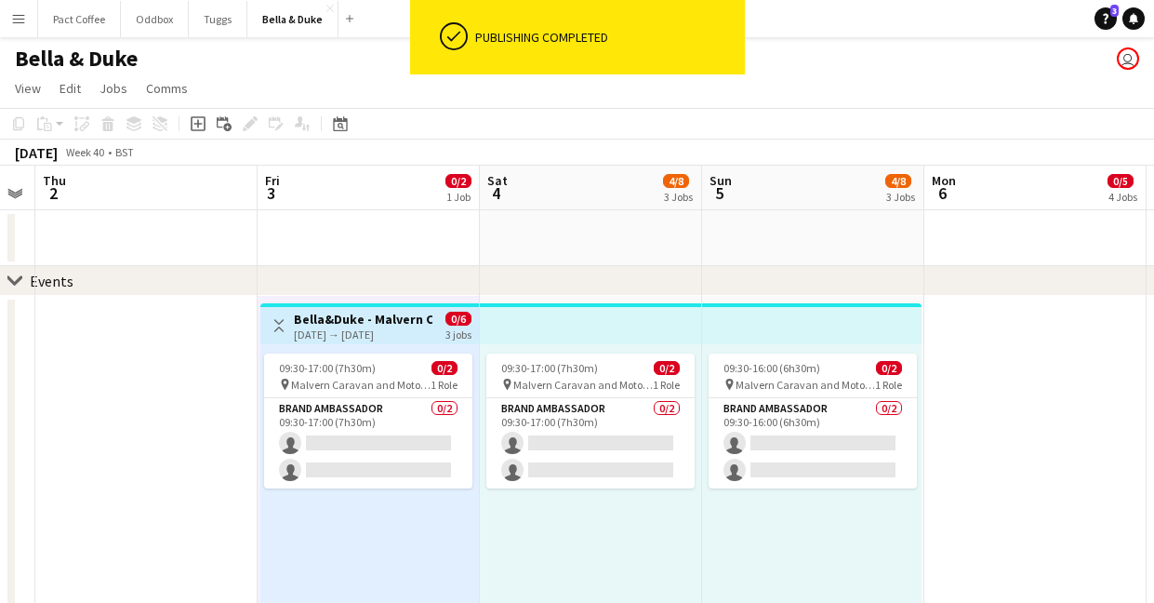
scroll to position [67, 0]
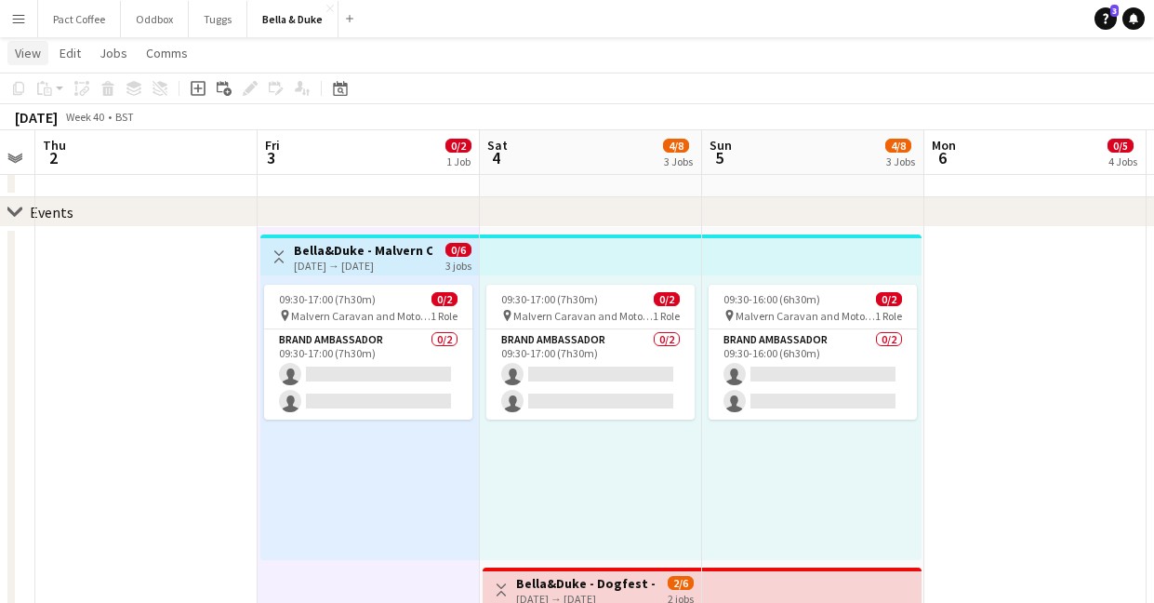
click at [30, 56] on span "View" at bounding box center [28, 53] width 26 height 17
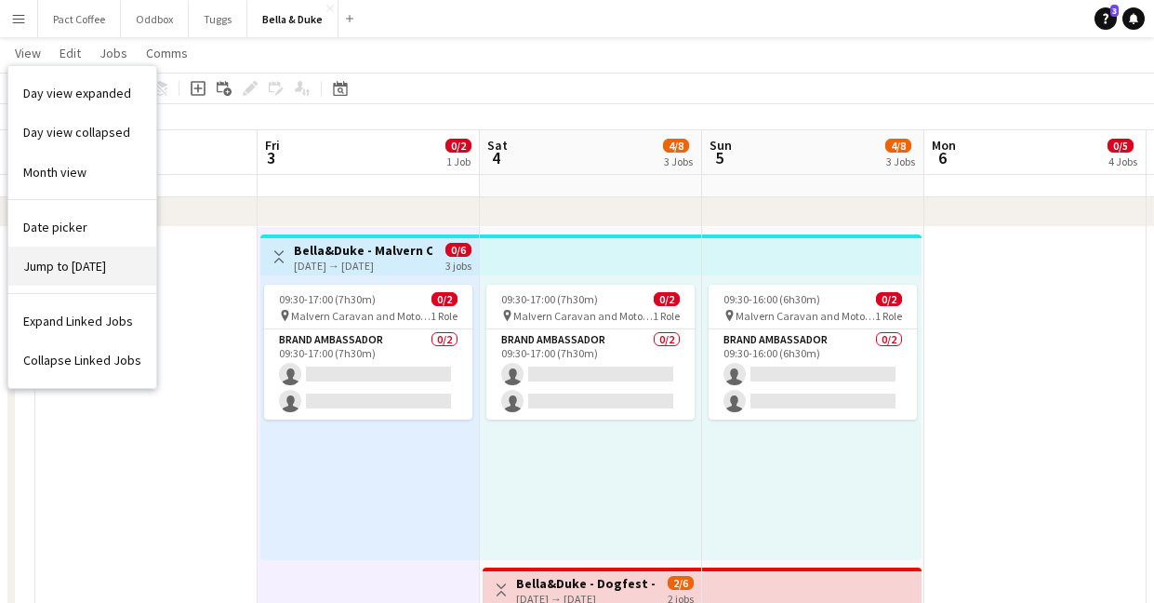
click at [62, 272] on span "Jump to [DATE]" at bounding box center [64, 266] width 83 height 17
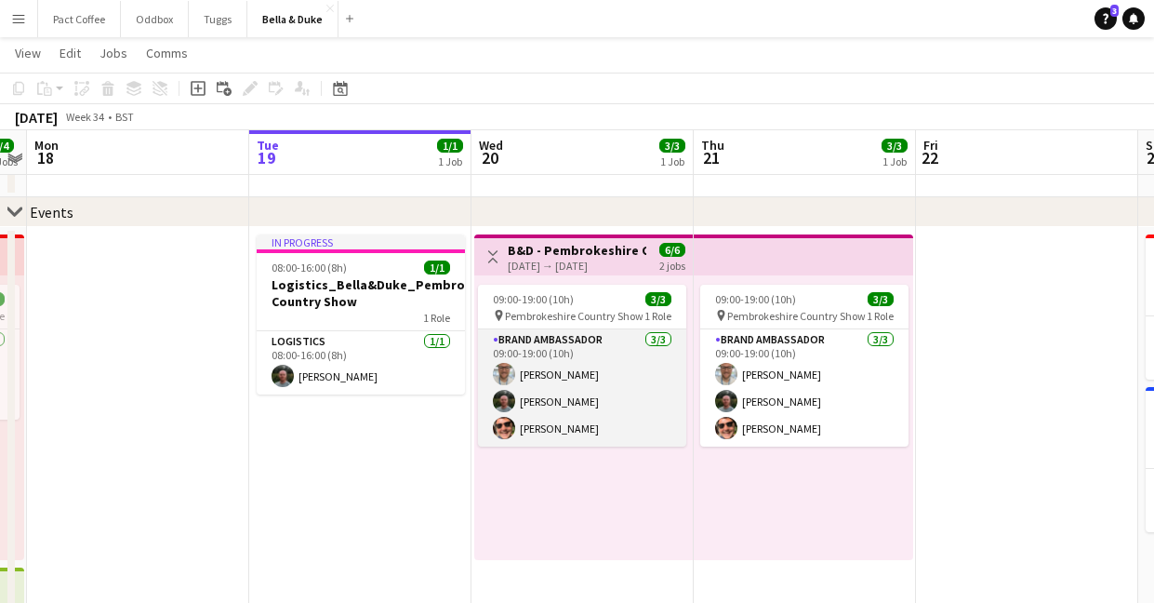
scroll to position [0, 670]
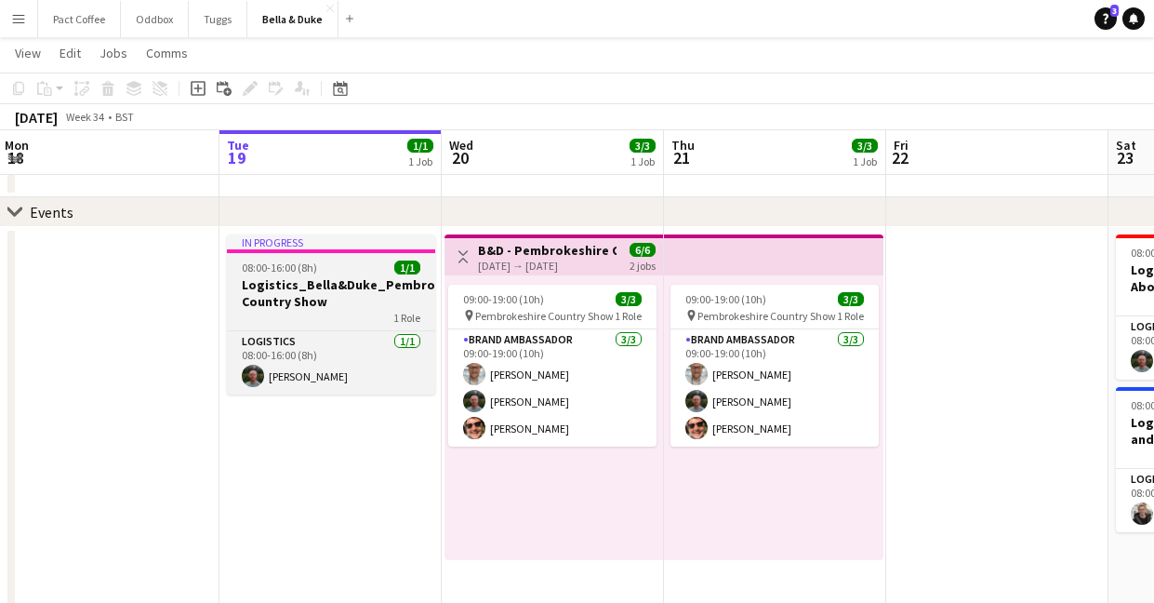
click at [366, 268] on div "08:00-16:00 (8h) 1/1" at bounding box center [331, 267] width 208 height 14
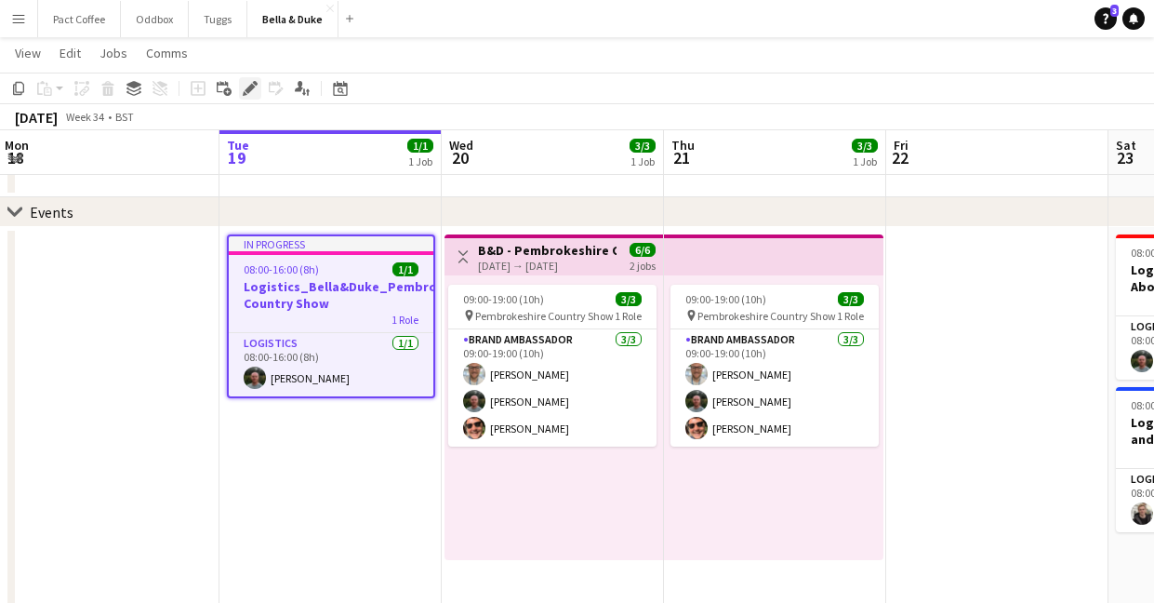
click at [246, 96] on div "Edit" at bounding box center [250, 88] width 22 height 22
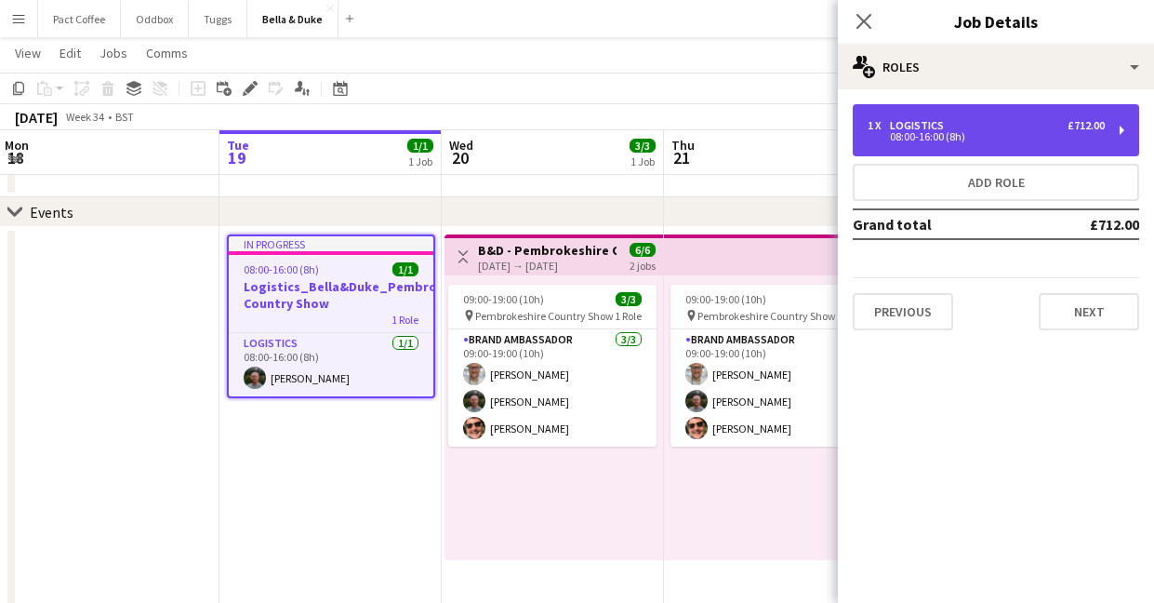
click at [960, 134] on div "08:00-16:00 (8h)" at bounding box center [986, 136] width 237 height 9
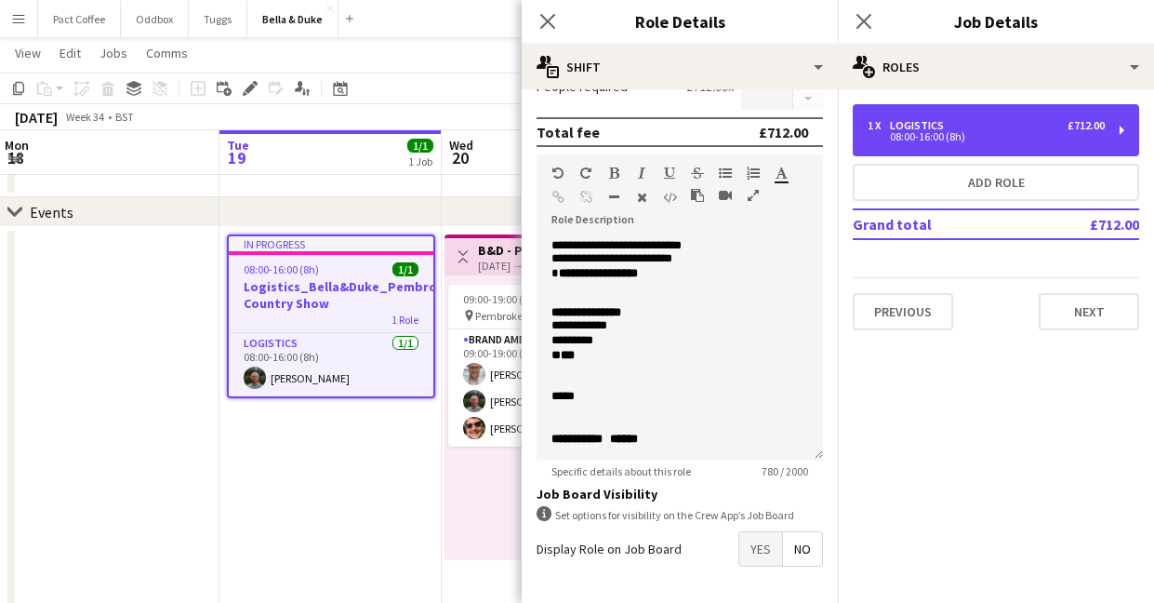
scroll to position [595, 0]
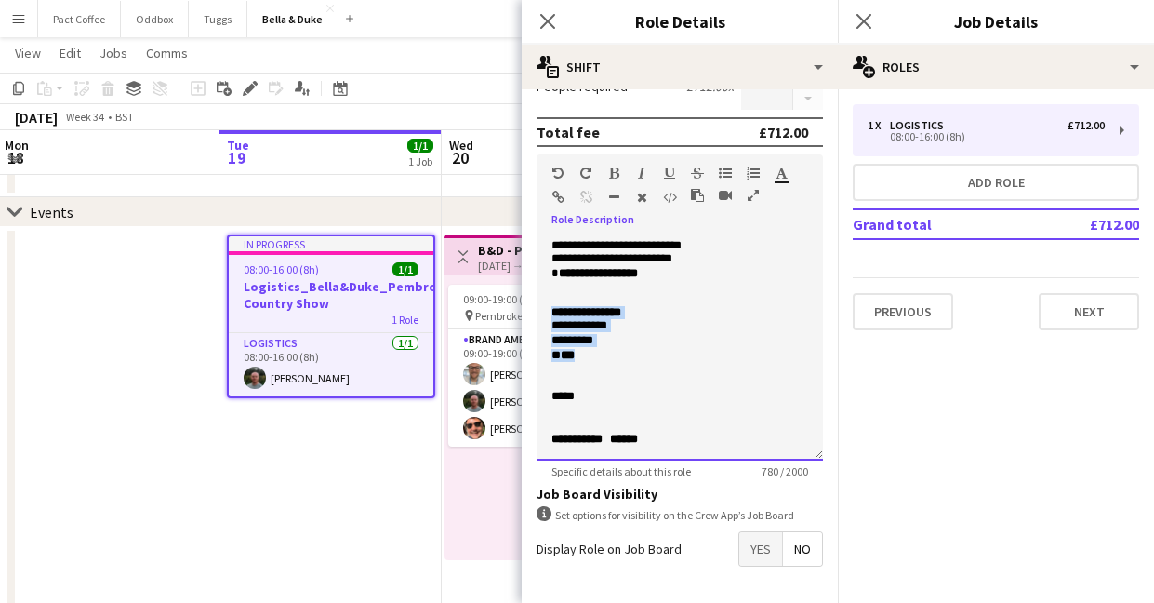
drag, startPoint x: 551, startPoint y: 313, endPoint x: 605, endPoint y: 372, distance: 79.6
click at [605, 372] on div "**********" at bounding box center [680, 348] width 286 height 223
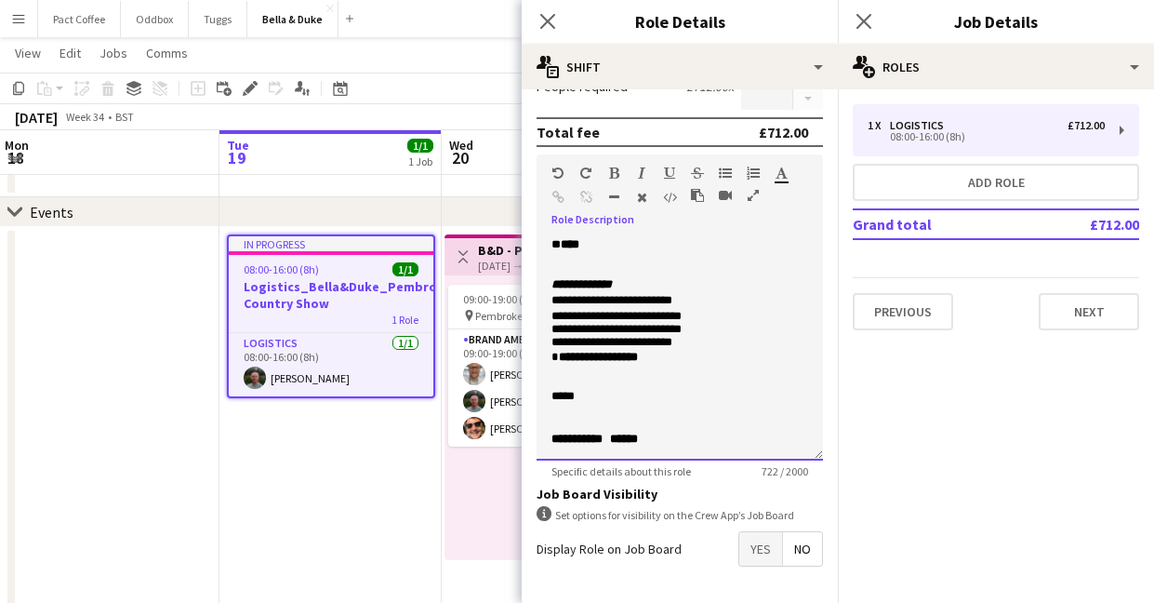
scroll to position [517, 0]
click at [638, 437] on span "**********" at bounding box center [595, 438] width 86 height 12
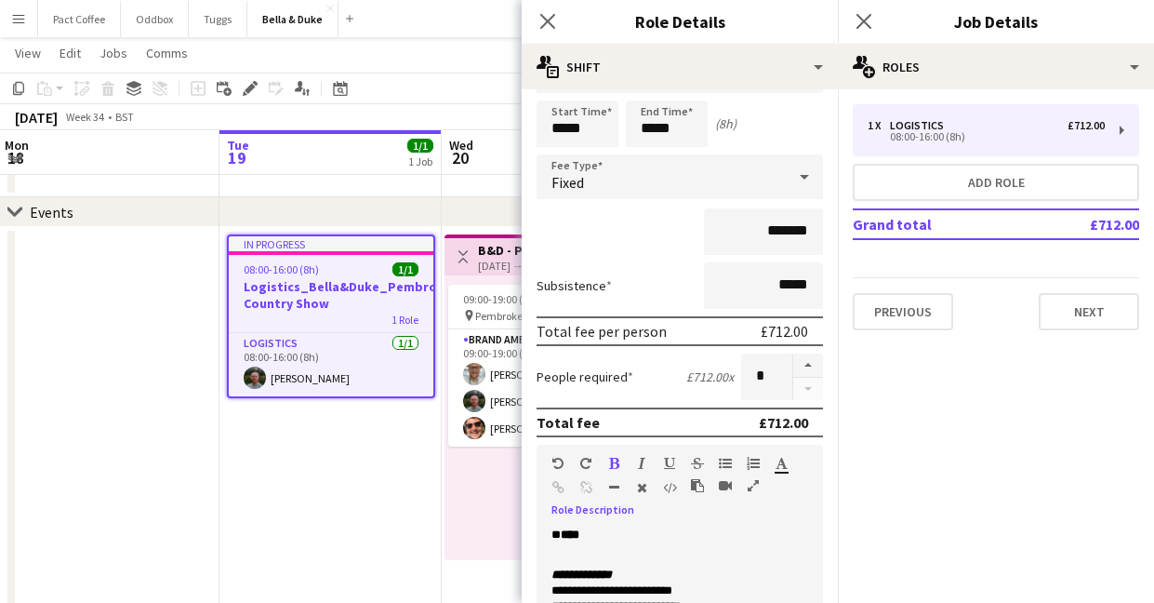
scroll to position [40, 0]
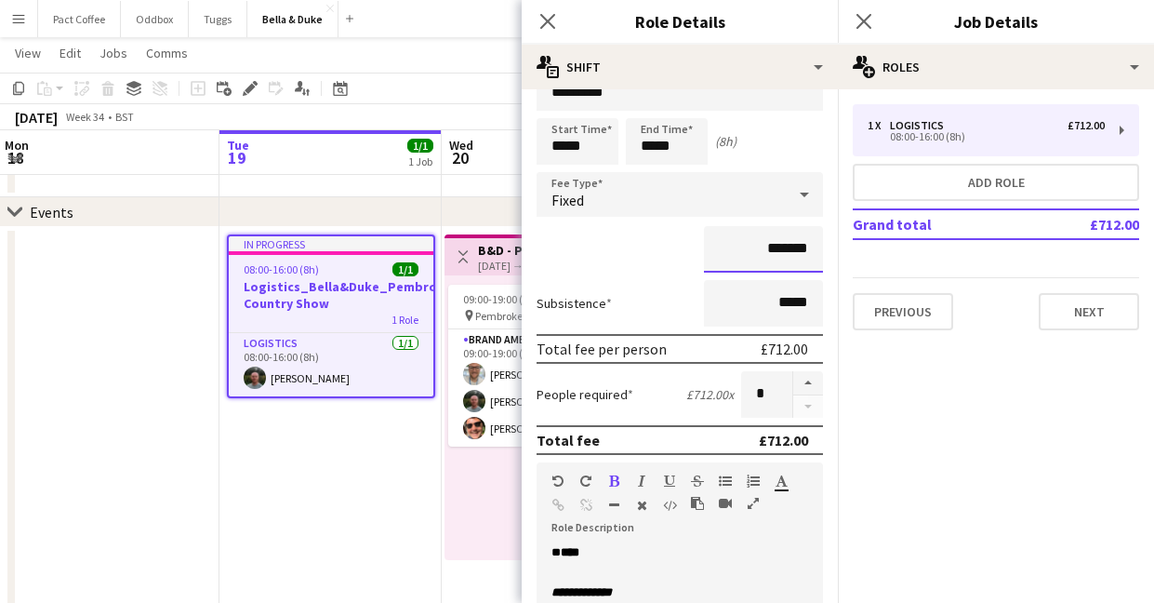
click at [782, 256] on input "*******" at bounding box center [763, 249] width 119 height 47
drag, startPoint x: 799, startPoint y: 253, endPoint x: 763, endPoint y: 253, distance: 36.3
click at [763, 253] on input "*******" at bounding box center [763, 249] width 119 height 47
type input "****"
click at [665, 259] on div "****" at bounding box center [680, 249] width 286 height 47
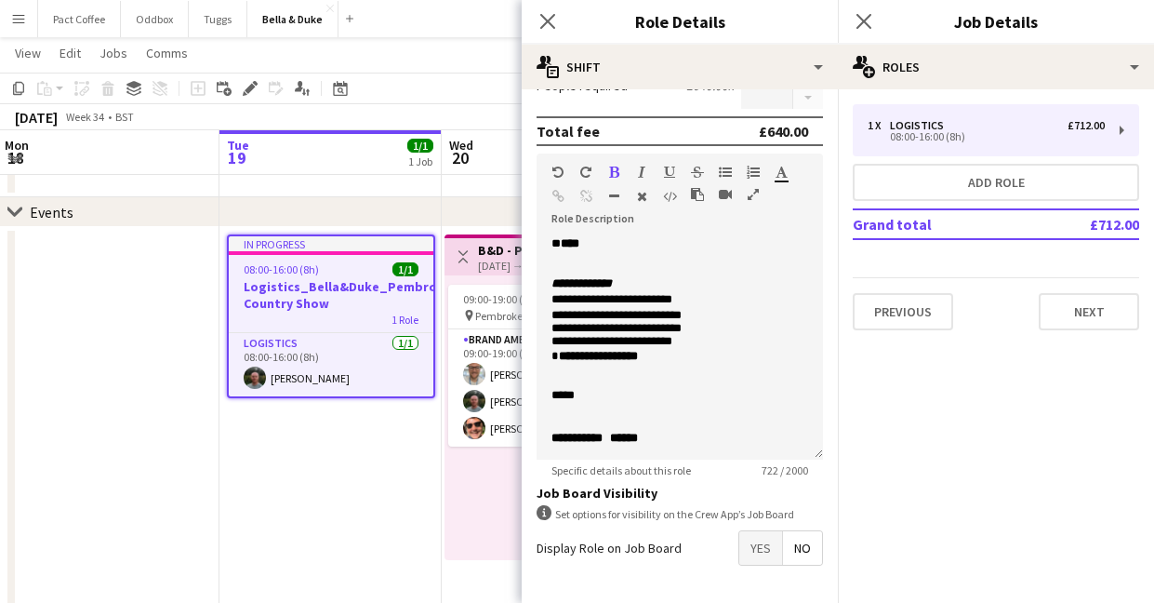
scroll to position [417, 0]
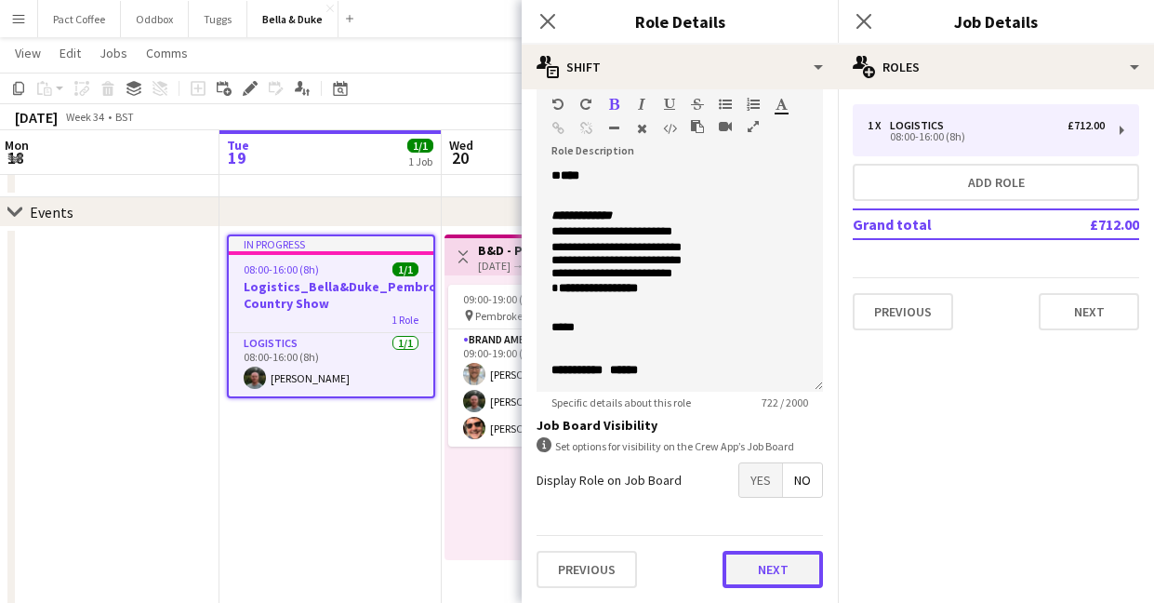
click at [791, 567] on button "Next" at bounding box center [773, 569] width 100 height 37
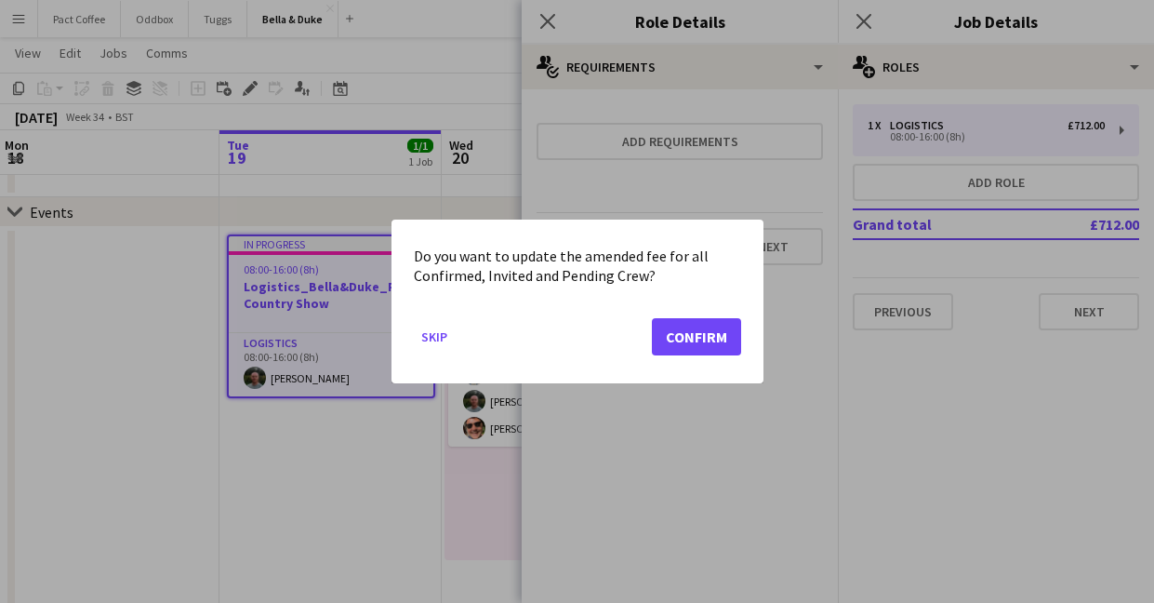
scroll to position [0, 0]
click at [692, 335] on button "Confirm" at bounding box center [696, 336] width 89 height 37
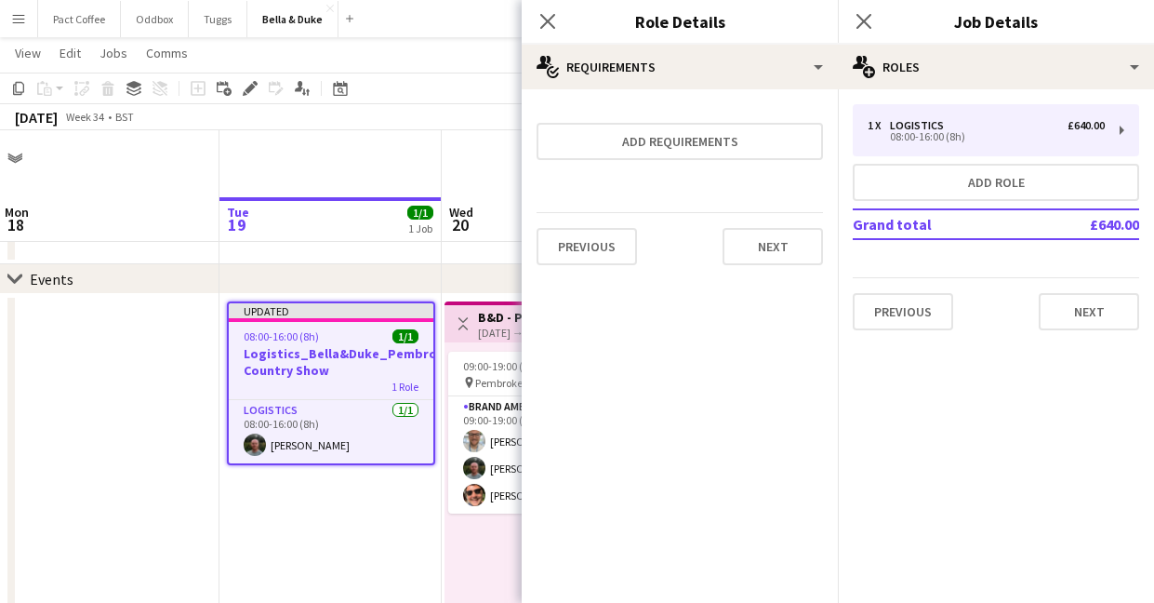
scroll to position [67, 0]
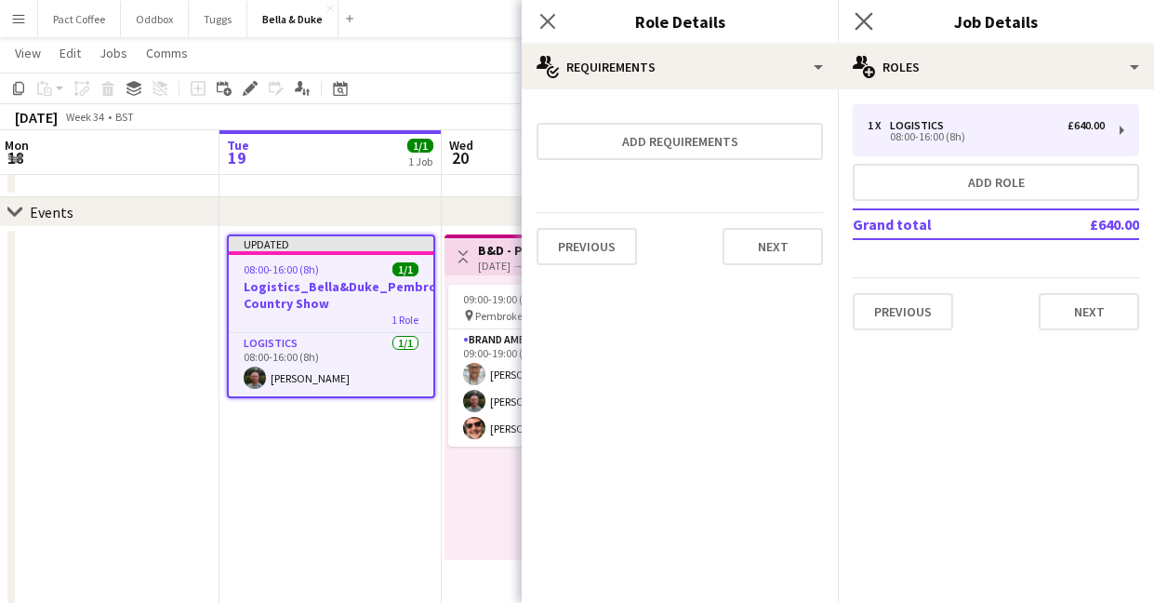
click at [873, 22] on app-icon "Close pop-in" at bounding box center [864, 21] width 27 height 27
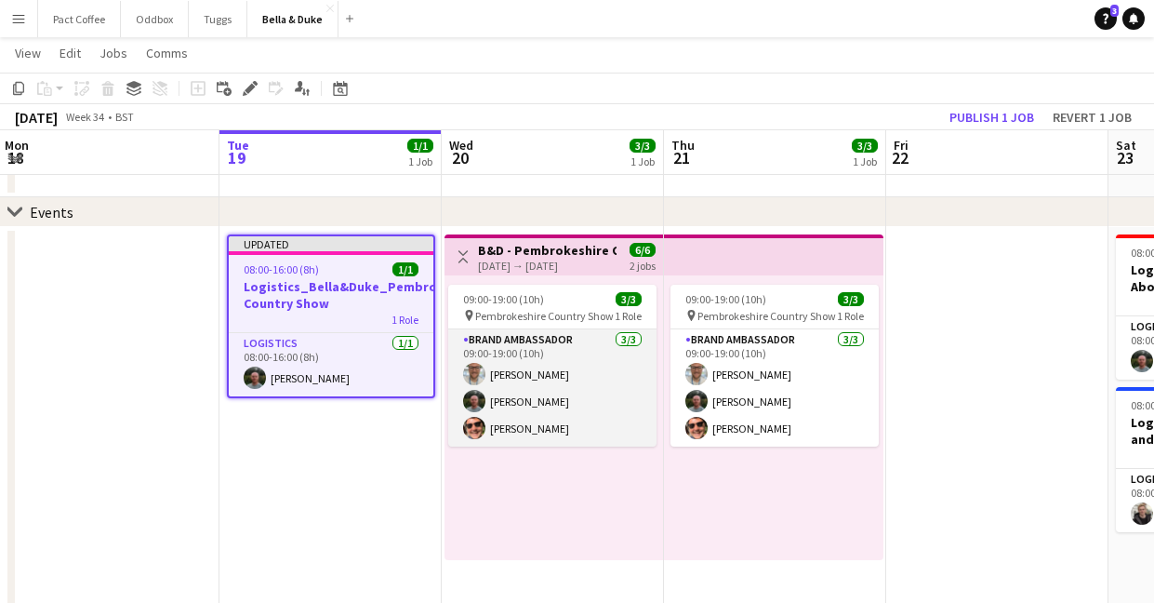
click at [565, 388] on app-card-role "Brand Ambassador [DATE] 09:00-19:00 (10h) [PERSON_NAME] [PERSON_NAME] [PERSON_N…" at bounding box center [552, 387] width 208 height 117
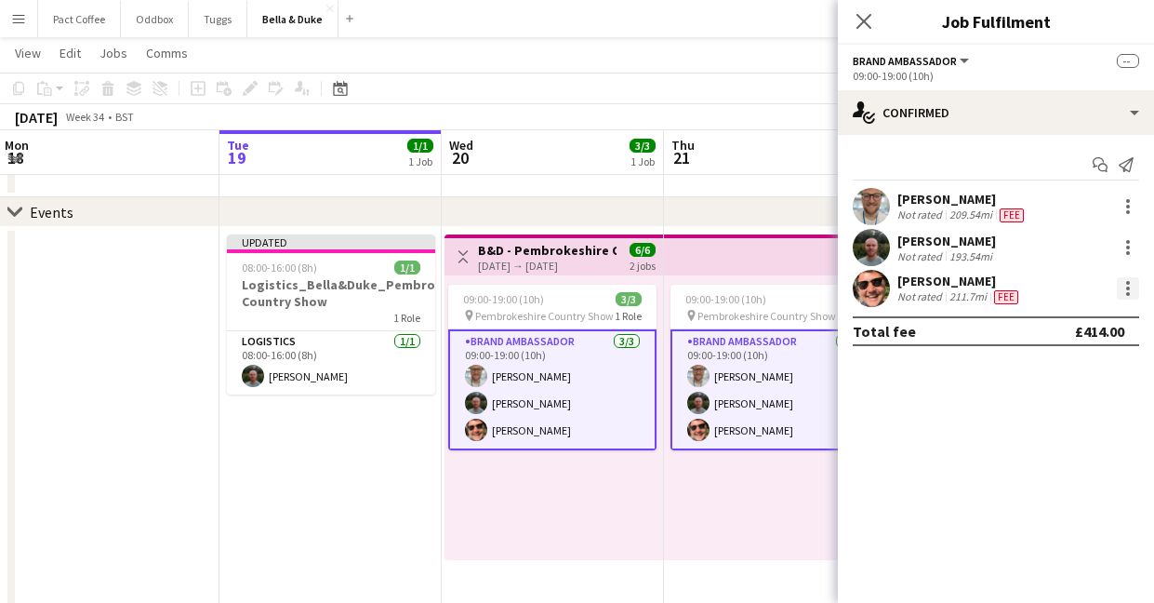
click at [1122, 288] on div at bounding box center [1128, 288] width 22 height 22
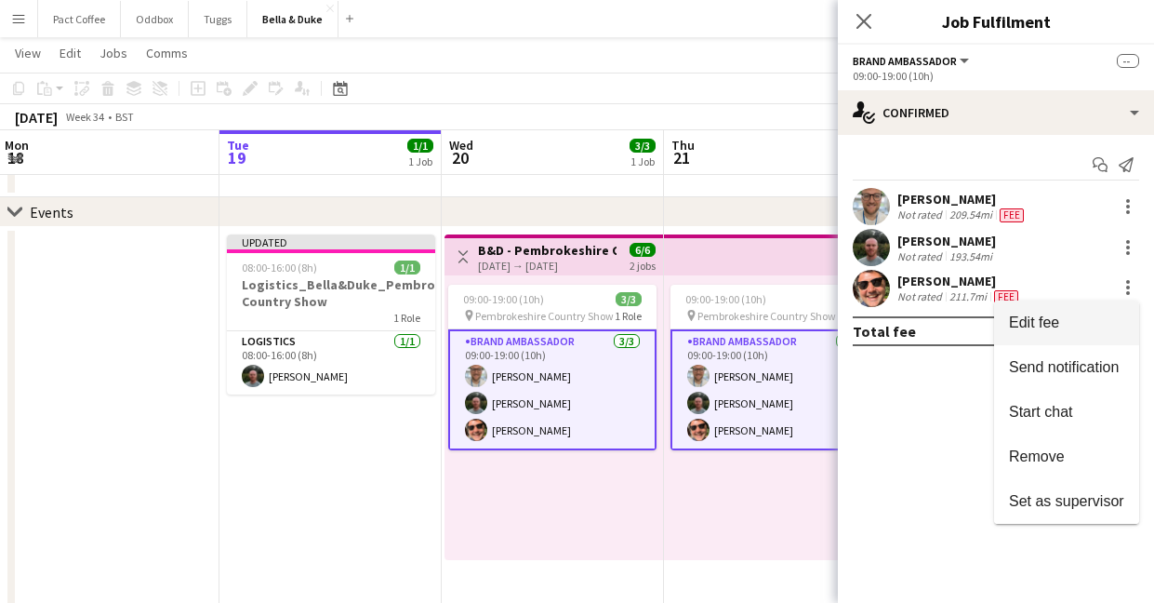
click at [1084, 320] on span "Edit fee" at bounding box center [1066, 322] width 115 height 17
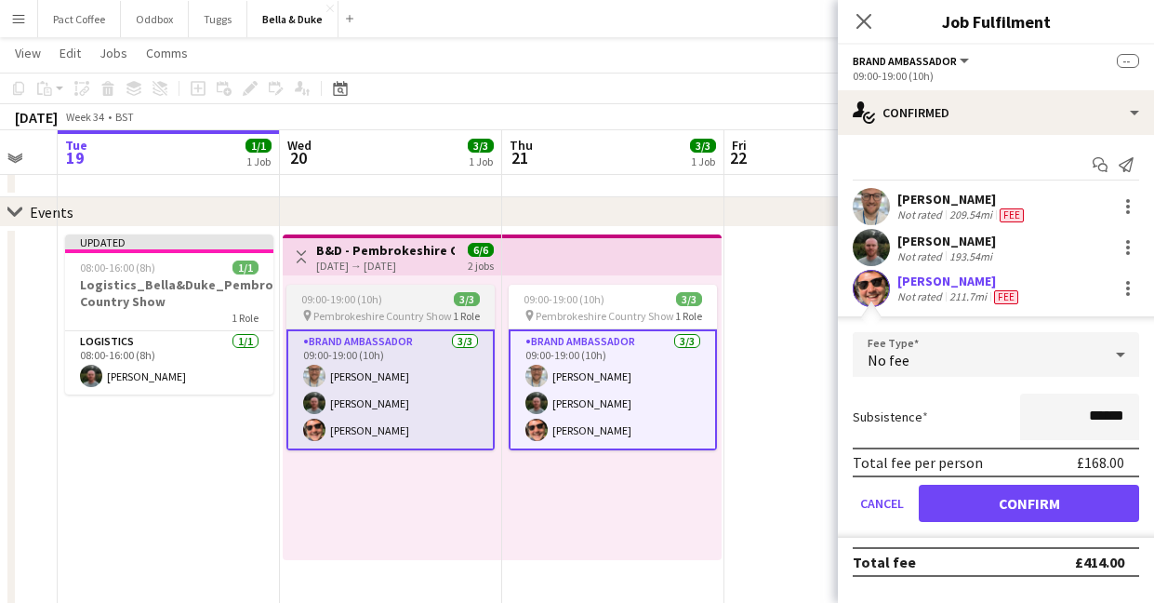
scroll to position [0, 610]
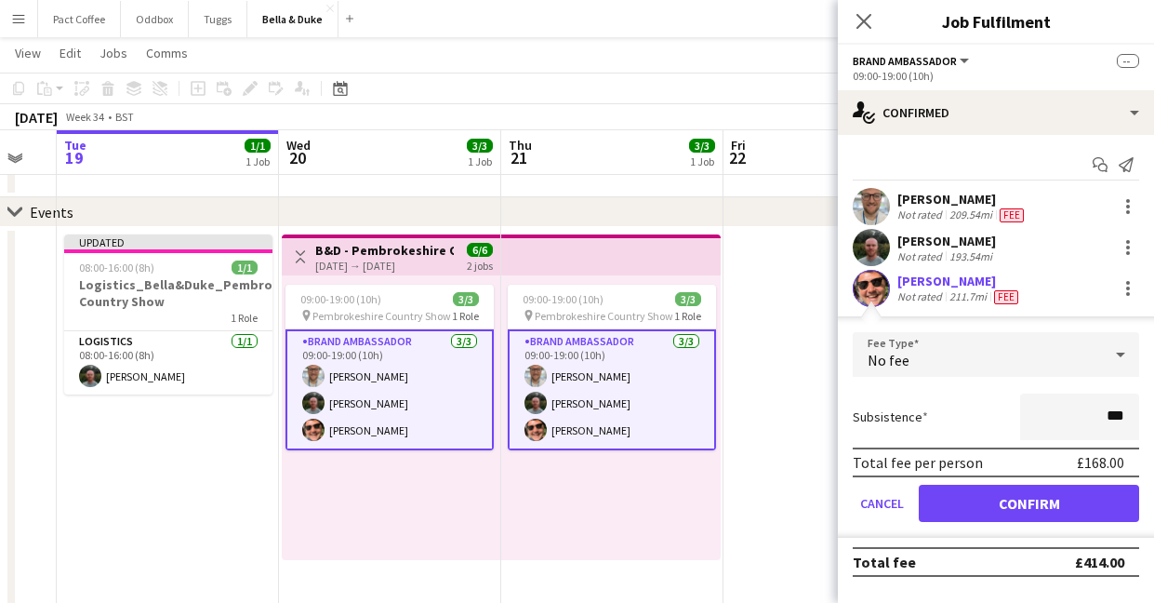
type input "**"
type input "****"
click at [982, 424] on div "Subsistence ****" at bounding box center [996, 416] width 286 height 47
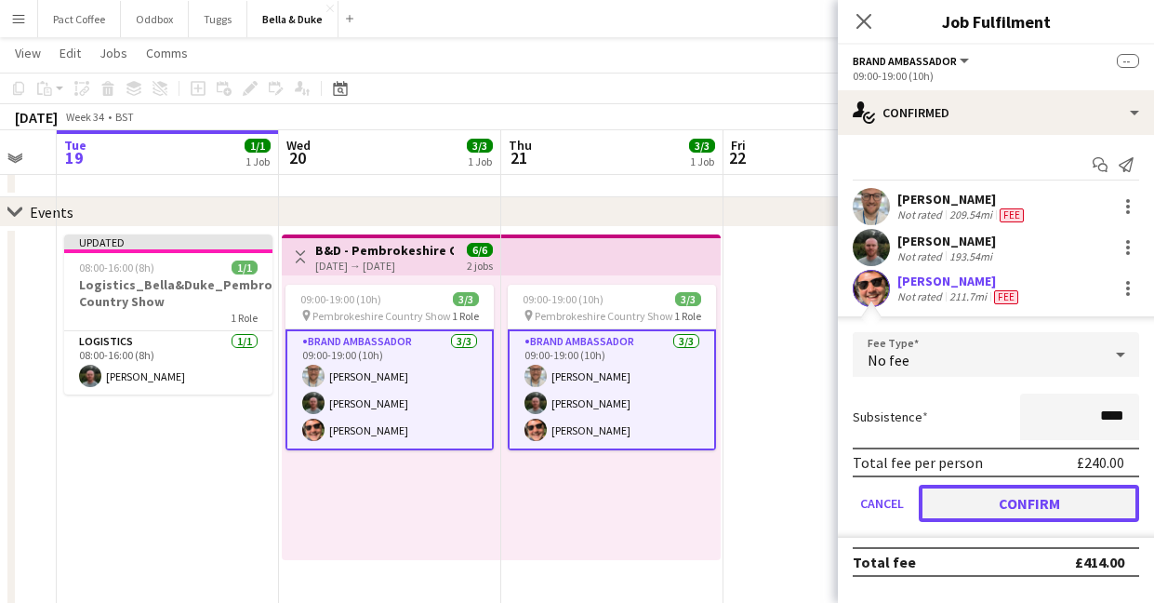
click at [1024, 504] on button "Confirm" at bounding box center [1029, 503] width 220 height 37
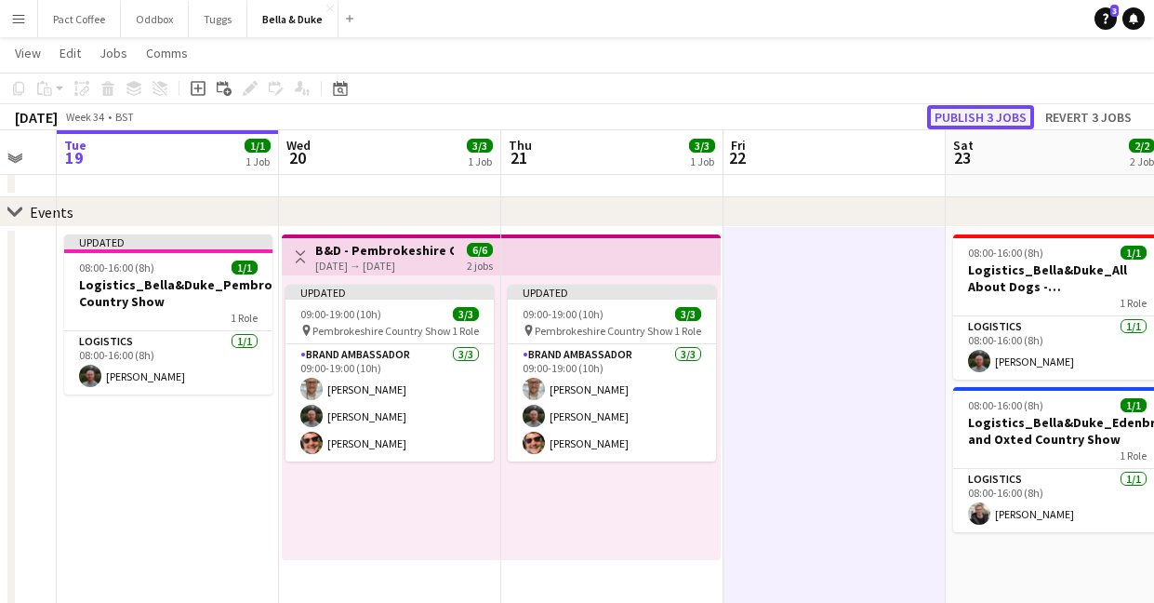
click at [991, 124] on button "Publish 3 jobs" at bounding box center [980, 117] width 107 height 24
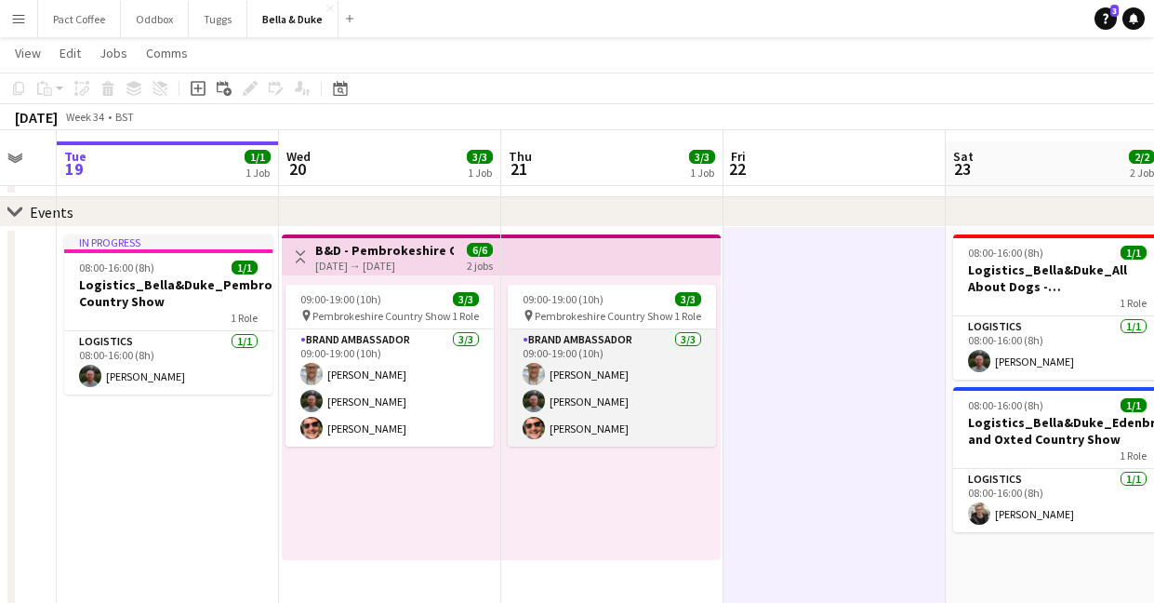
scroll to position [79, 0]
